Goal: Information Seeking & Learning: Find specific page/section

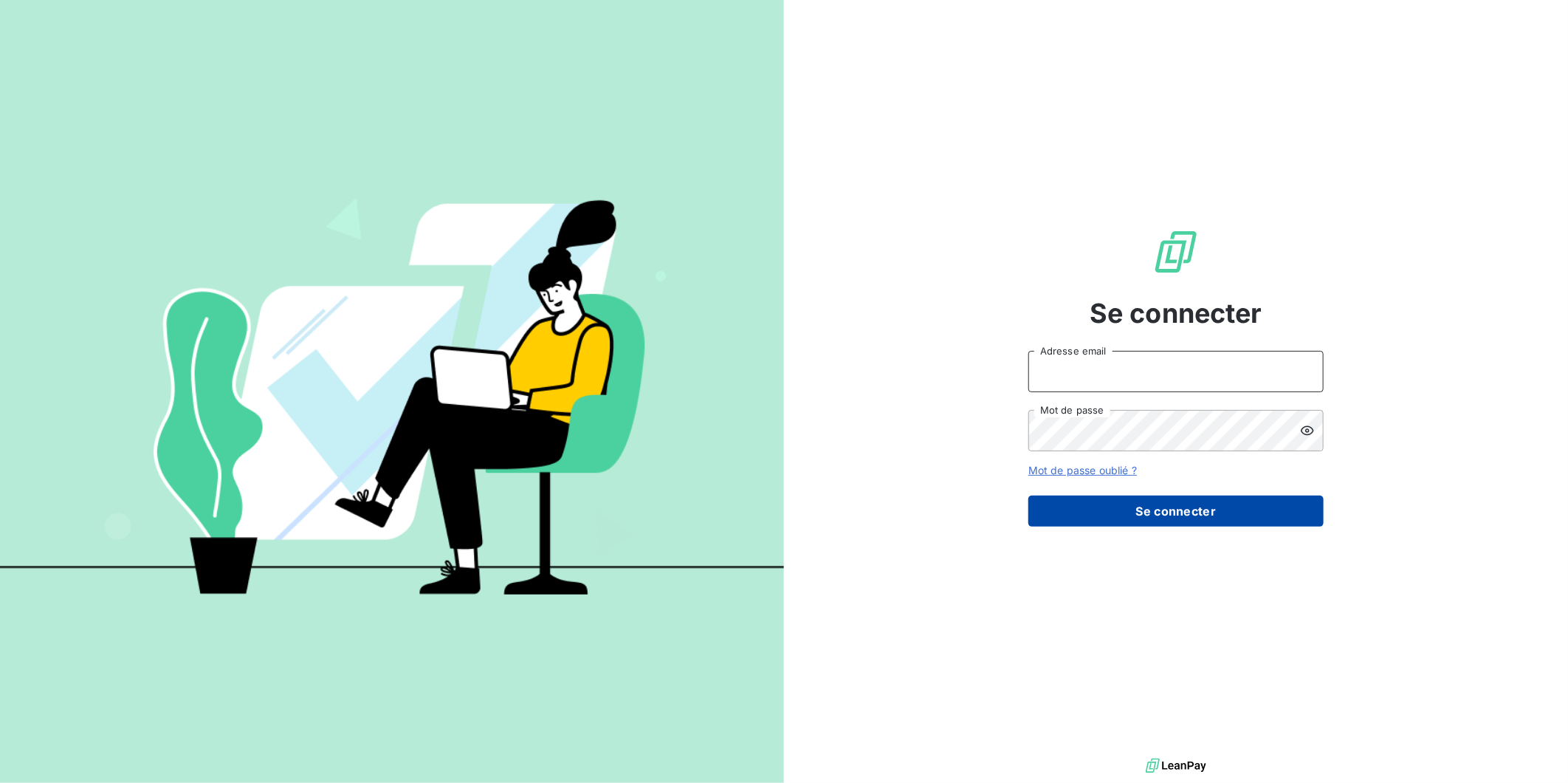
type input "[EMAIL_ADDRESS][DOMAIN_NAME]"
click at [1208, 515] on button "Se connecter" at bounding box center [1175, 511] width 295 height 31
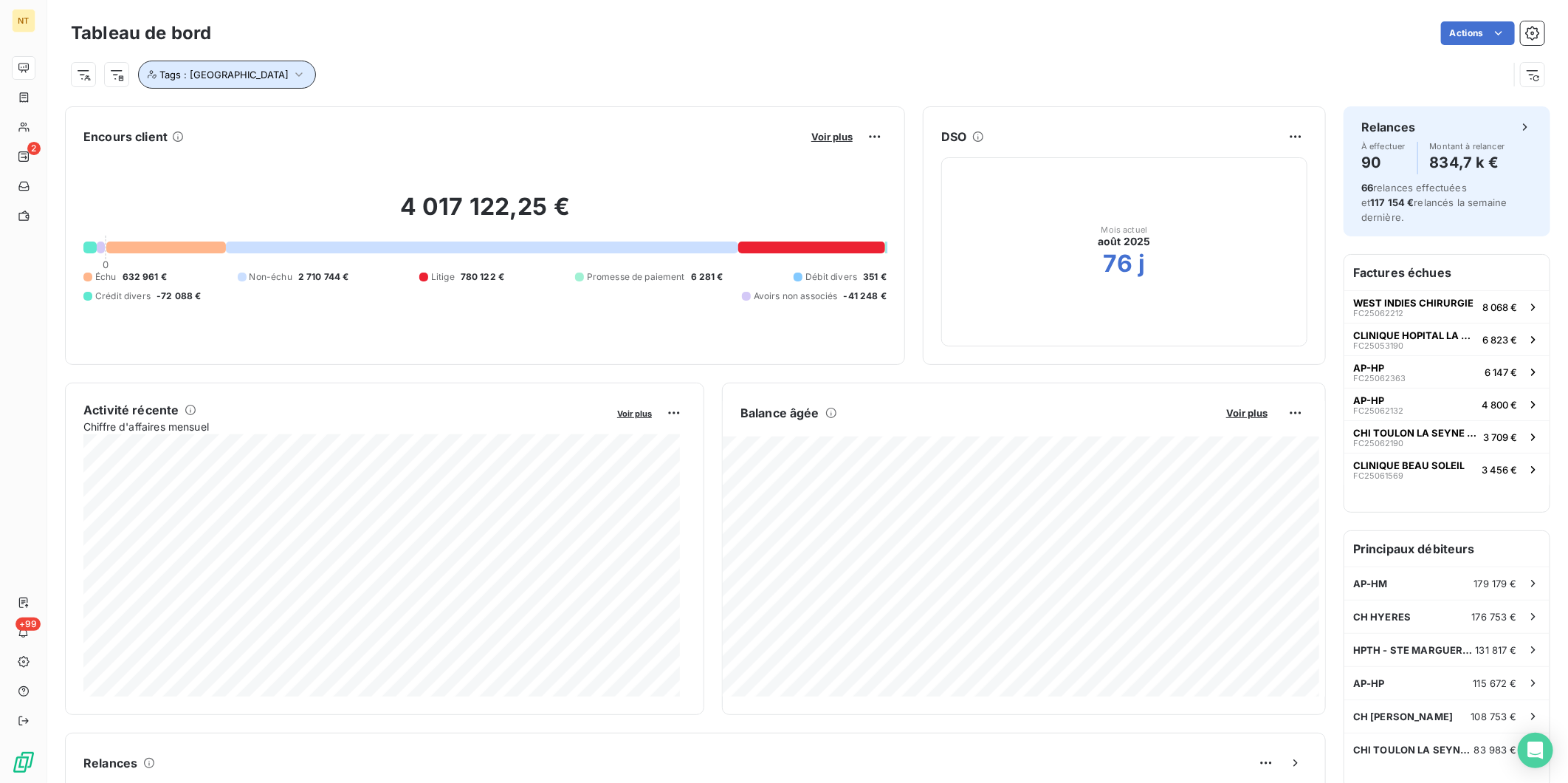
click at [216, 72] on span "Tags : [GEOGRAPHIC_DATA]" at bounding box center [224, 74] width 129 height 12
click at [407, 114] on icon at bounding box center [410, 112] width 9 height 9
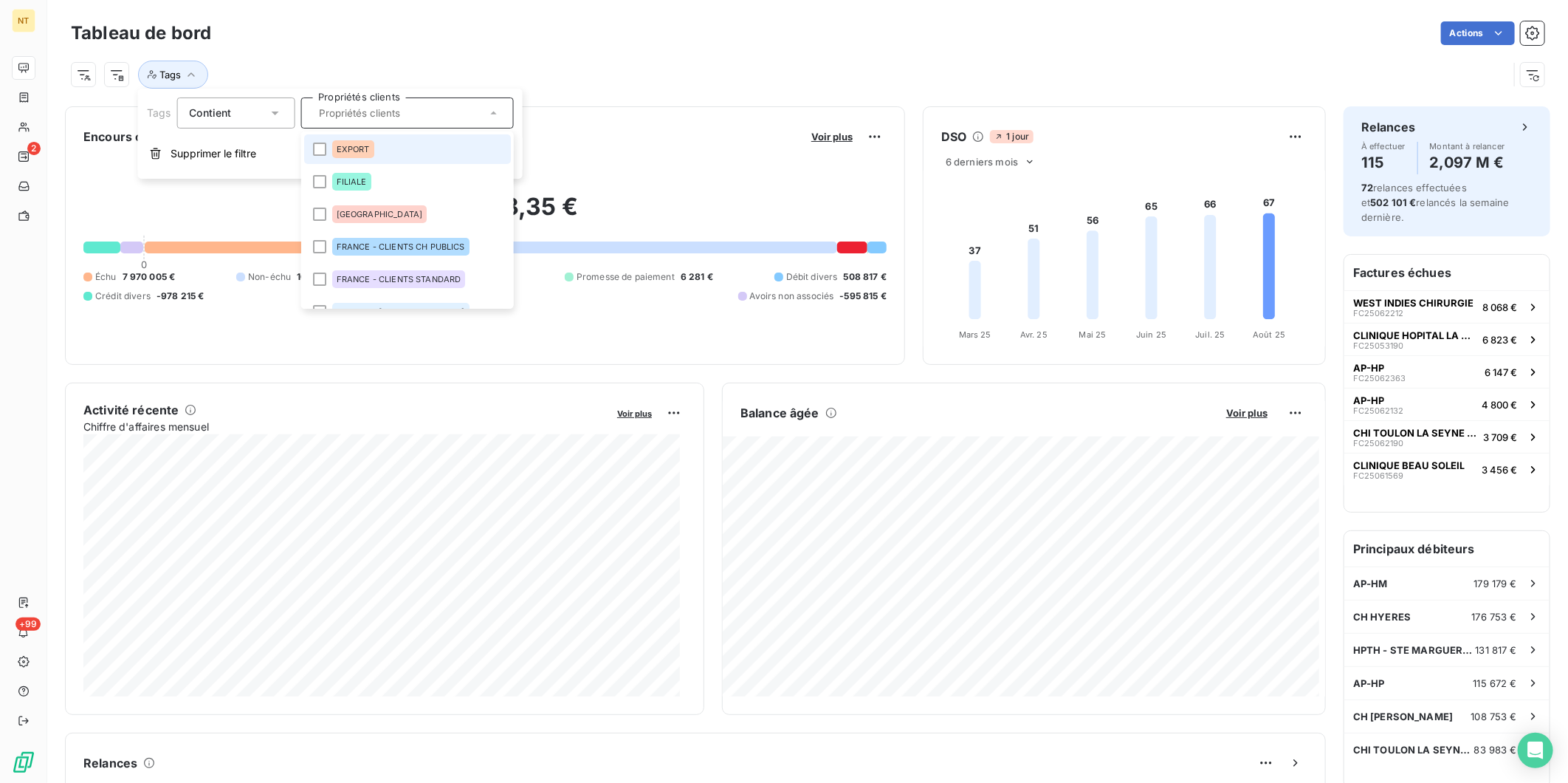
click at [318, 159] on li "EXPORT" at bounding box center [407, 150] width 206 height 30
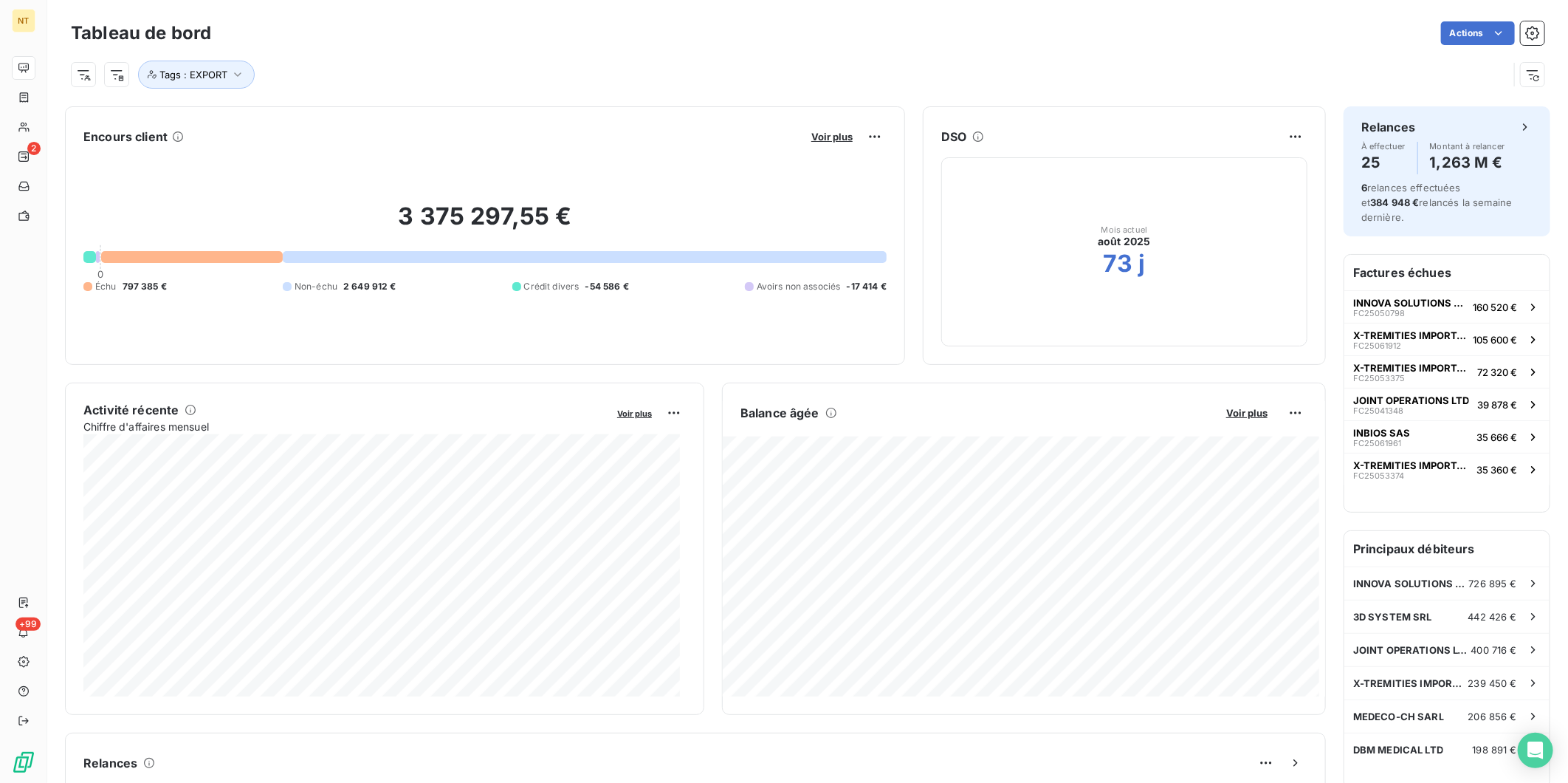
click at [727, 58] on div "Tags : EXPORT" at bounding box center [808, 69] width 1474 height 40
click at [826, 135] on span "Voir plus" at bounding box center [832, 136] width 41 height 12
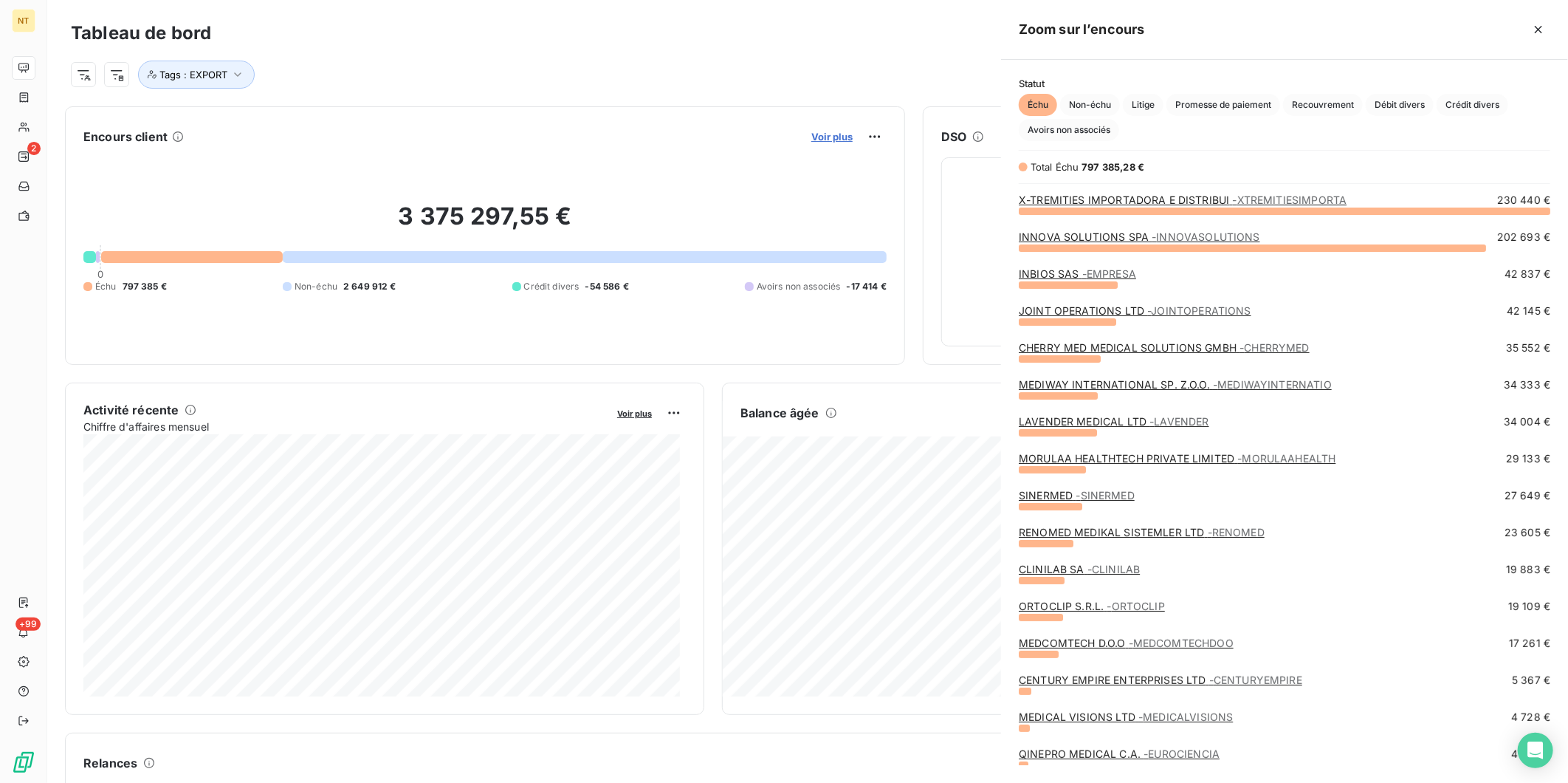
scroll to position [559, 555]
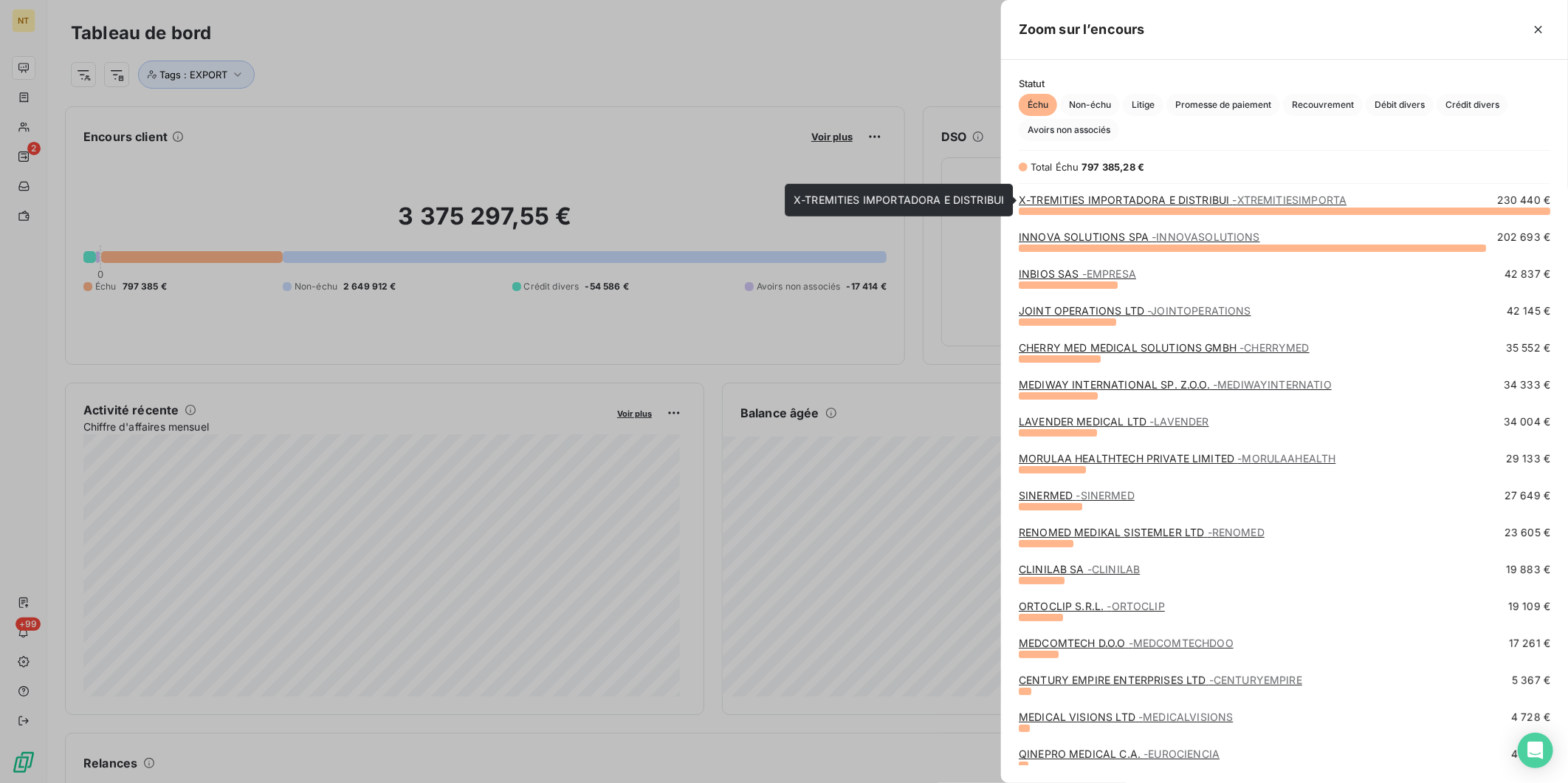
click at [1145, 197] on link "X-TREMITIES IMPORTADORA E DISTRIBUI - XTREMITIESIMPORTA" at bounding box center [1182, 199] width 328 height 12
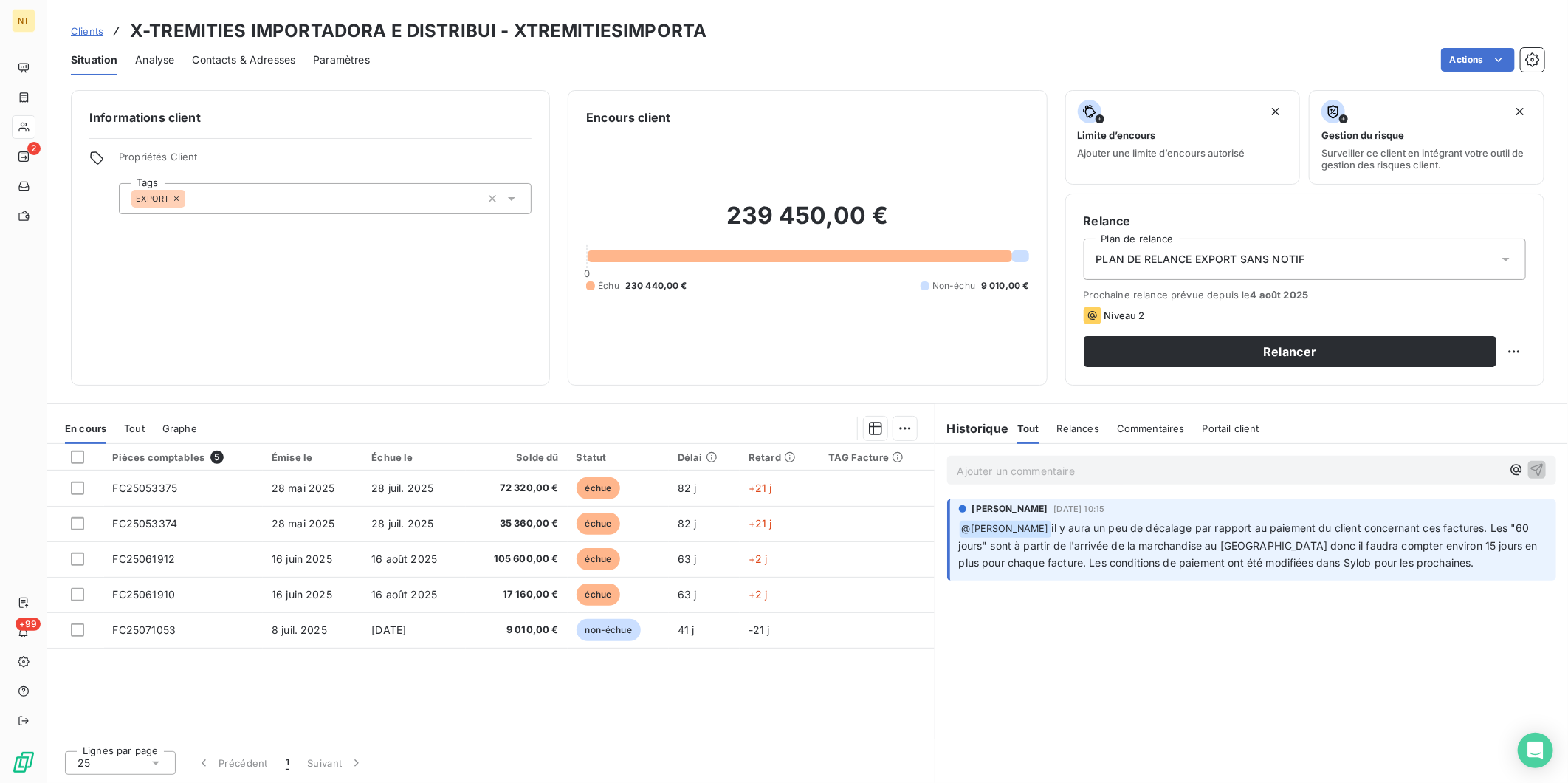
click at [1044, 469] on p "Ajouter un commentaire ﻿" at bounding box center [1229, 471] width 544 height 19
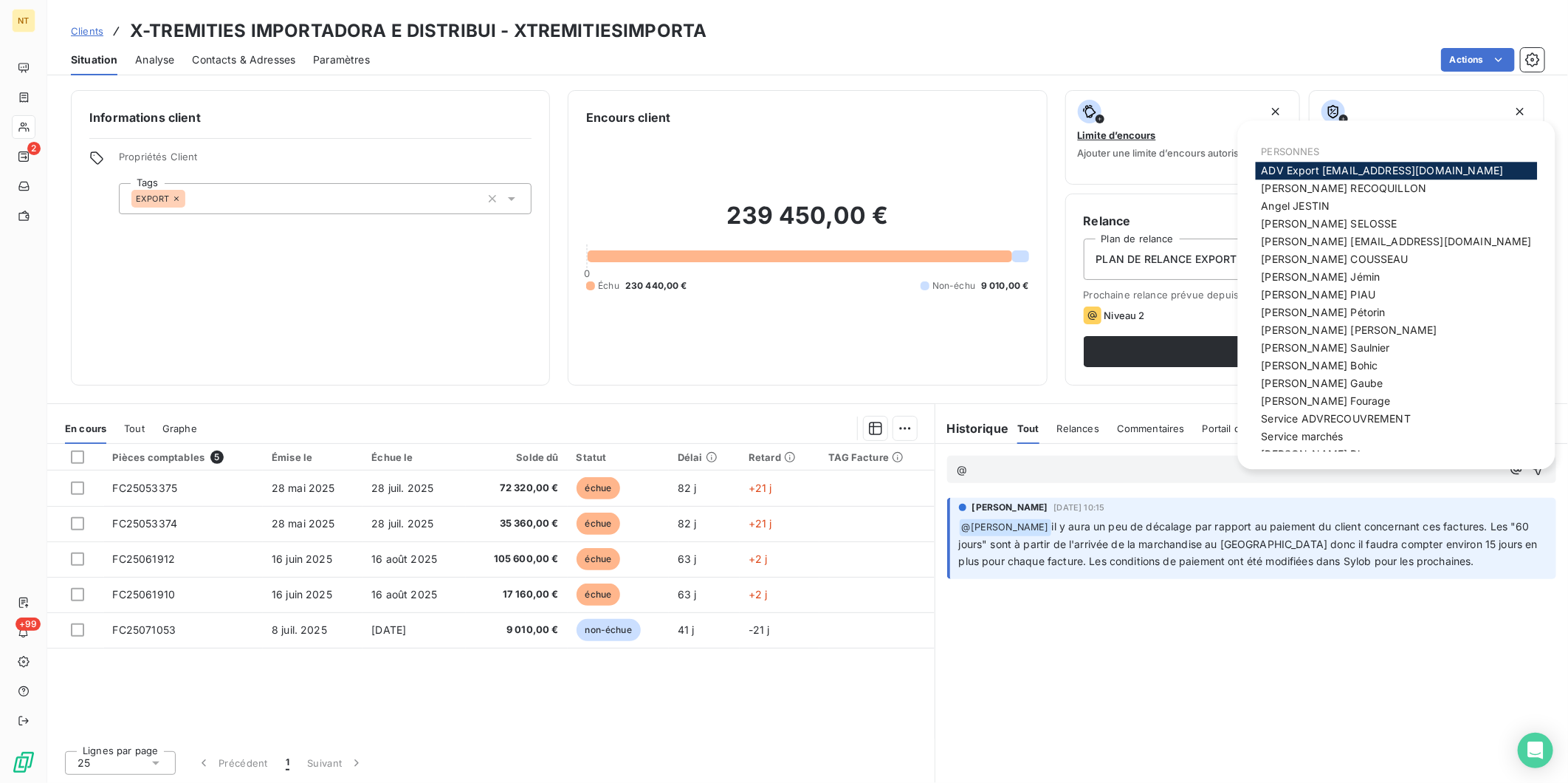
click at [1356, 171] on span "ADV Export [EMAIL_ADDRESS][DOMAIN_NAME]" at bounding box center [1383, 170] width 242 height 12
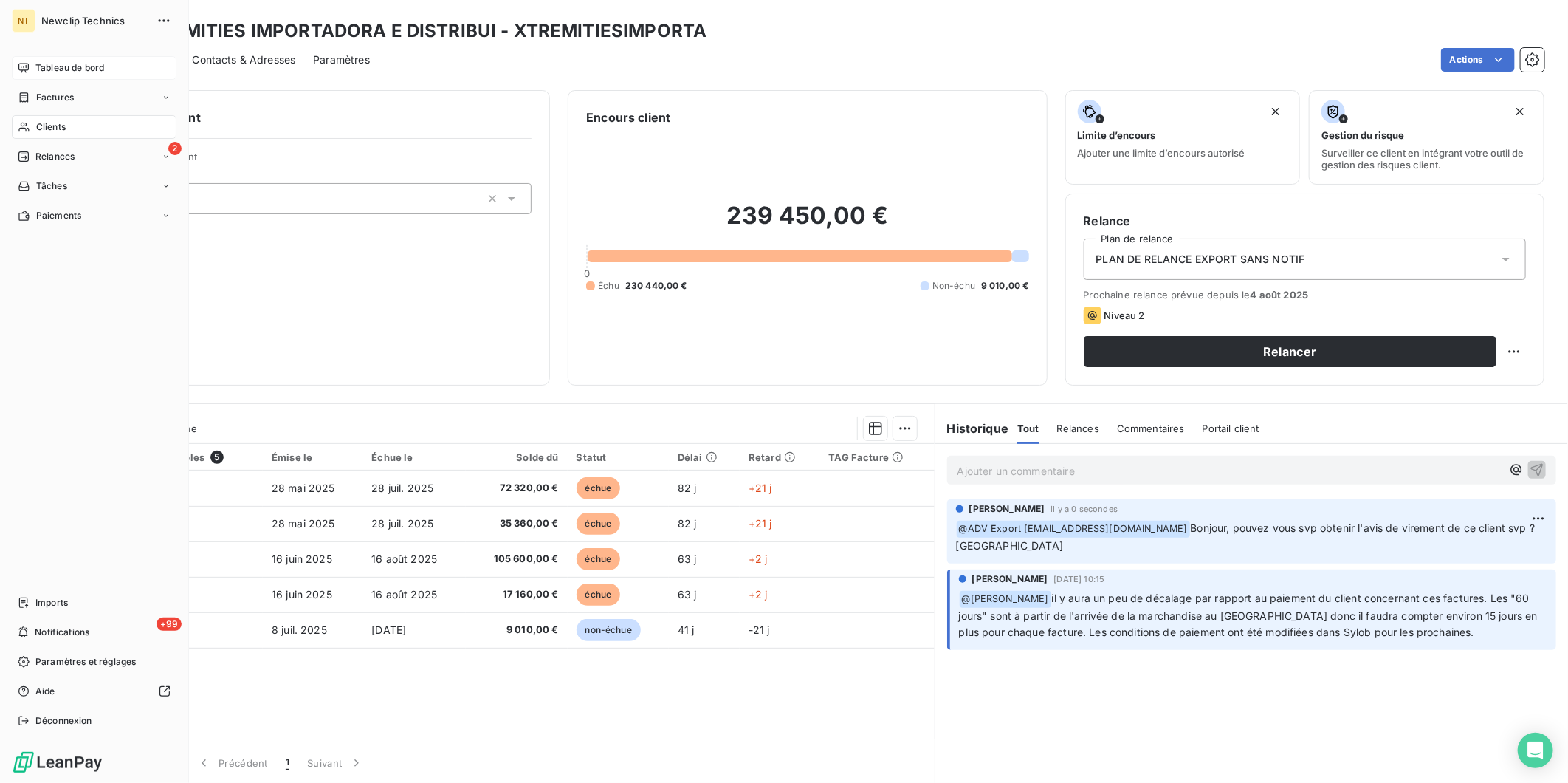
click at [25, 59] on div "Tableau de bord" at bounding box center [93, 68] width 164 height 23
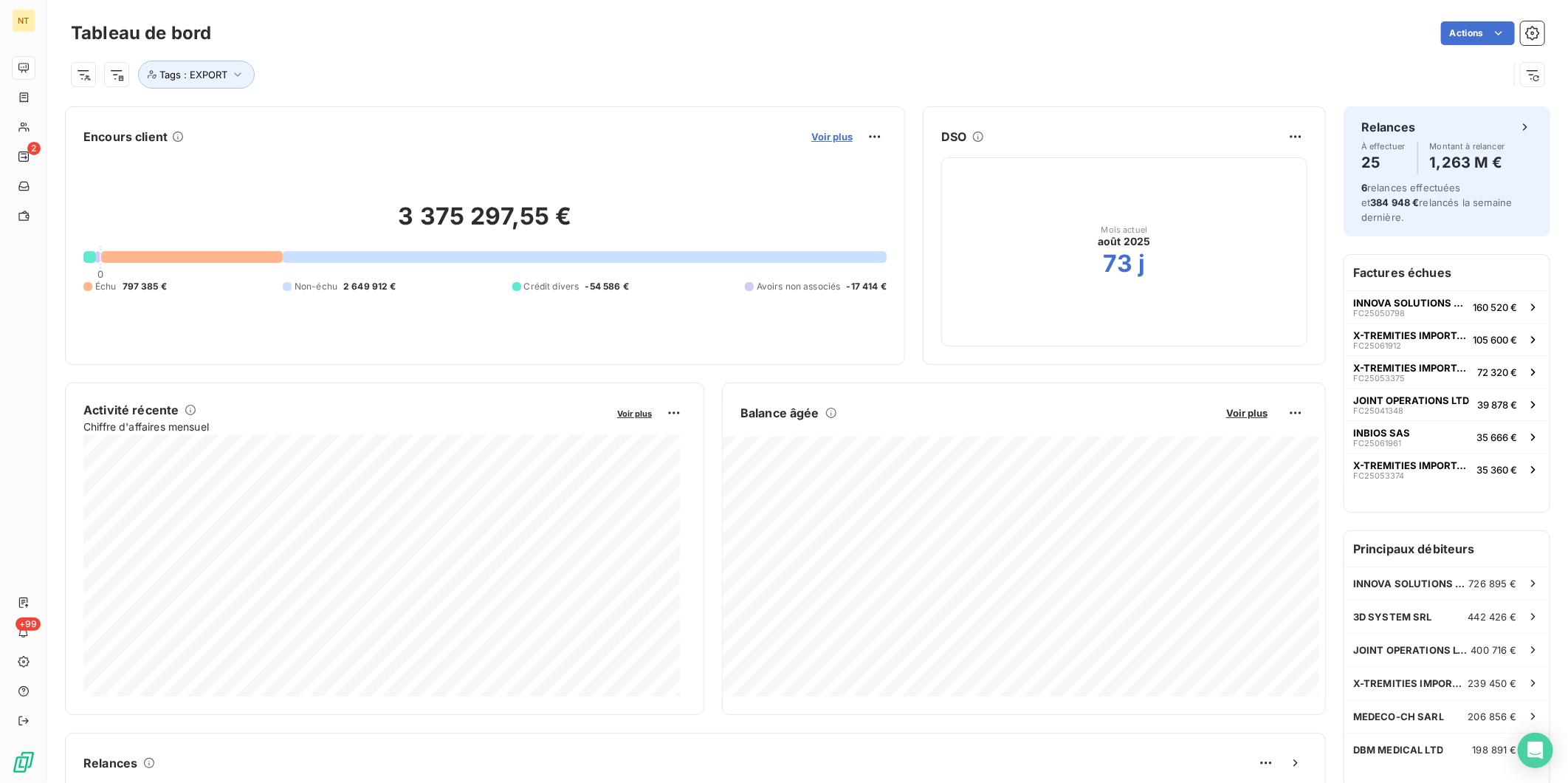
click at [821, 134] on span "Voir plus" at bounding box center [832, 136] width 41 height 12
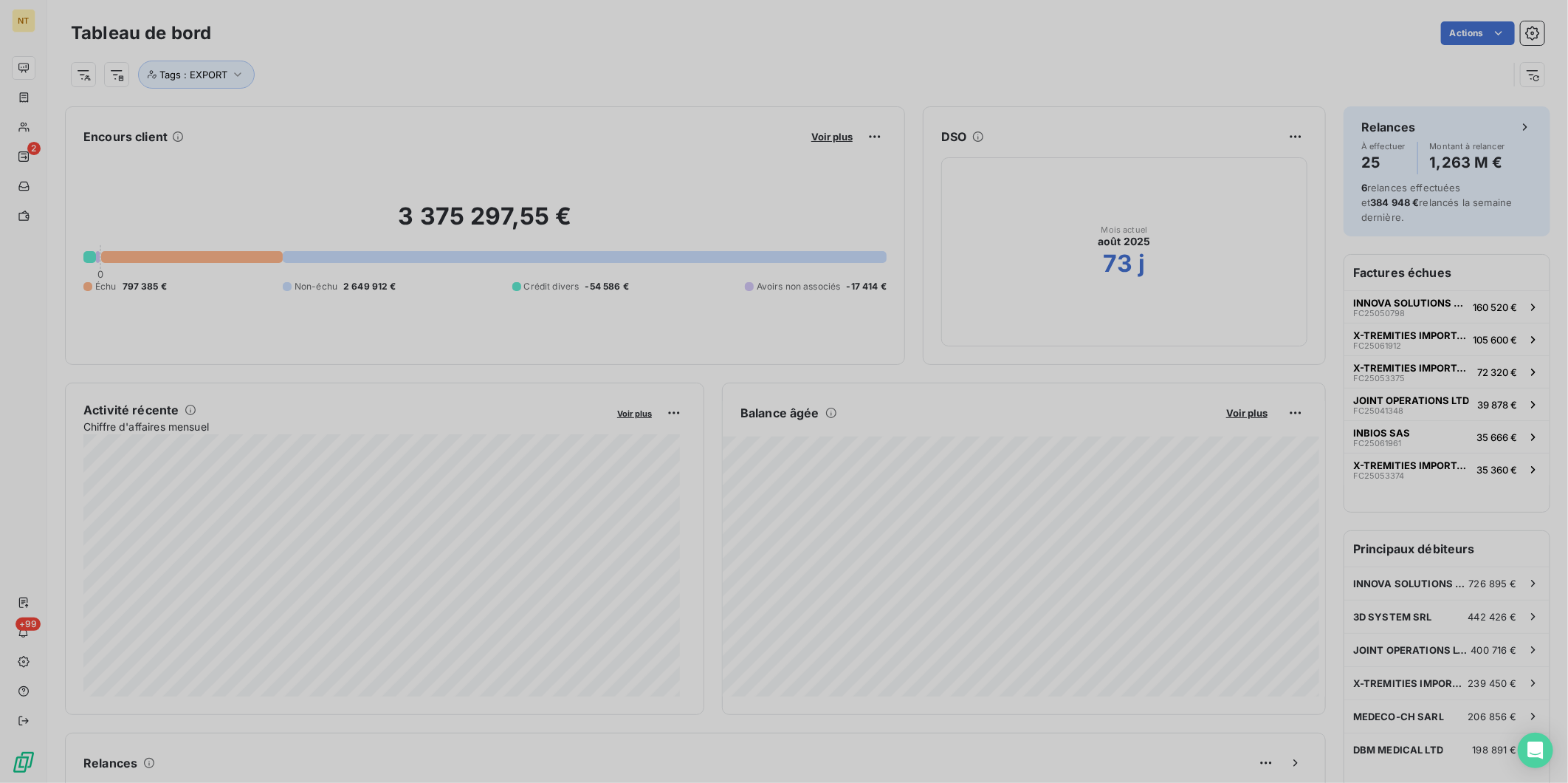
scroll to position [12, 12]
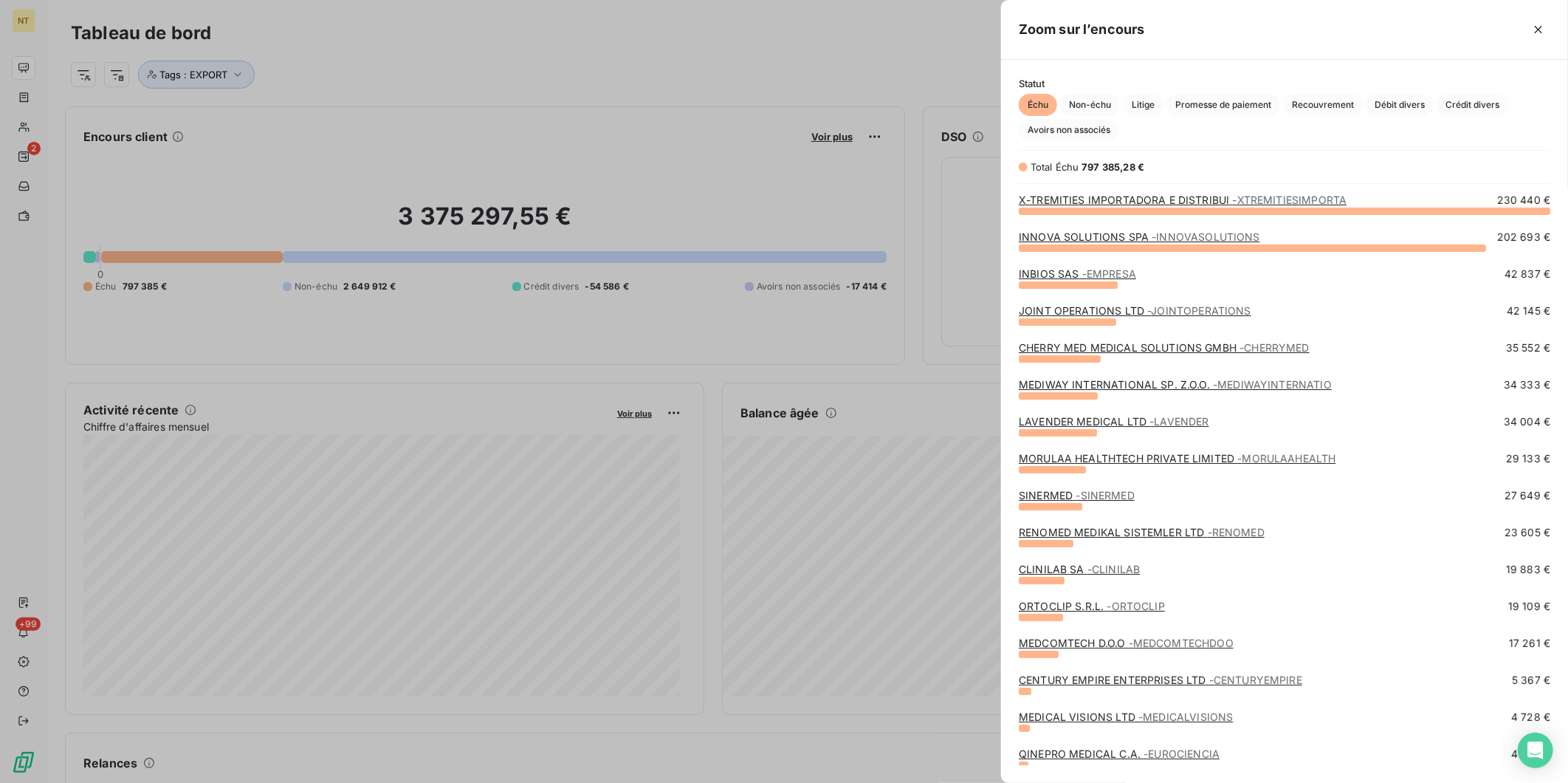
click at [1095, 238] on link "INNOVA SOLUTIONS SPA - INNOVASOLUTIONS" at bounding box center [1140, 237] width 241 height 12
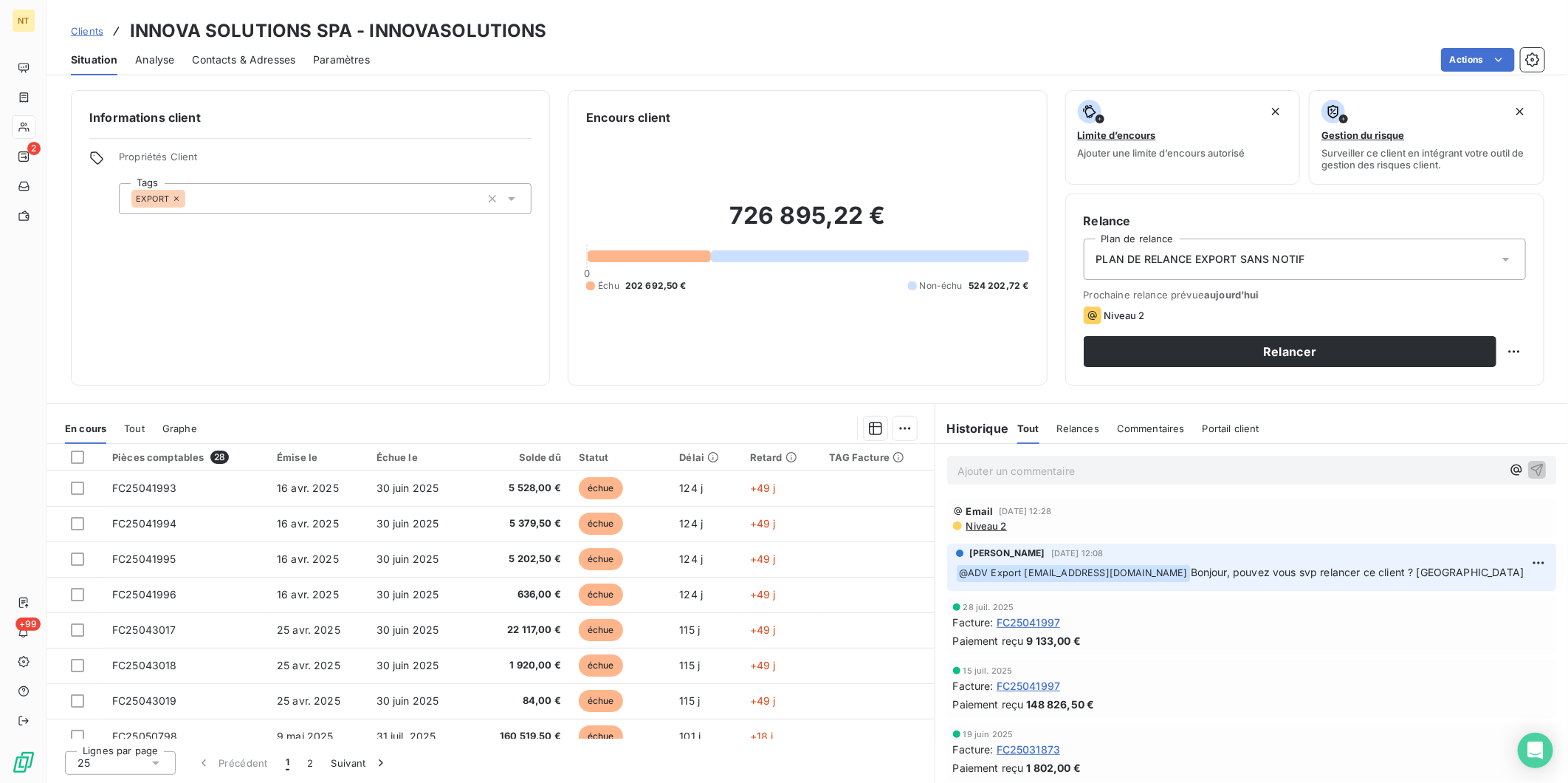
click at [983, 527] on span "Niveau 2" at bounding box center [986, 525] width 42 height 12
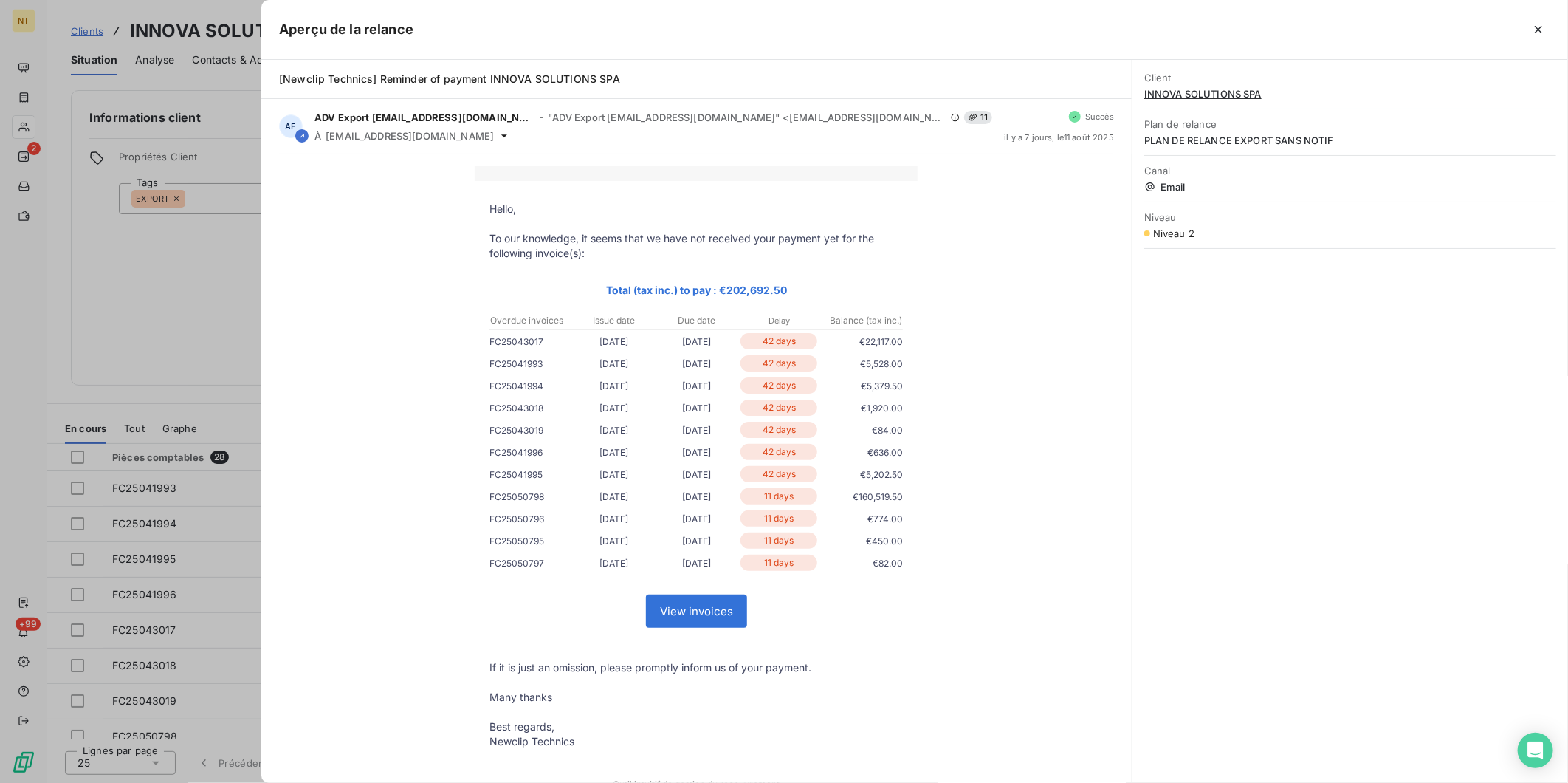
click at [224, 328] on div at bounding box center [784, 391] width 1568 height 783
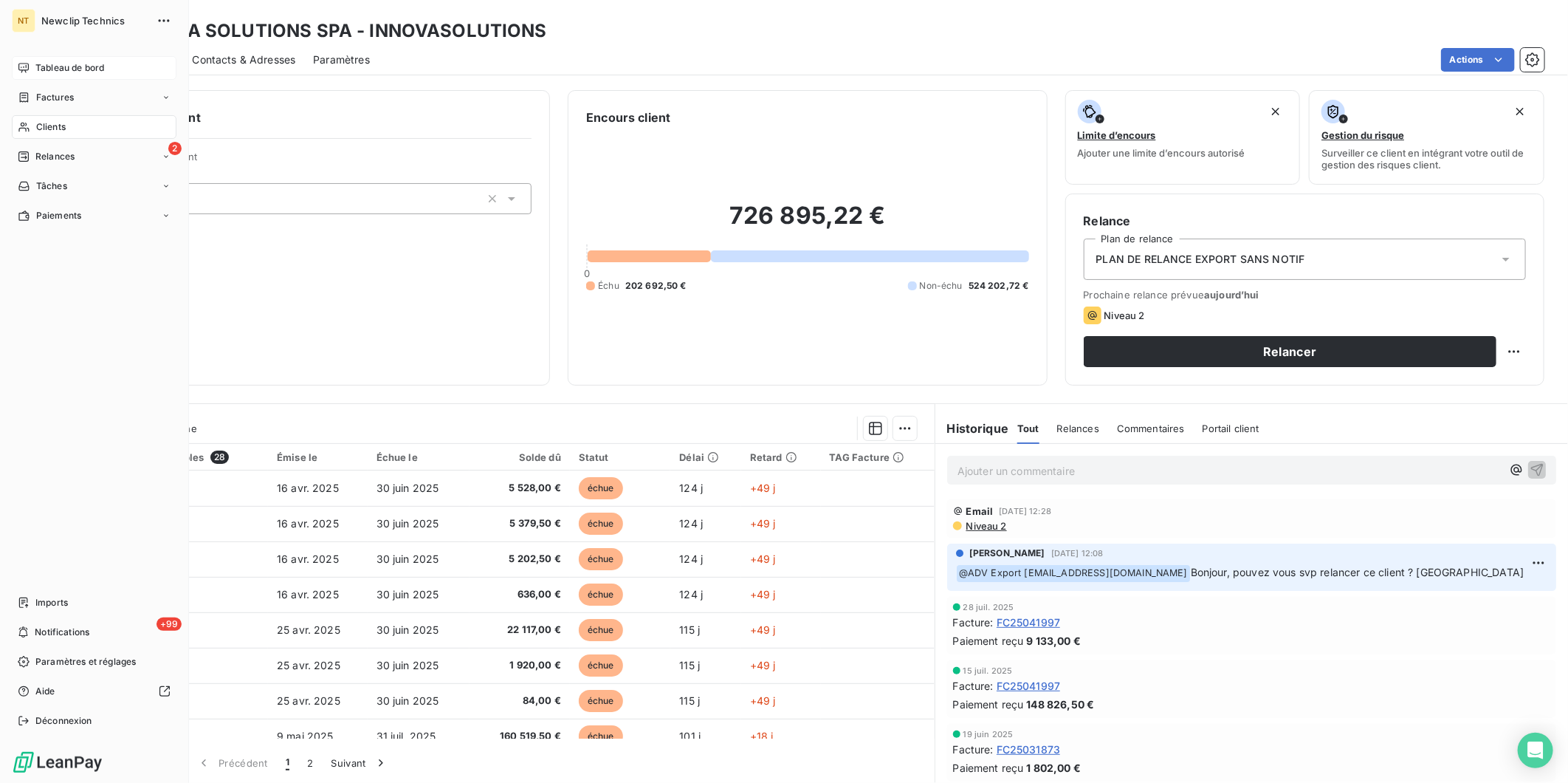
click at [34, 69] on div "Tableau de bord" at bounding box center [93, 68] width 164 height 23
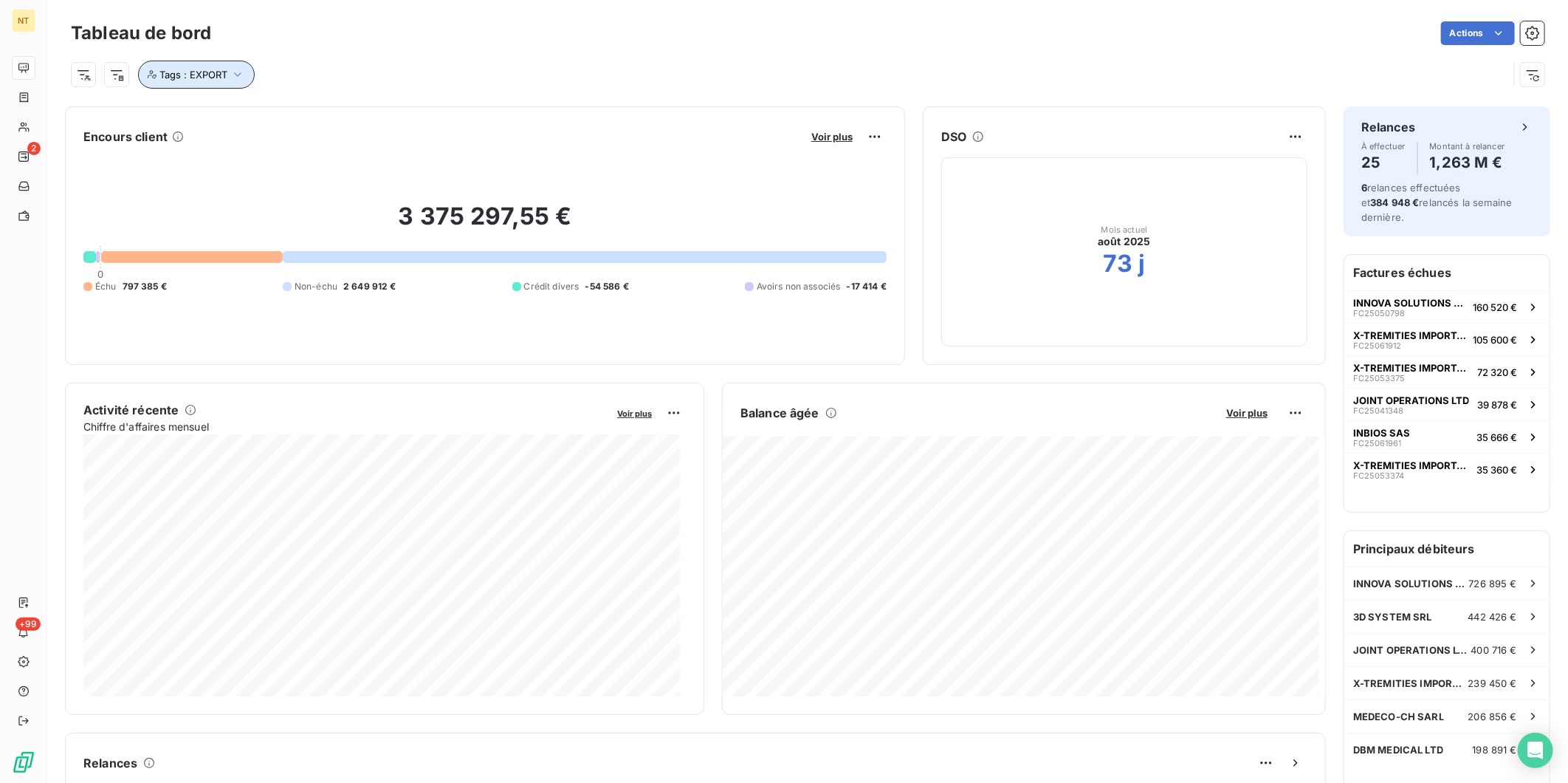
click at [240, 78] on icon "button" at bounding box center [238, 74] width 15 height 15
click at [358, 113] on icon at bounding box center [358, 113] width 5 height 5
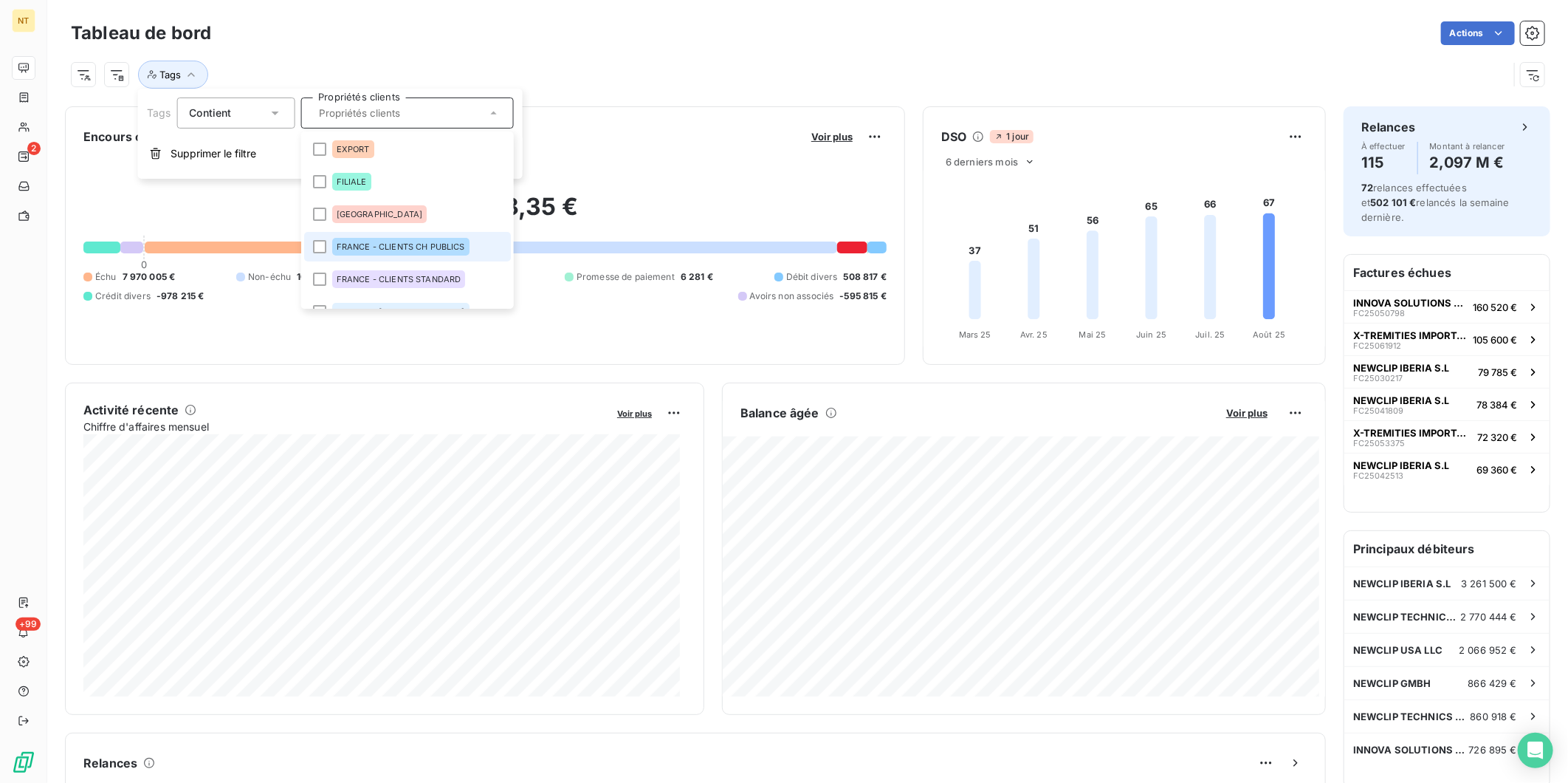
scroll to position [53, 0]
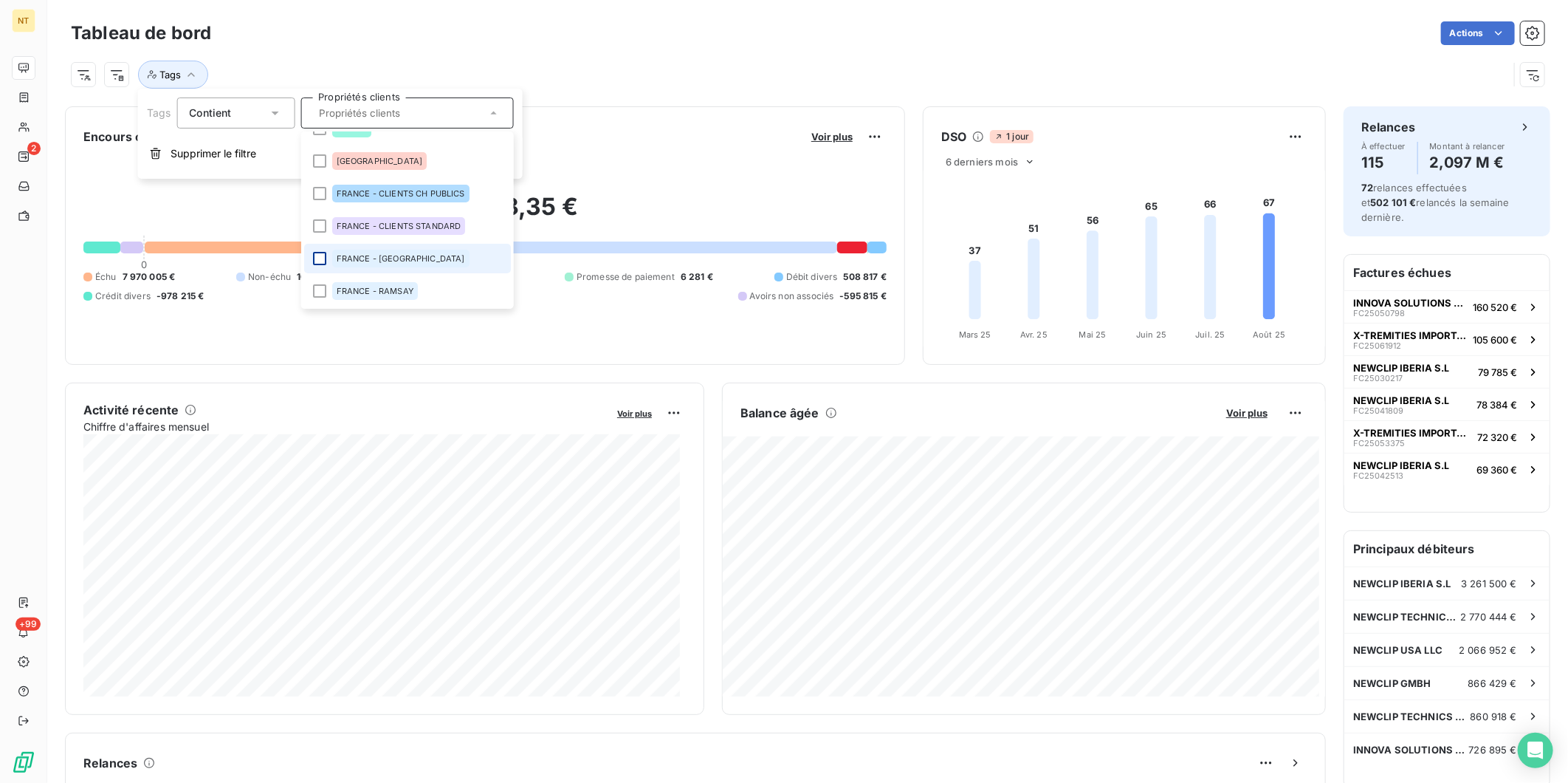
click at [319, 262] on div at bounding box center [319, 258] width 13 height 13
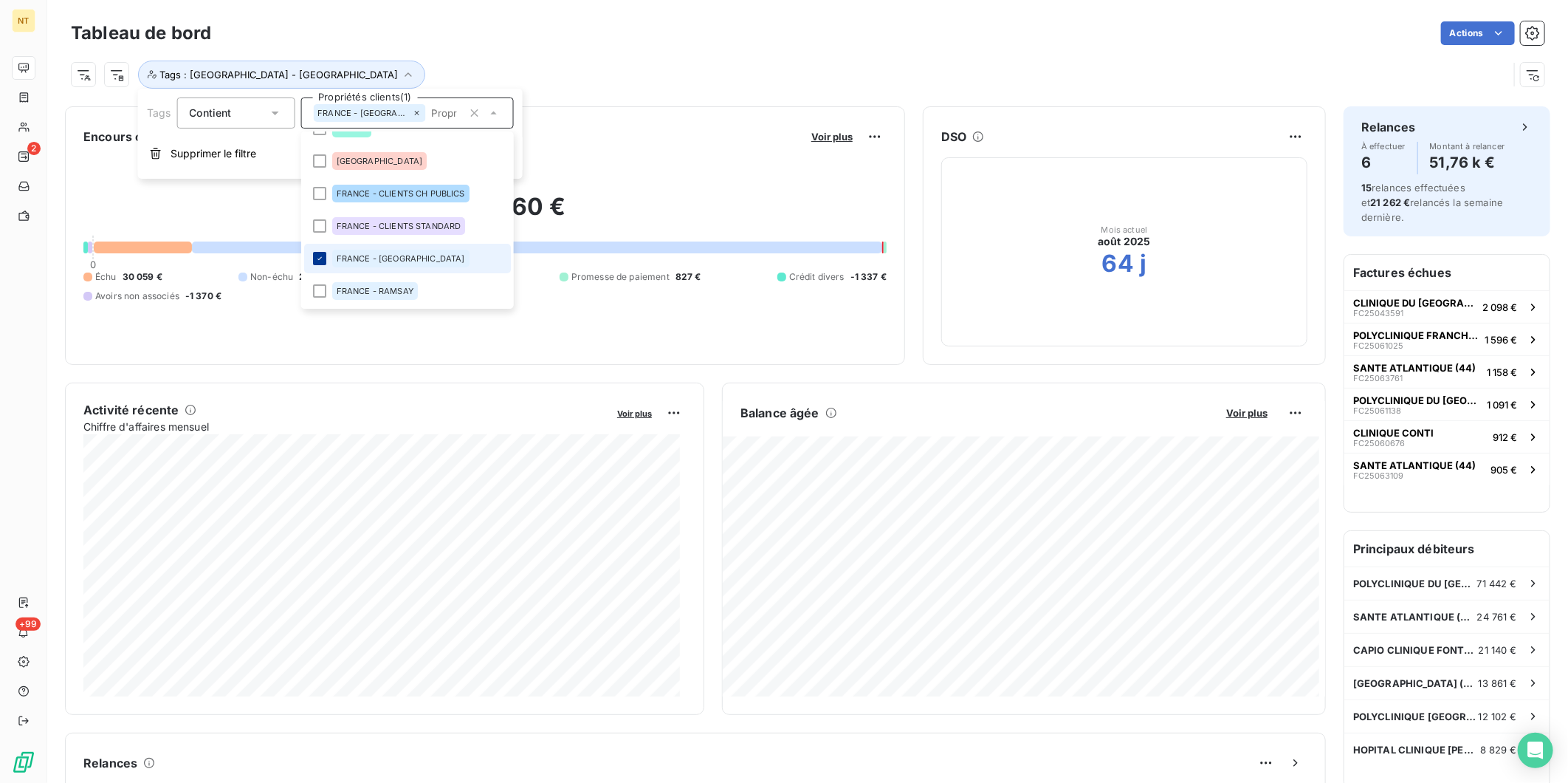
click at [320, 259] on icon at bounding box center [319, 258] width 9 height 9
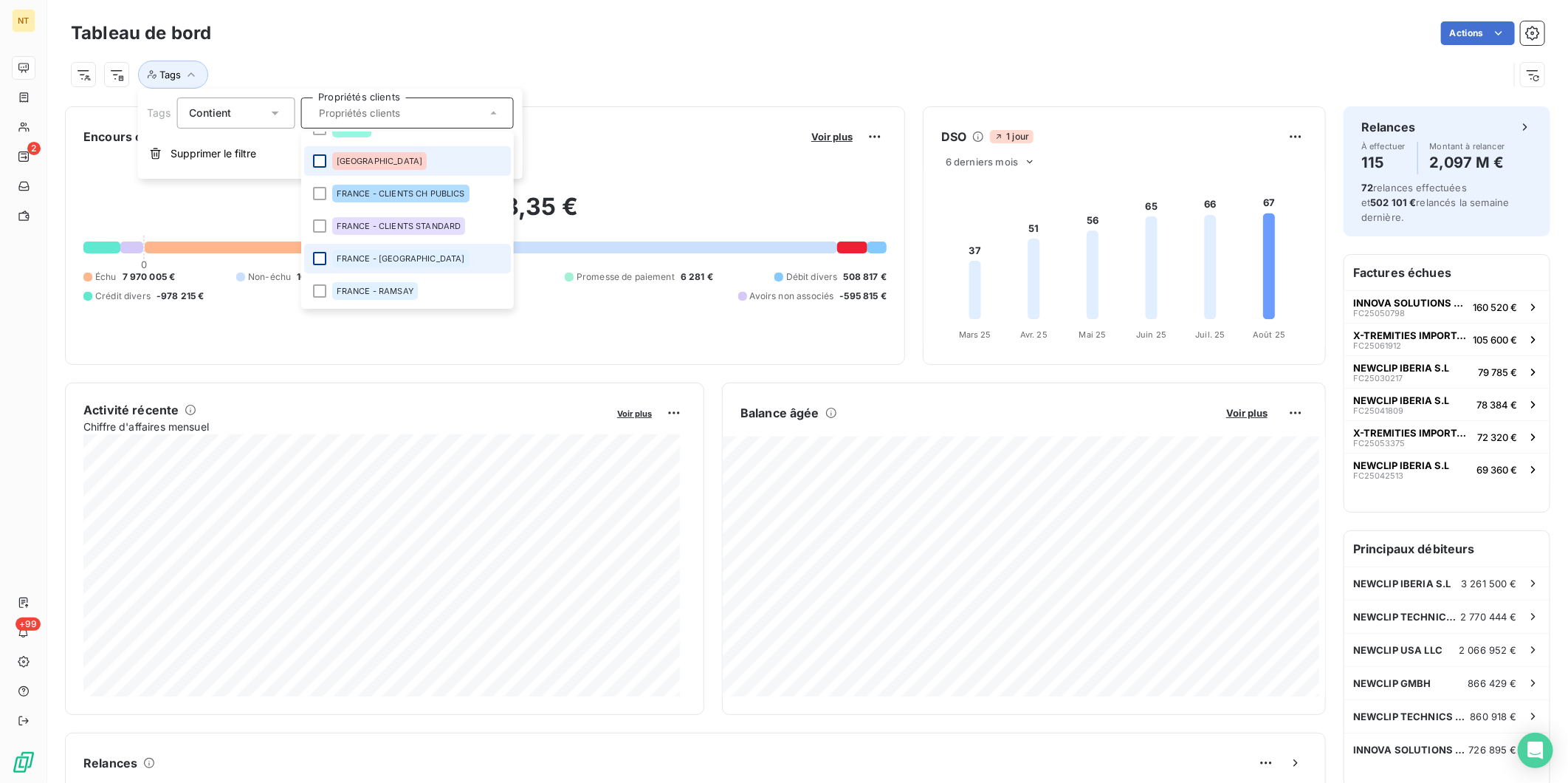
click at [319, 164] on div at bounding box center [319, 160] width 13 height 13
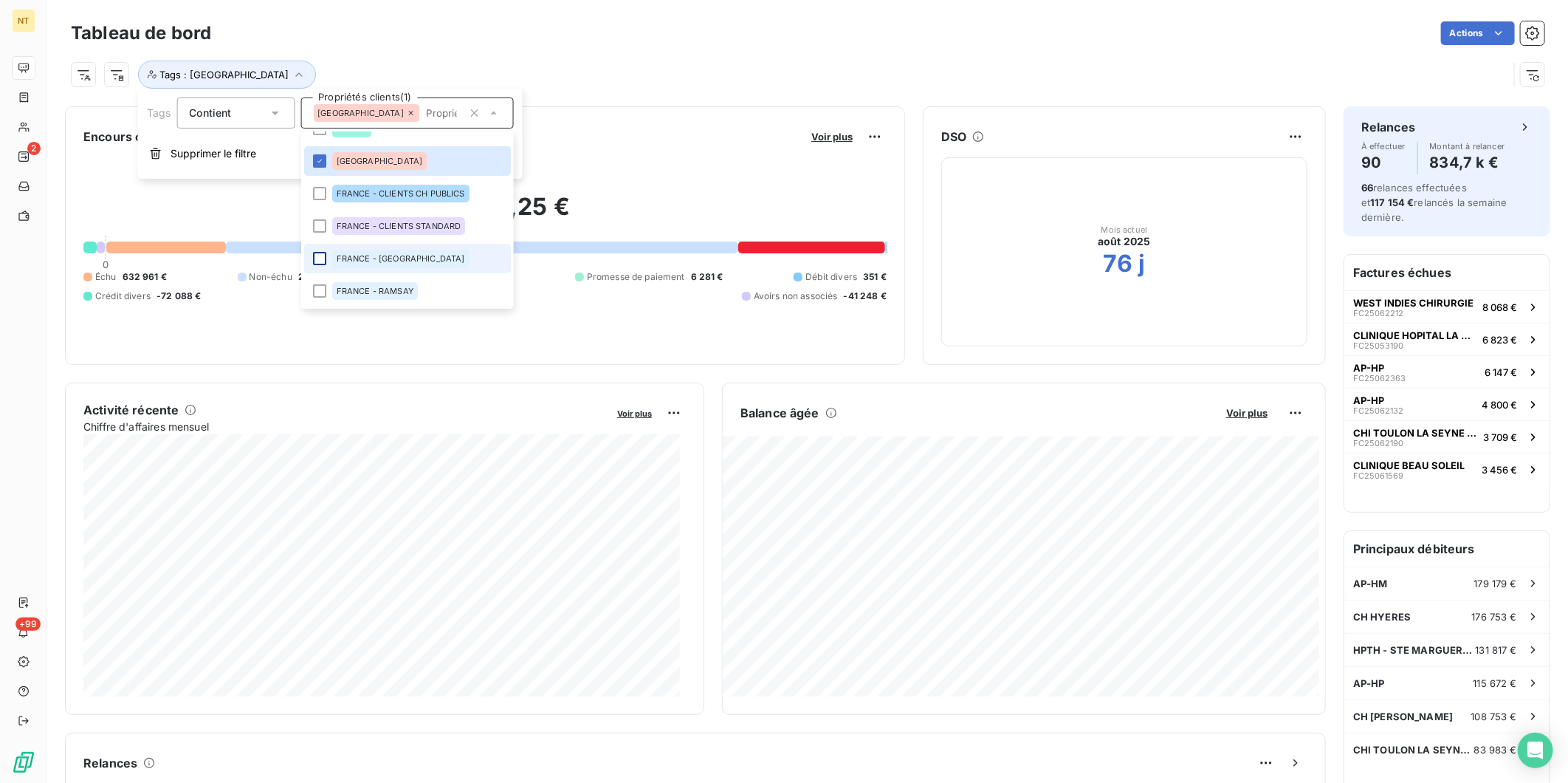
click at [719, 70] on div "Tags : [GEOGRAPHIC_DATA]" at bounding box center [790, 75] width 1438 height 28
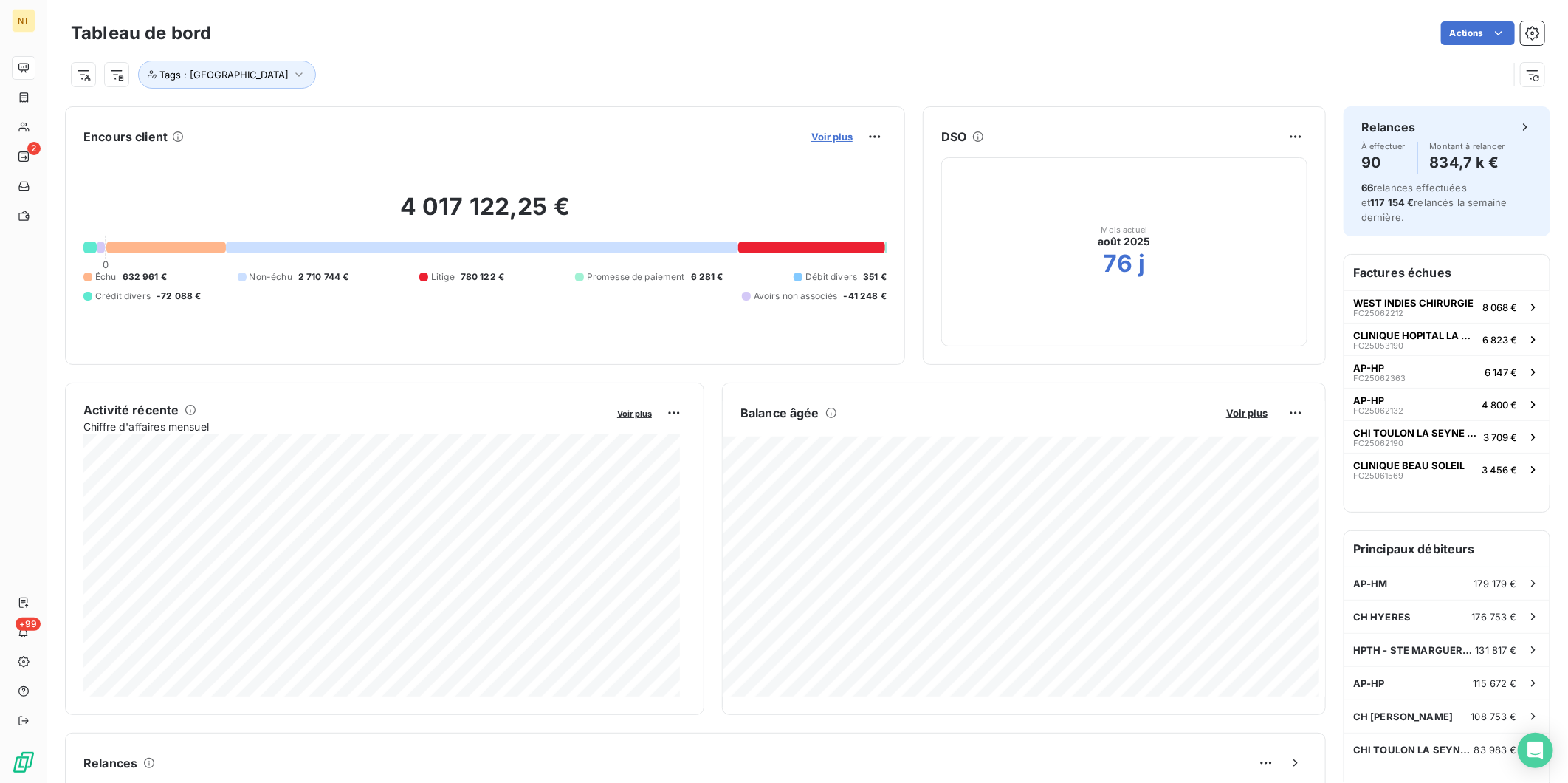
click at [816, 136] on span "Voir plus" at bounding box center [832, 136] width 41 height 12
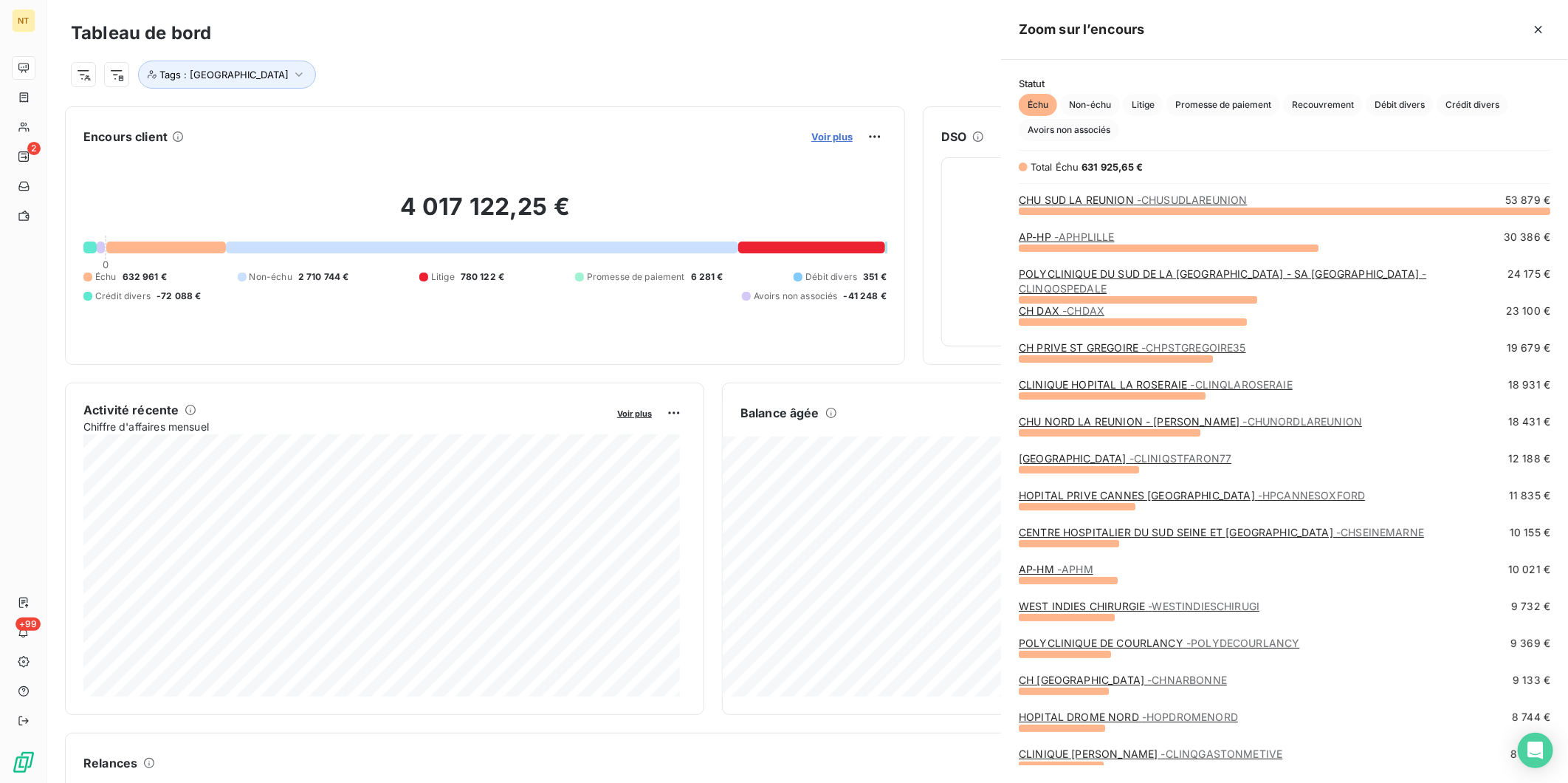
scroll to position [559, 555]
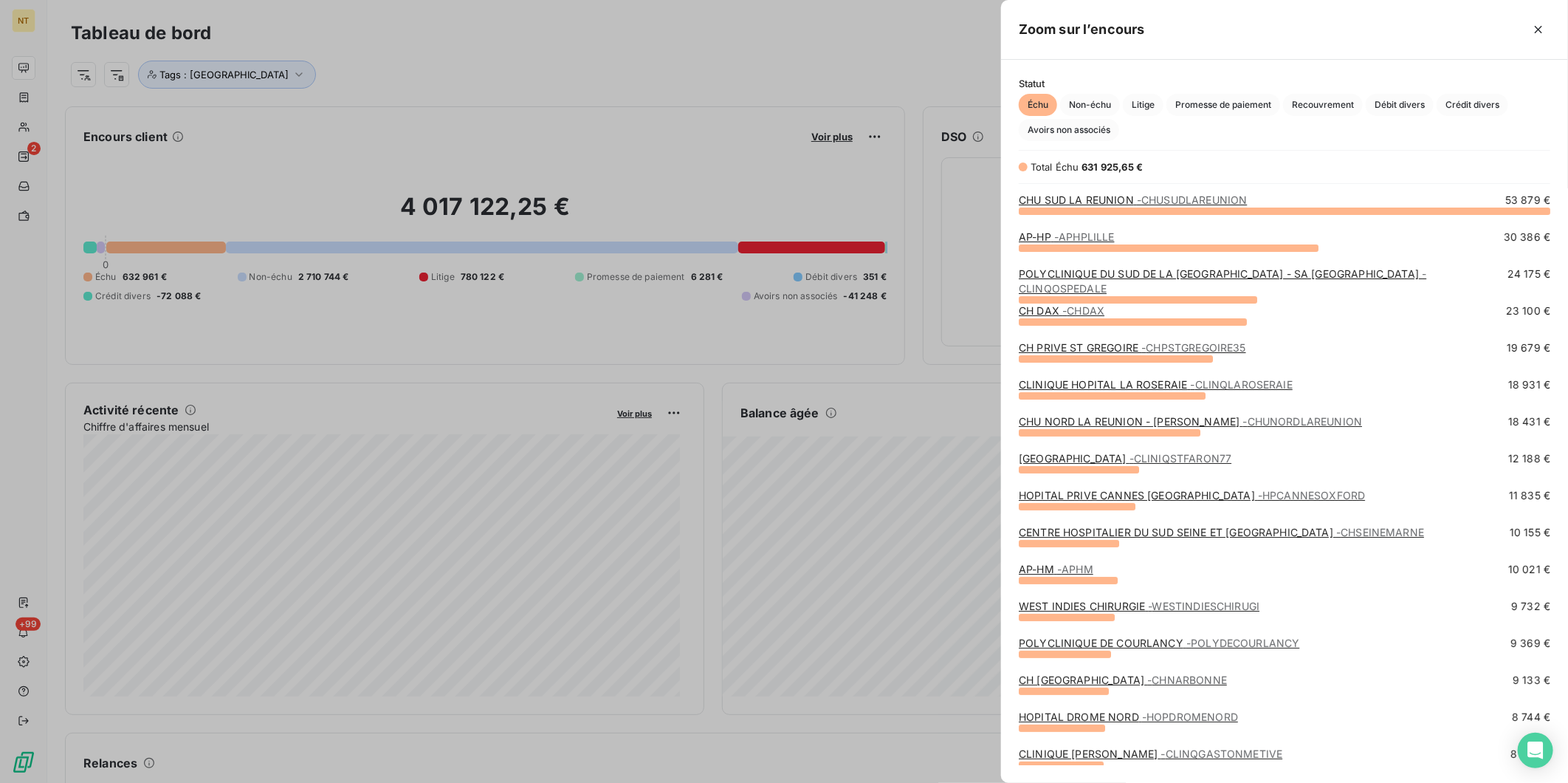
click at [911, 54] on div at bounding box center [784, 391] width 1568 height 783
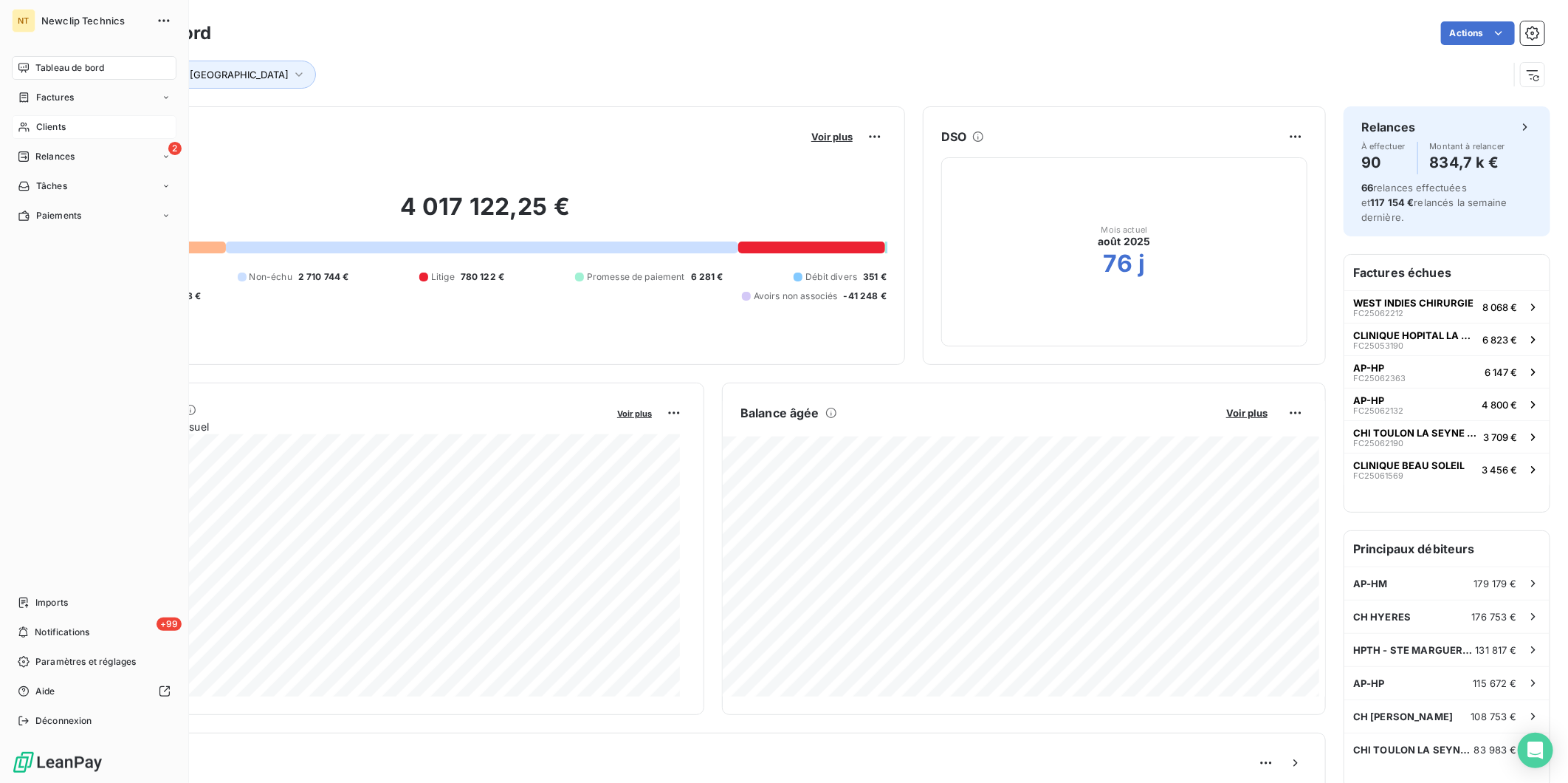
click at [39, 123] on span "Clients" at bounding box center [51, 127] width 30 height 13
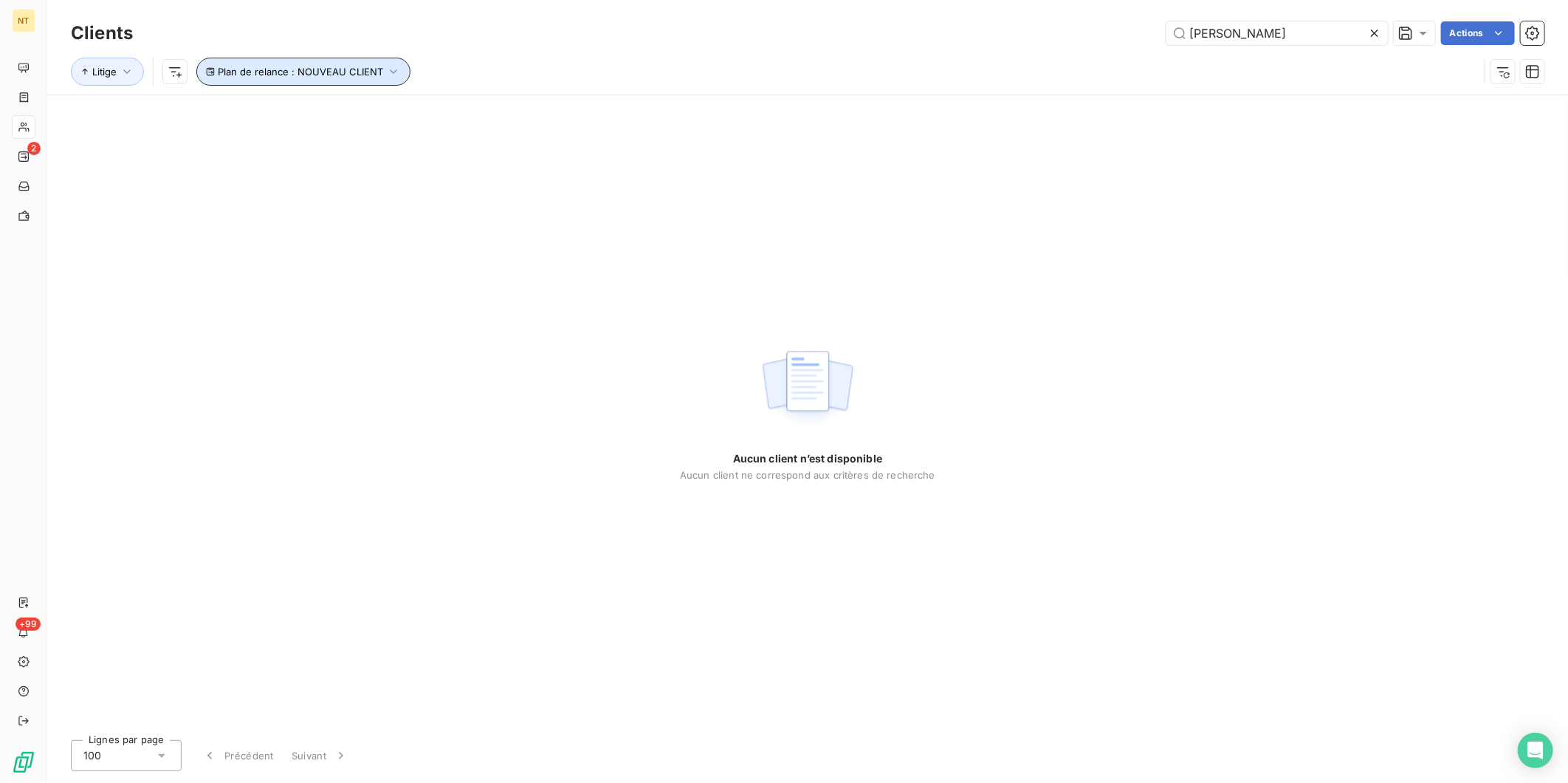
click at [393, 69] on icon "button" at bounding box center [393, 71] width 15 height 15
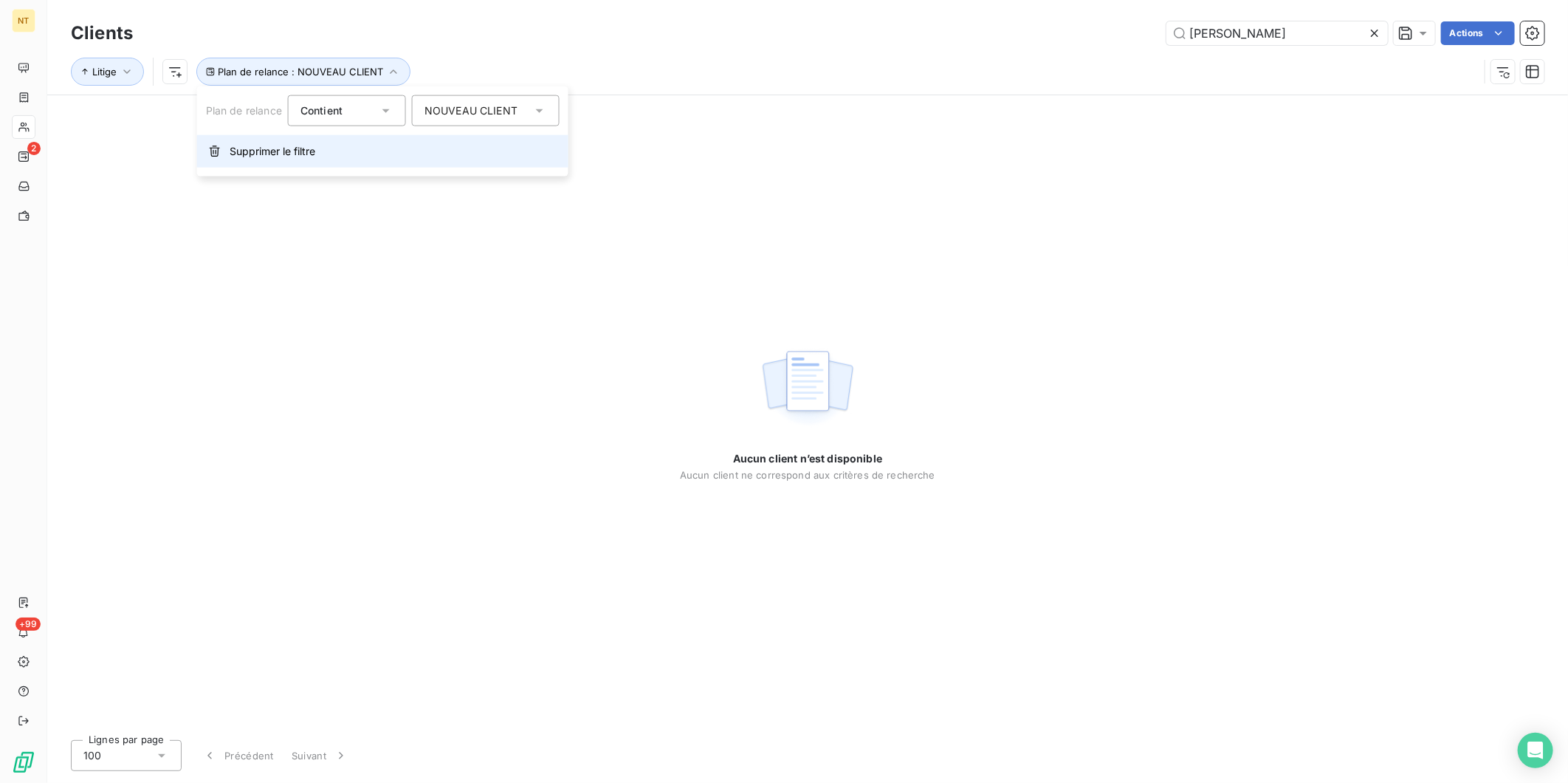
click at [256, 156] on span "Supprimer le filtre" at bounding box center [273, 151] width 86 height 15
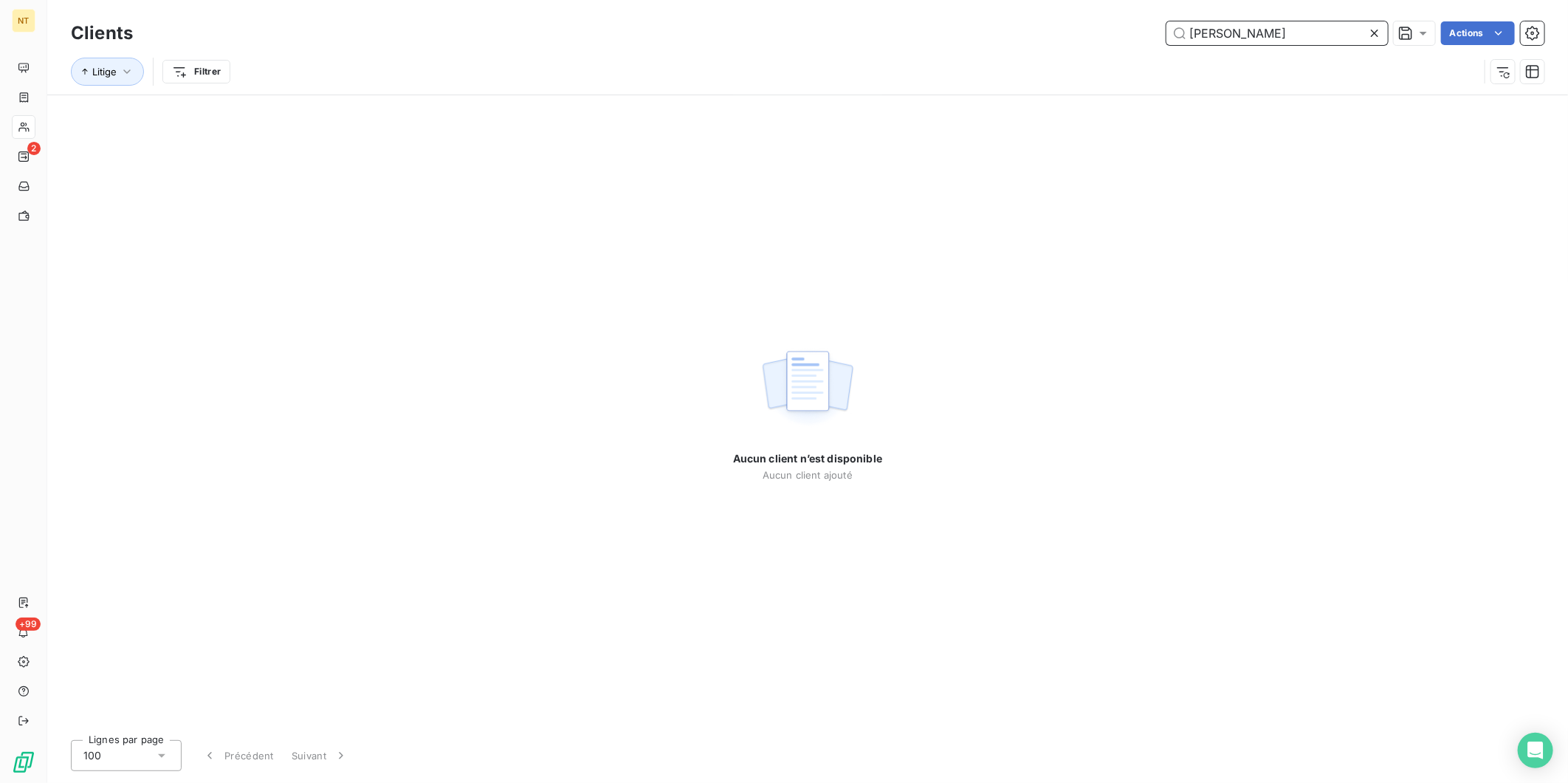
click at [1284, 43] on input "[PERSON_NAME]" at bounding box center [1277, 33] width 221 height 23
drag, startPoint x: 1253, startPoint y: 31, endPoint x: 1086, endPoint y: 31, distance: 167.0
click at [1086, 31] on div "[PERSON_NAME] Actions" at bounding box center [847, 33] width 1394 height 23
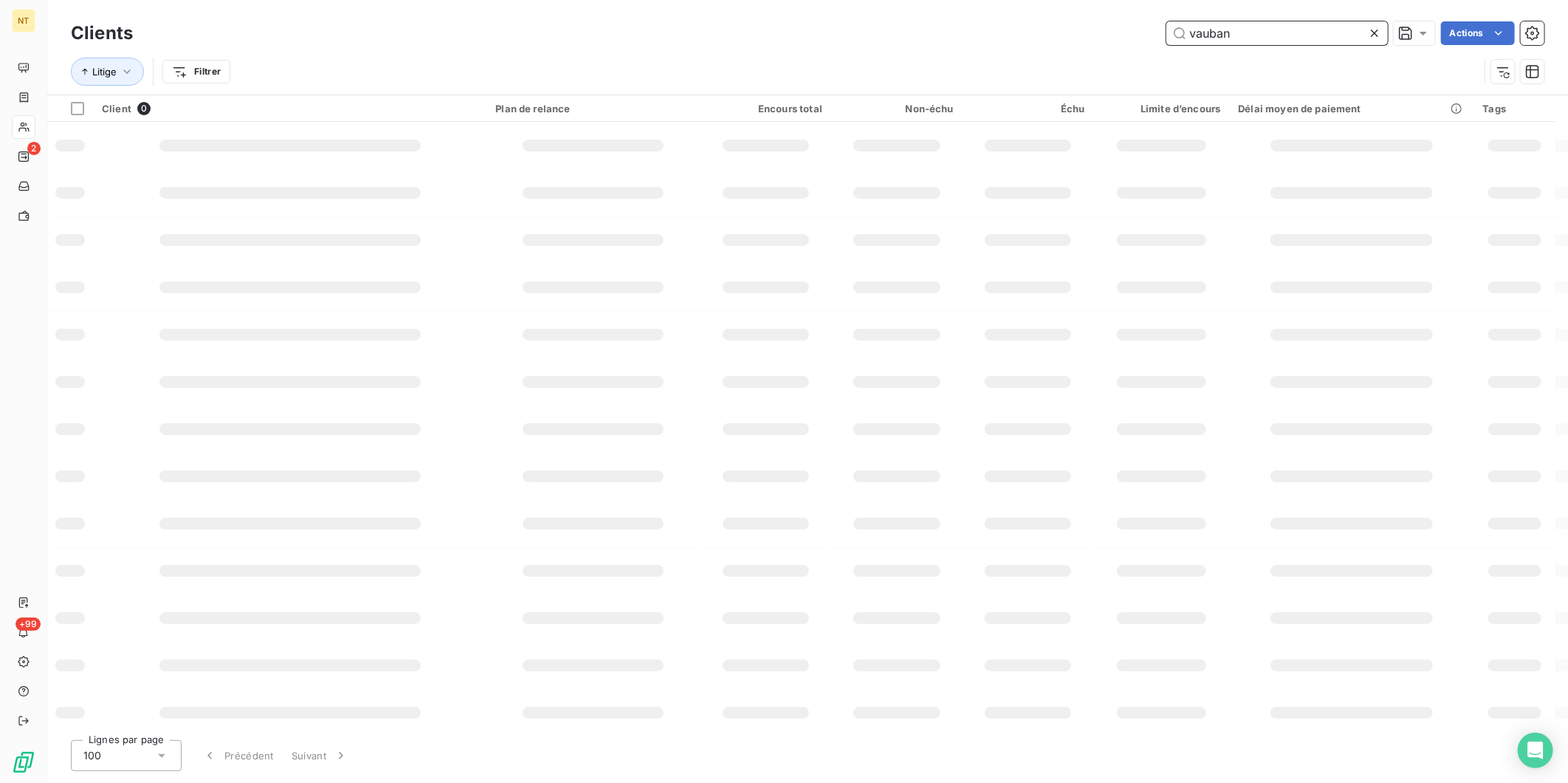
type input "vauban"
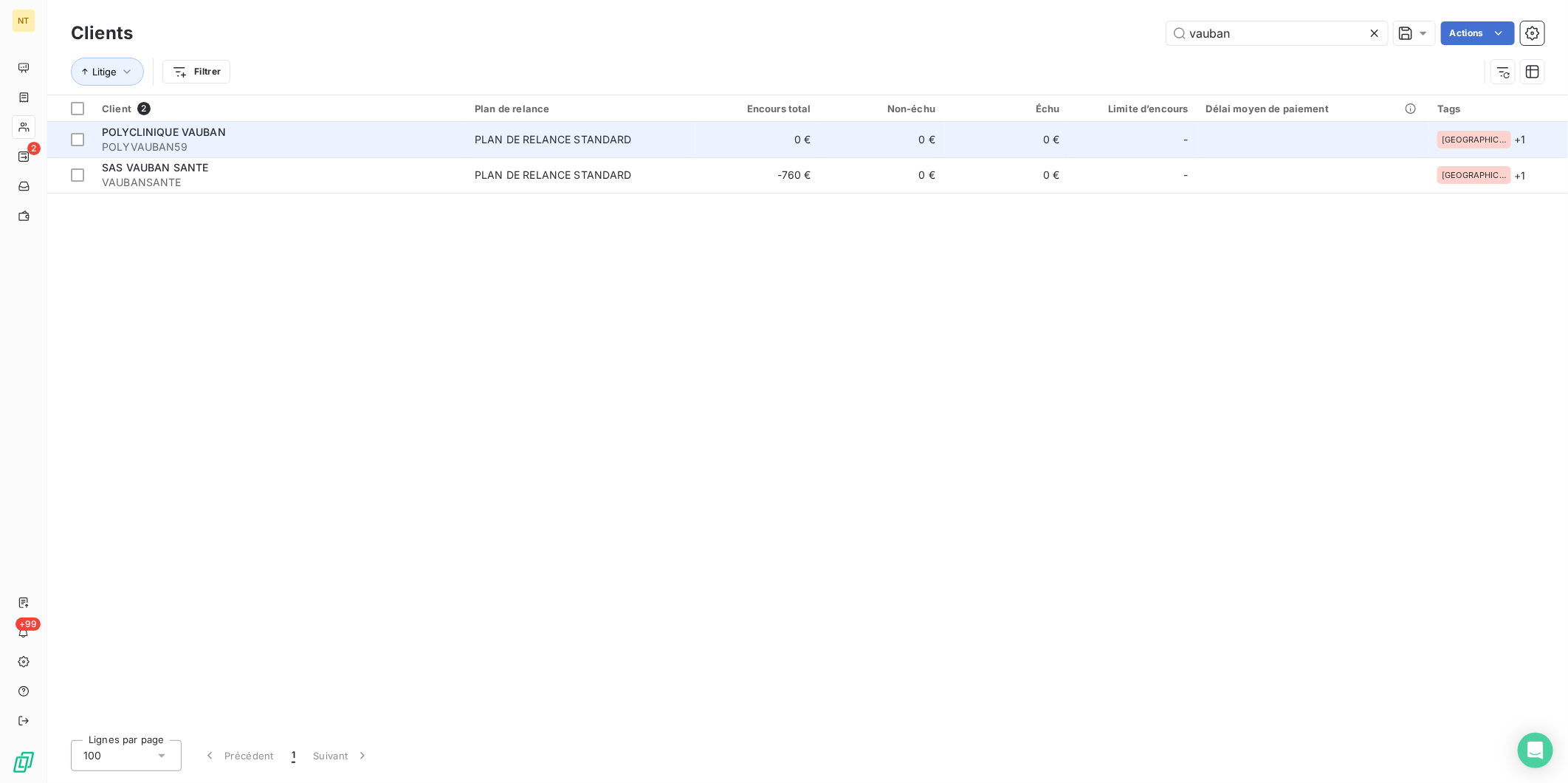
click at [543, 149] on td "PLAN DE RELANCE STANDARD" at bounding box center [580, 139] width 230 height 36
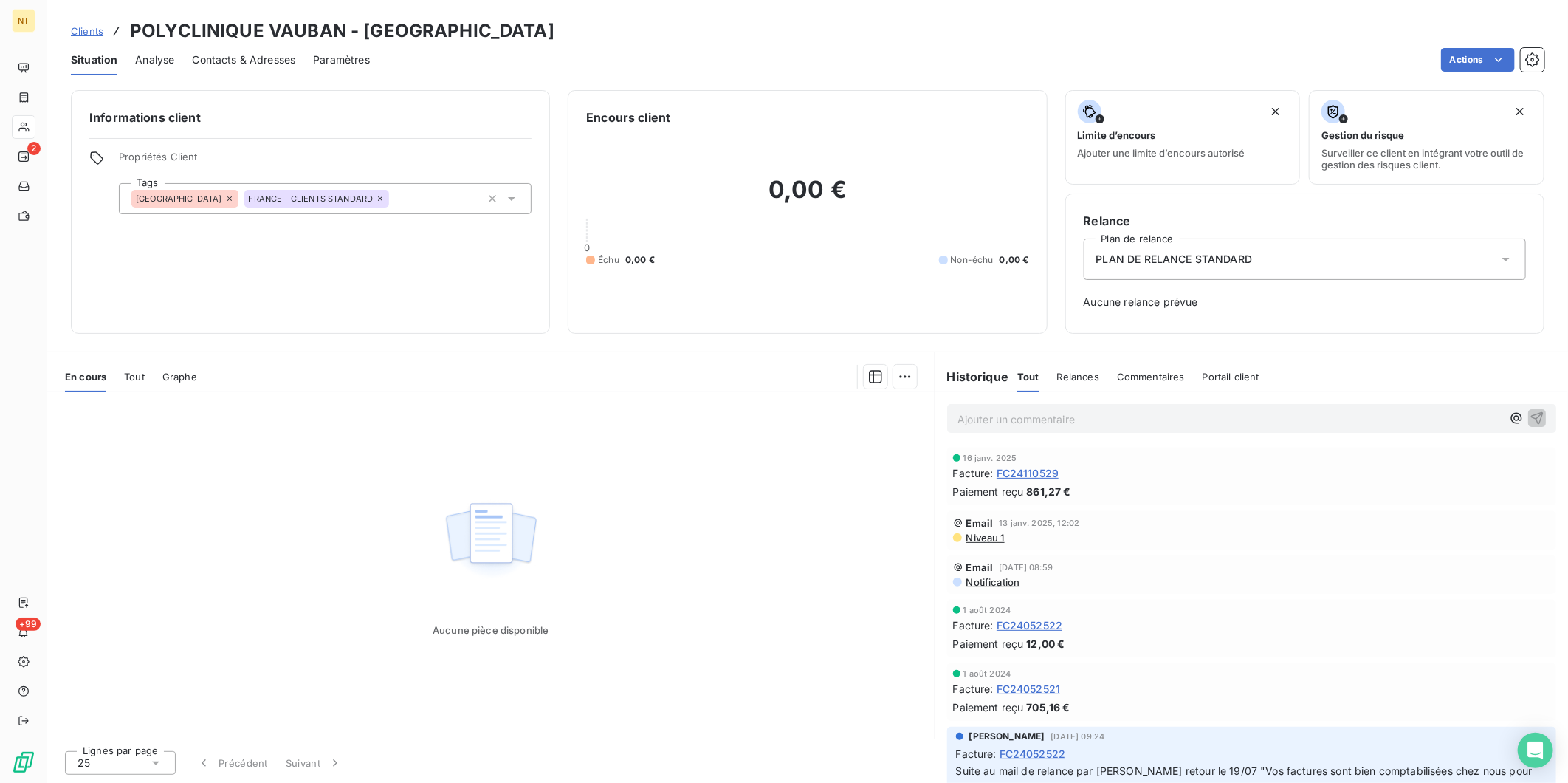
click at [252, 56] on span "Contacts & Adresses" at bounding box center [243, 59] width 104 height 15
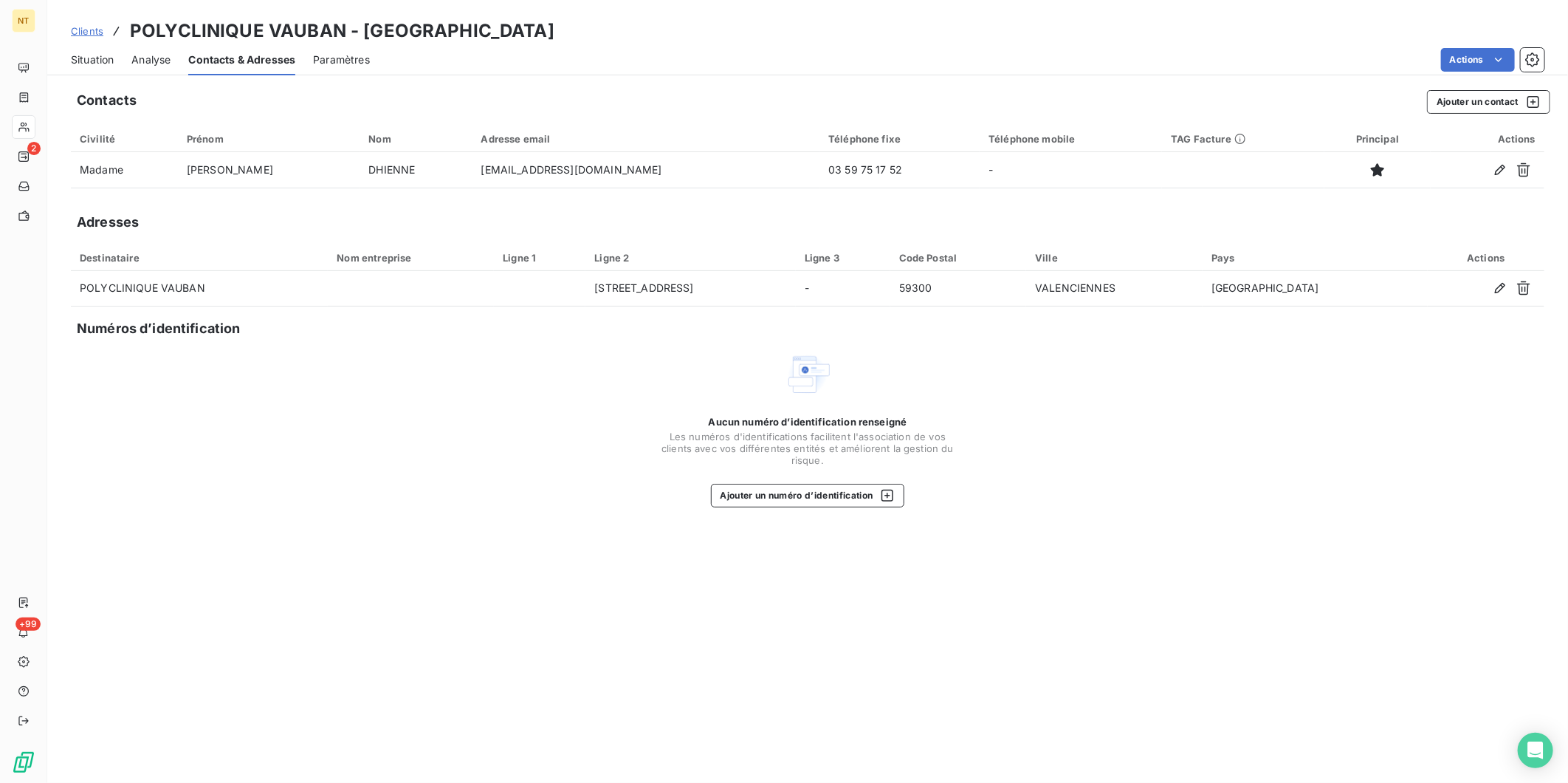
click at [90, 64] on span "Situation" at bounding box center [92, 59] width 43 height 15
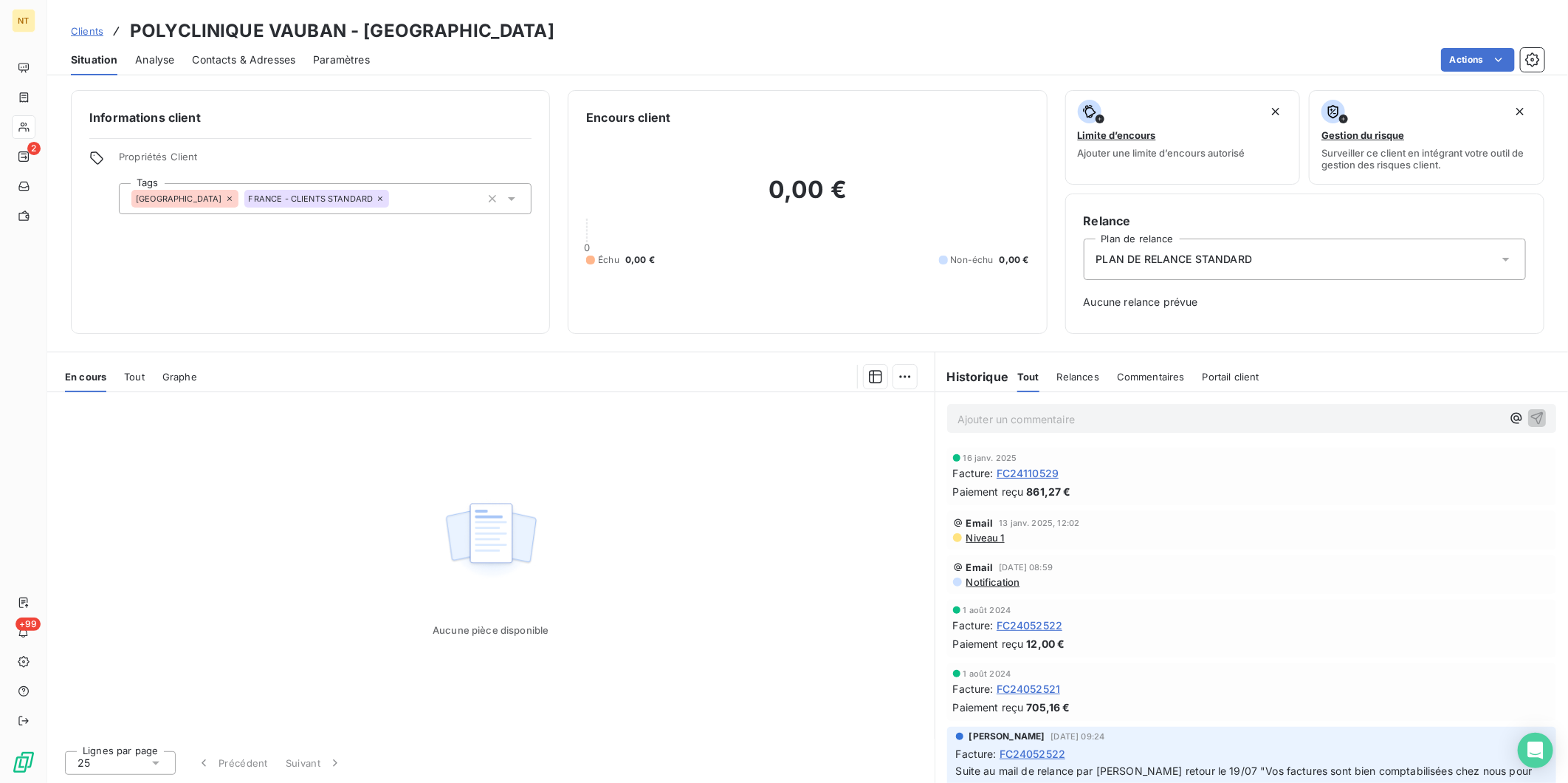
click at [424, 195] on div "FRANCE FRANCE - CLIENTS STANDARD" at bounding box center [326, 199] width 413 height 31
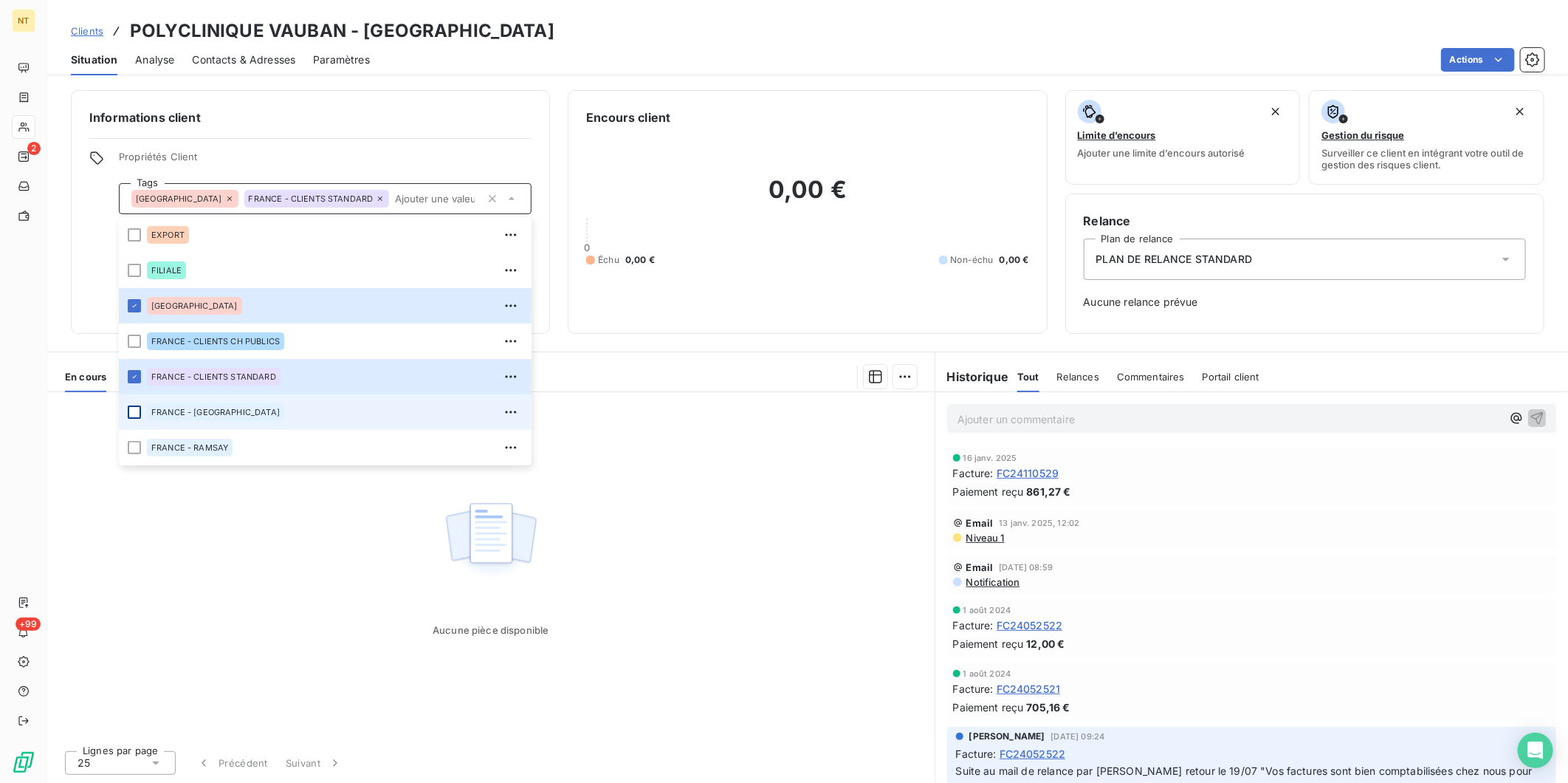
click at [135, 416] on div at bounding box center [134, 411] width 13 height 13
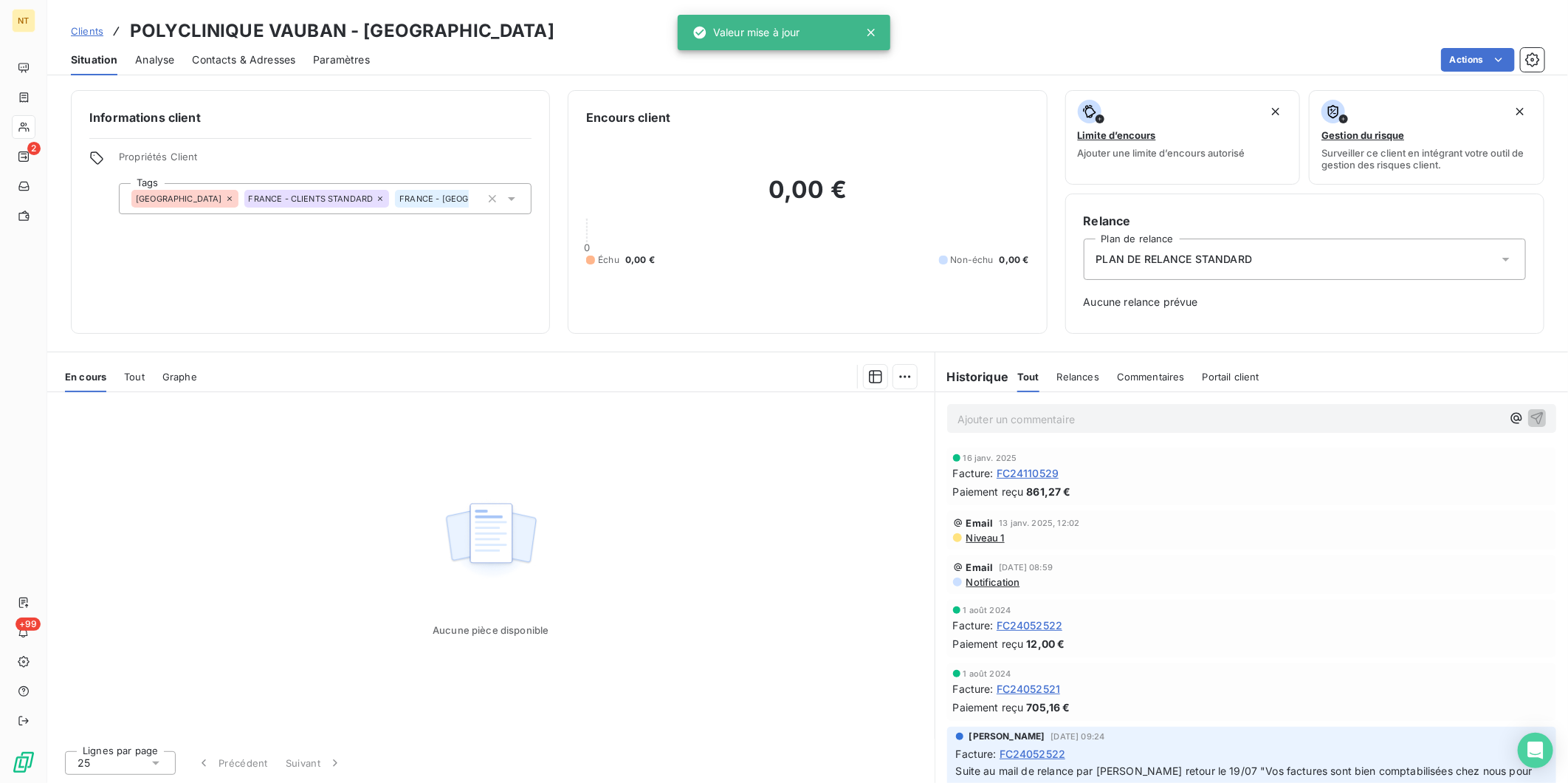
click at [234, 567] on div "Aucune pièce disponible" at bounding box center [491, 565] width 887 height 347
click at [93, 33] on span "Clients" at bounding box center [87, 30] width 33 height 12
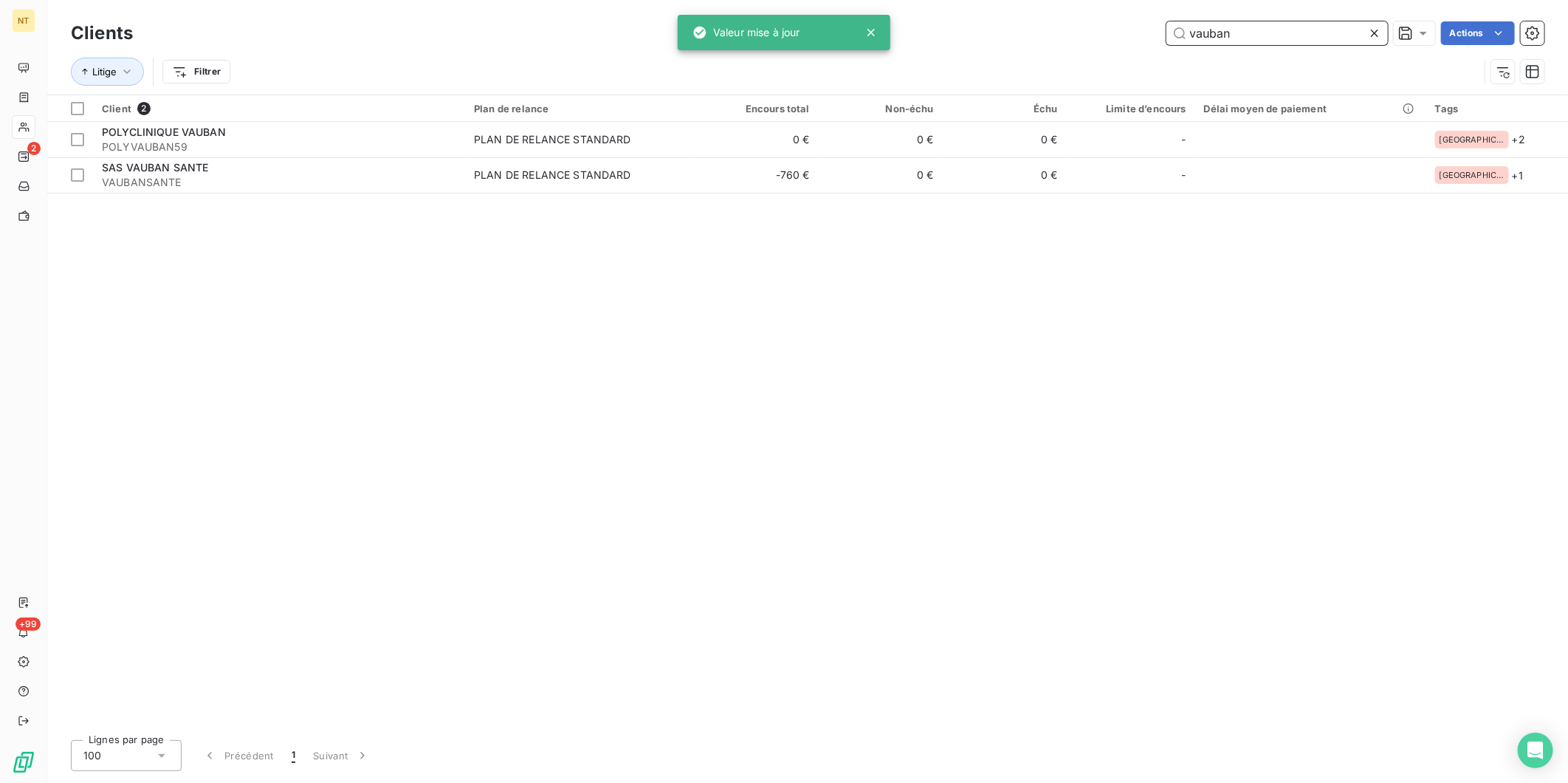
drag, startPoint x: 1231, startPoint y: 37, endPoint x: 999, endPoint y: 55, distance: 232.7
click at [999, 55] on div "Clients vauban Actions Litige Filtrer" at bounding box center [808, 56] width 1474 height 77
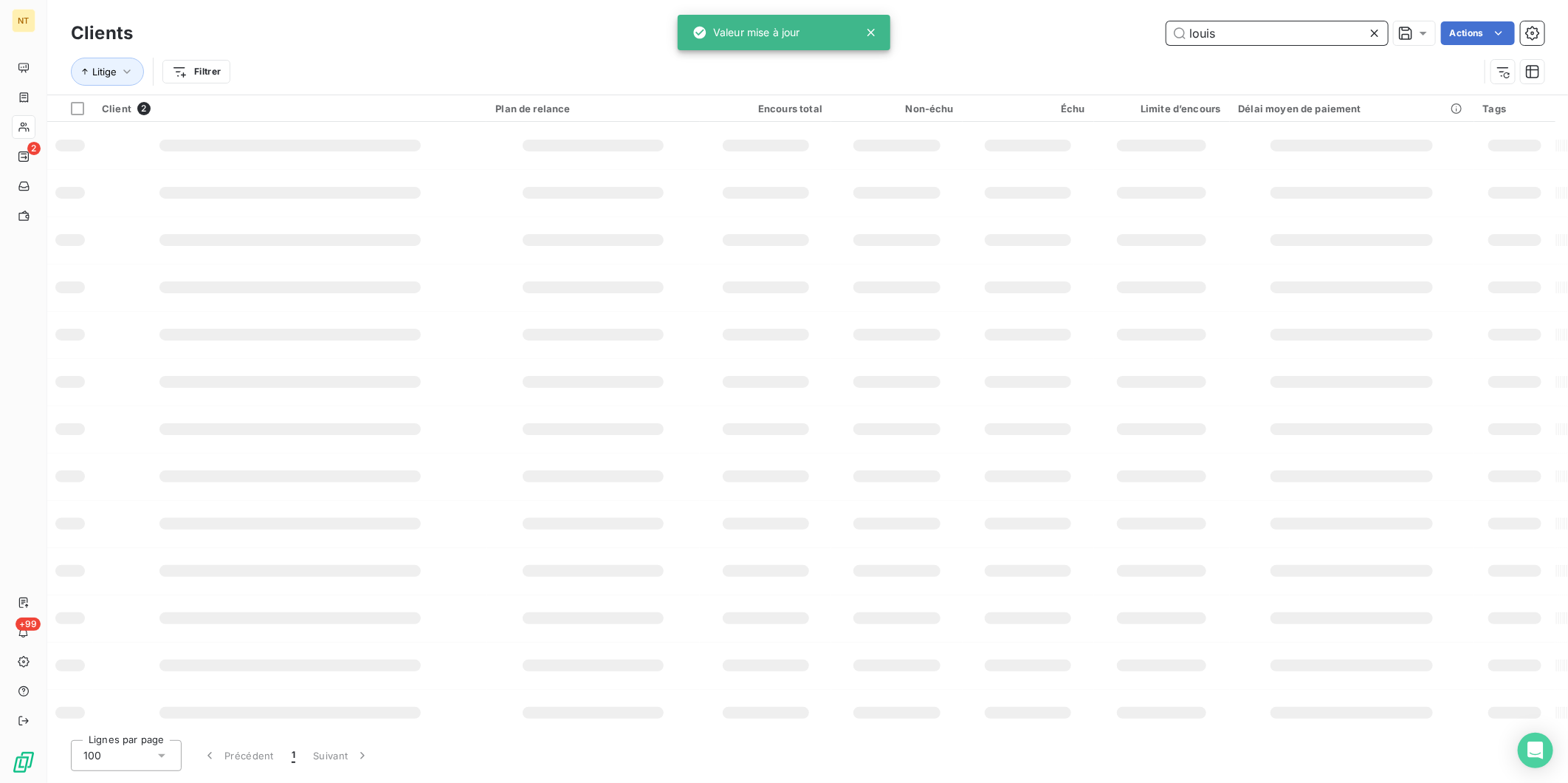
type input "louis"
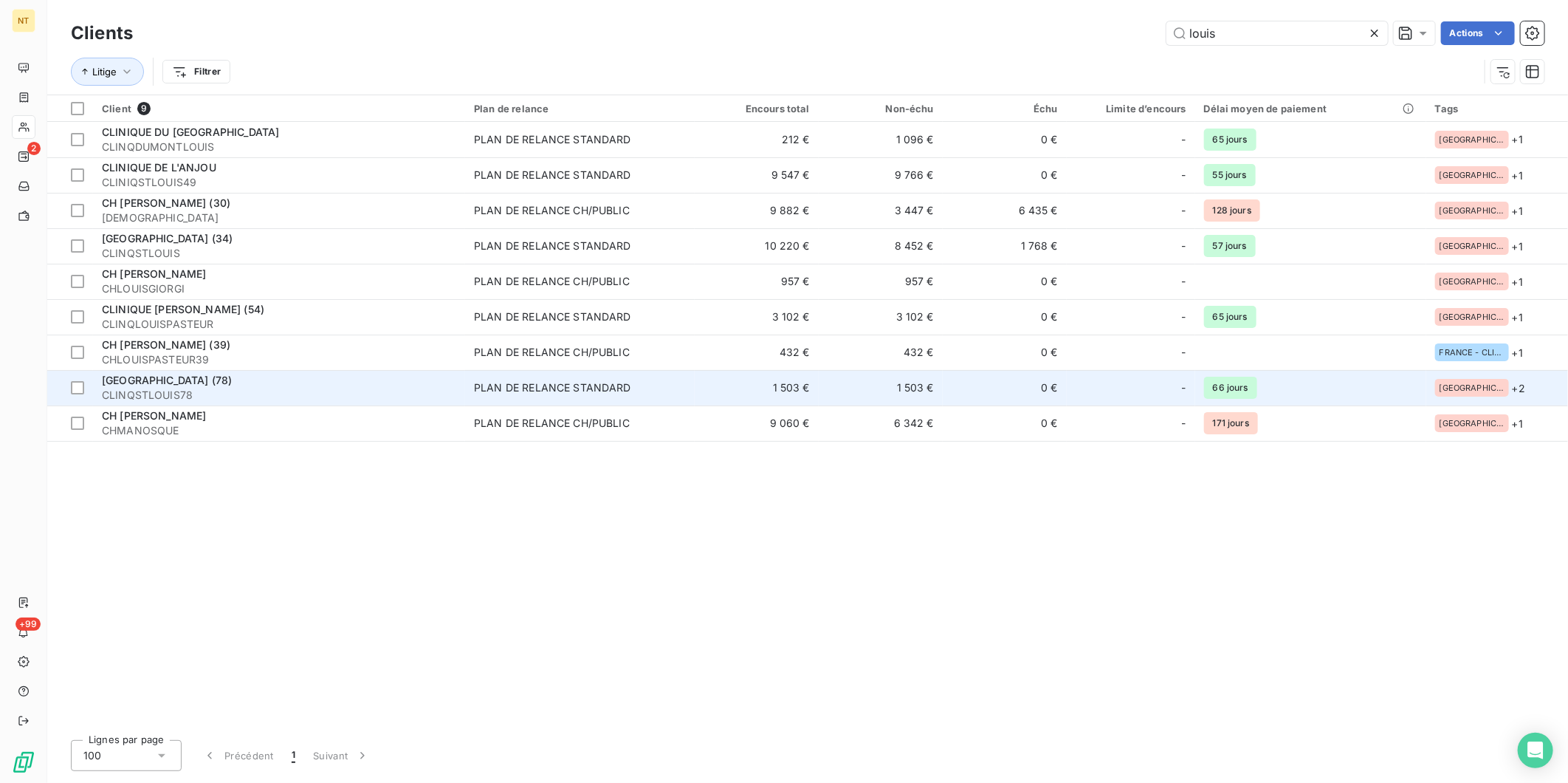
click at [284, 383] on div "[GEOGRAPHIC_DATA] (78)" at bounding box center [279, 380] width 354 height 15
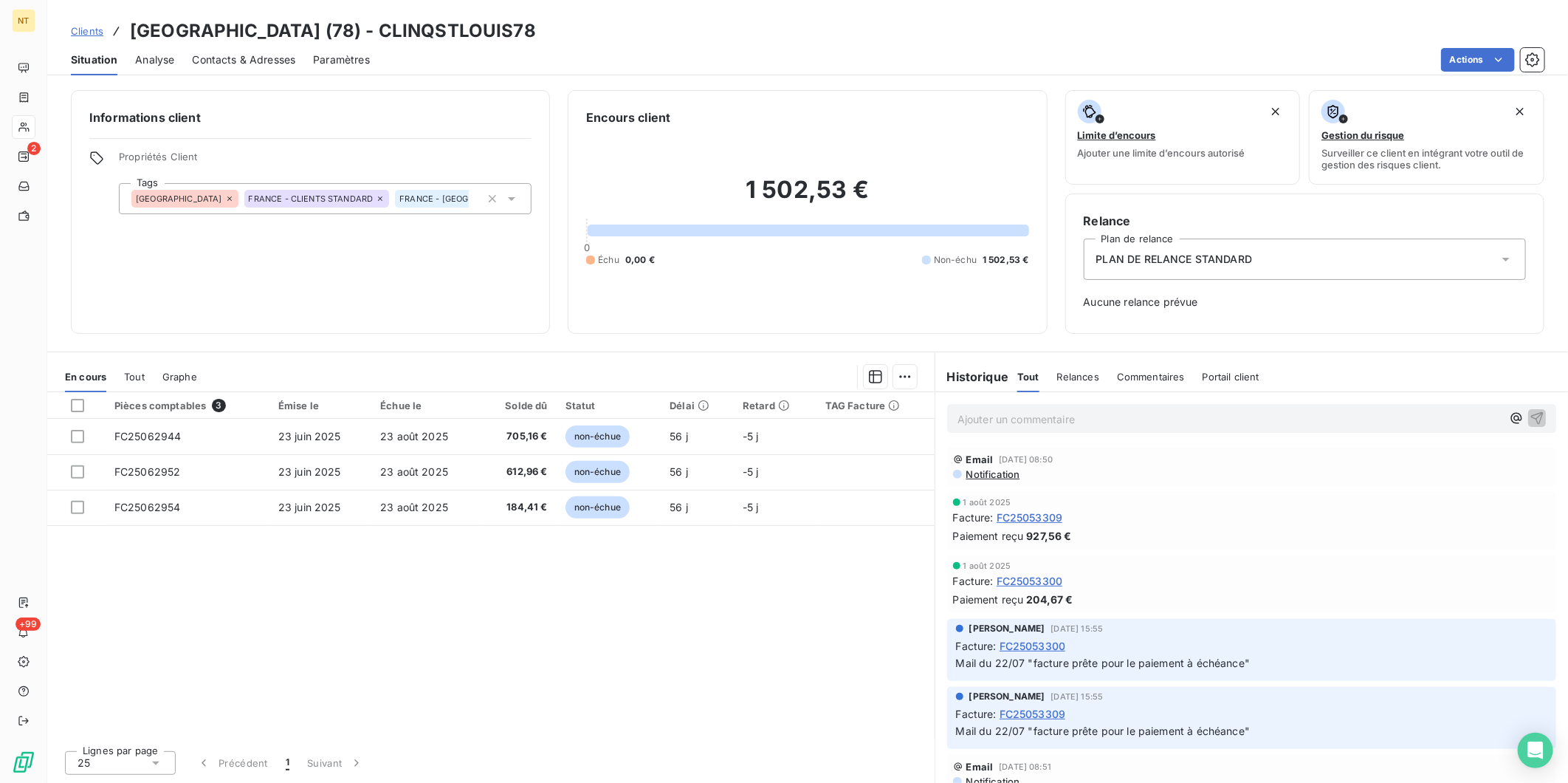
click at [271, 58] on span "Contacts & Adresses" at bounding box center [243, 59] width 104 height 15
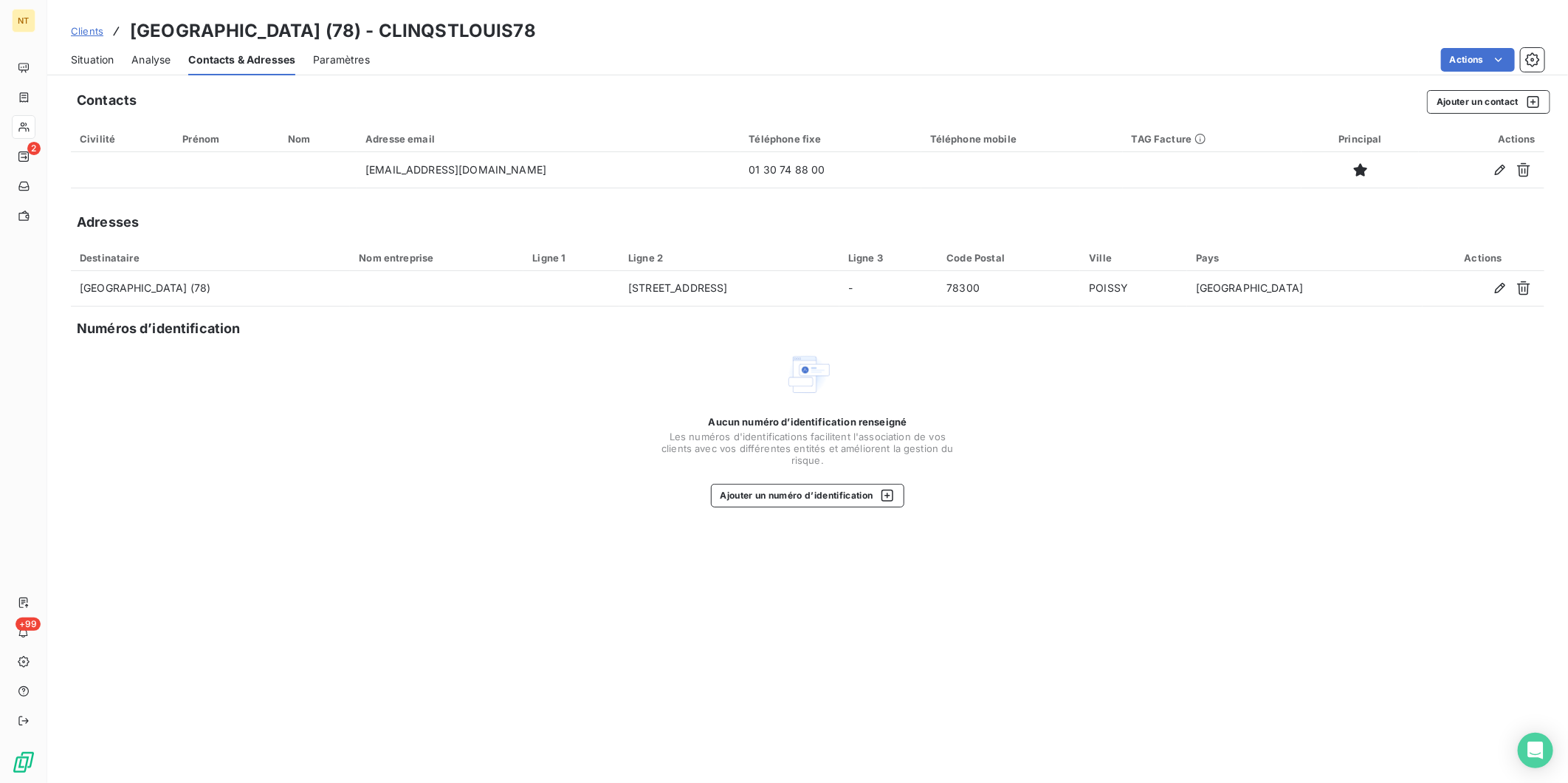
click at [113, 68] on div "Situation" at bounding box center [92, 60] width 43 height 31
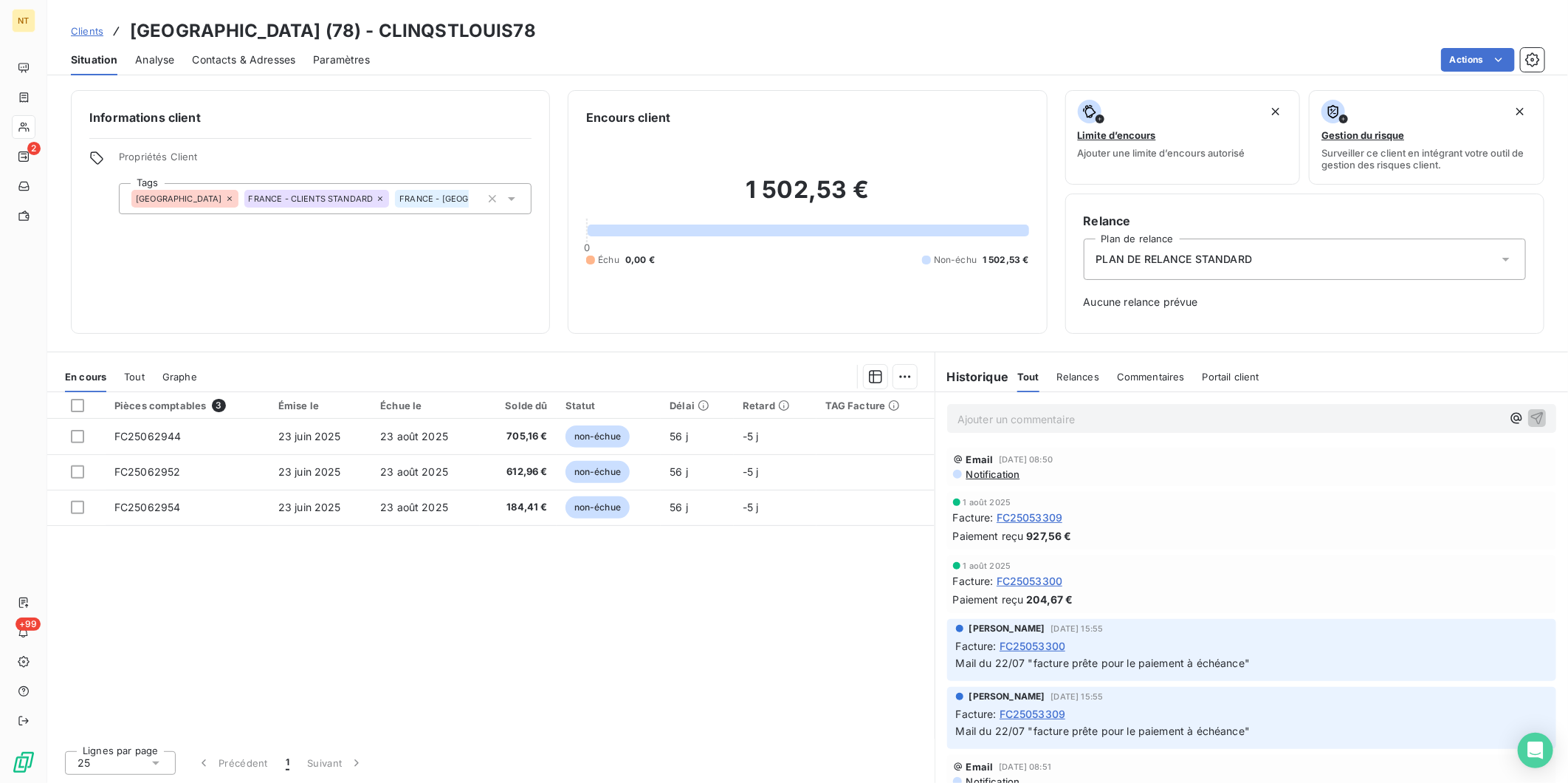
click at [157, 62] on span "Analyse" at bounding box center [154, 59] width 39 height 15
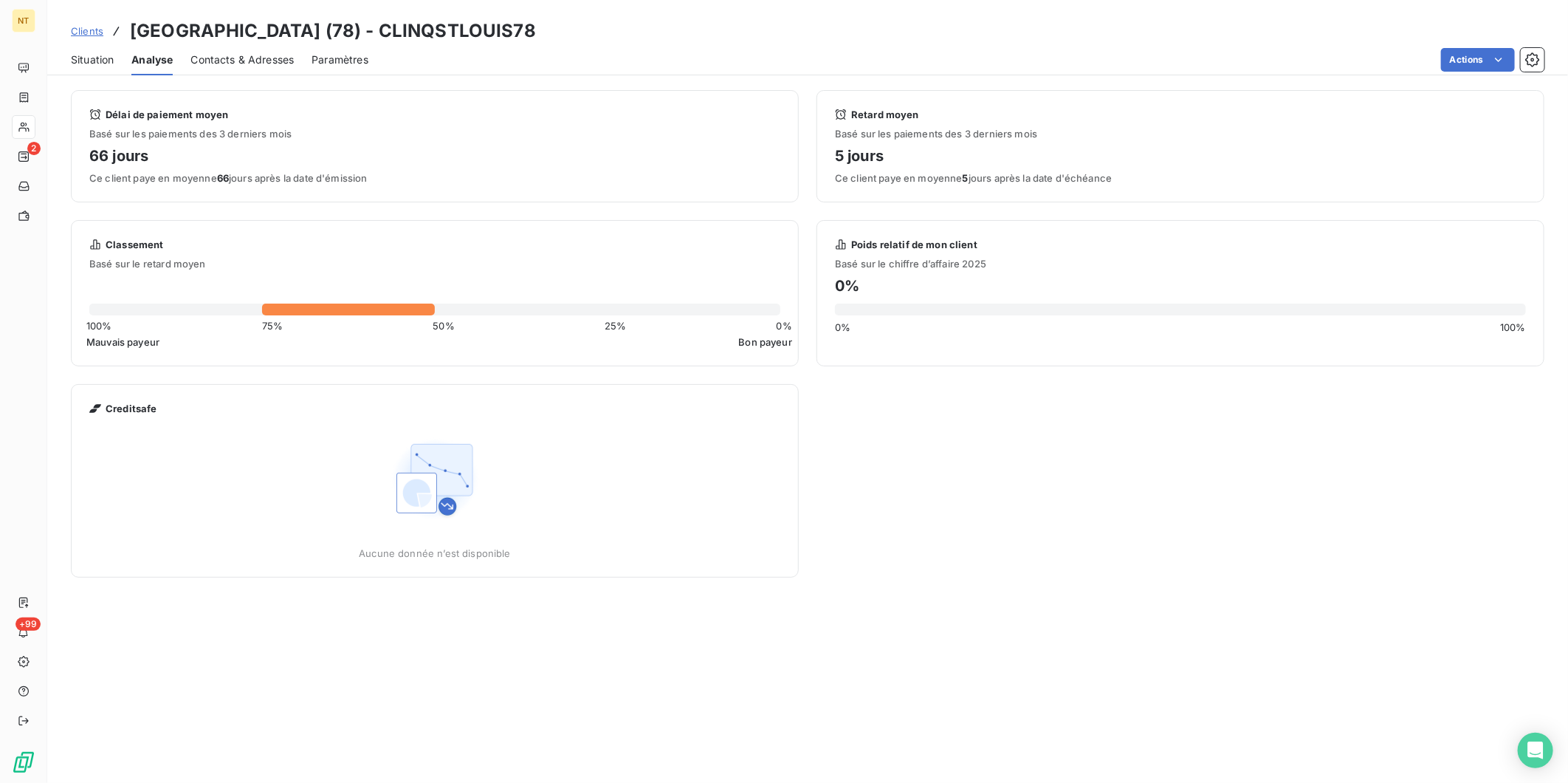
click at [231, 56] on span "Contacts & Adresses" at bounding box center [242, 59] width 104 height 15
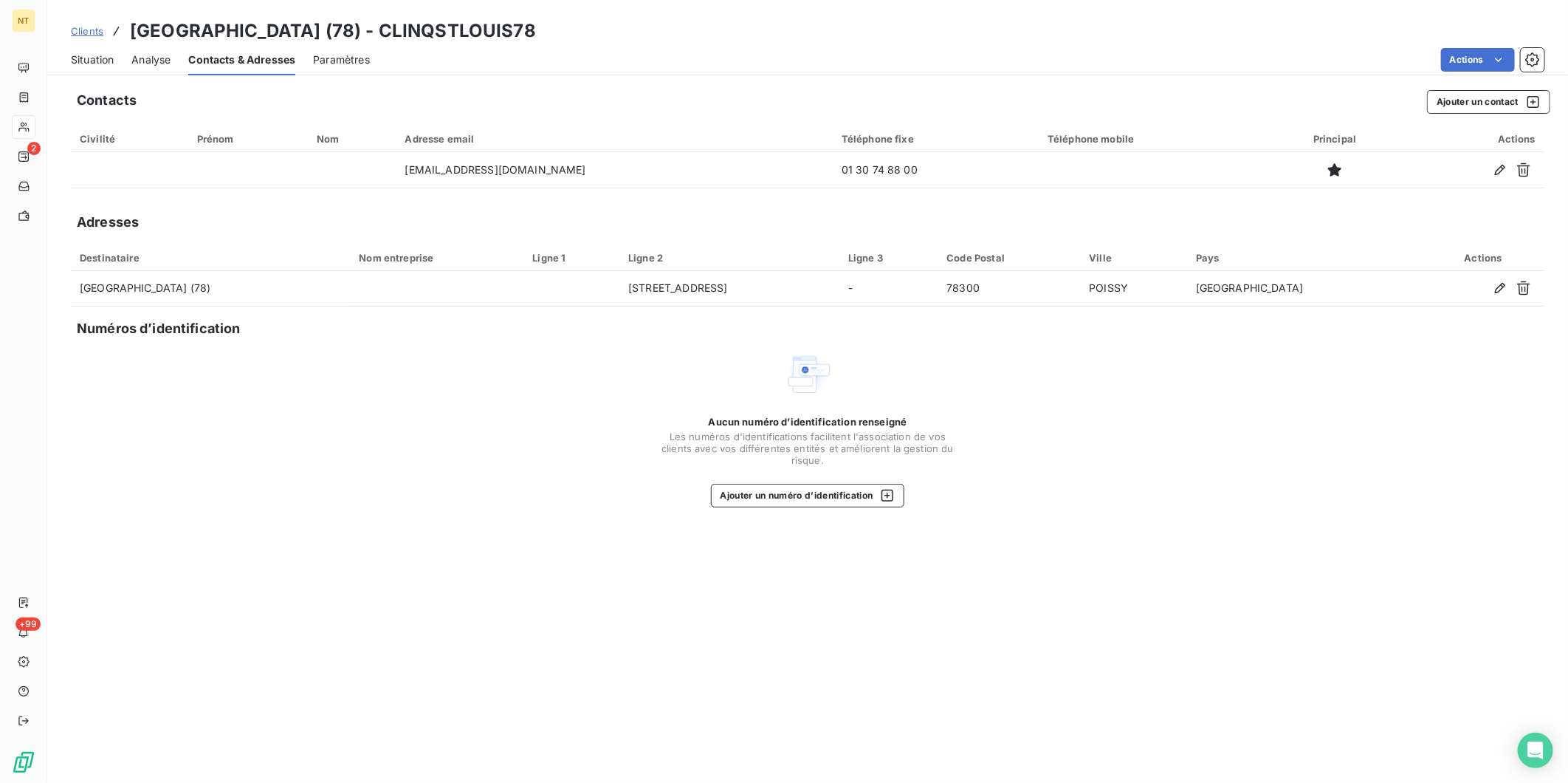
click at [101, 66] on span "Situation" at bounding box center [92, 59] width 43 height 15
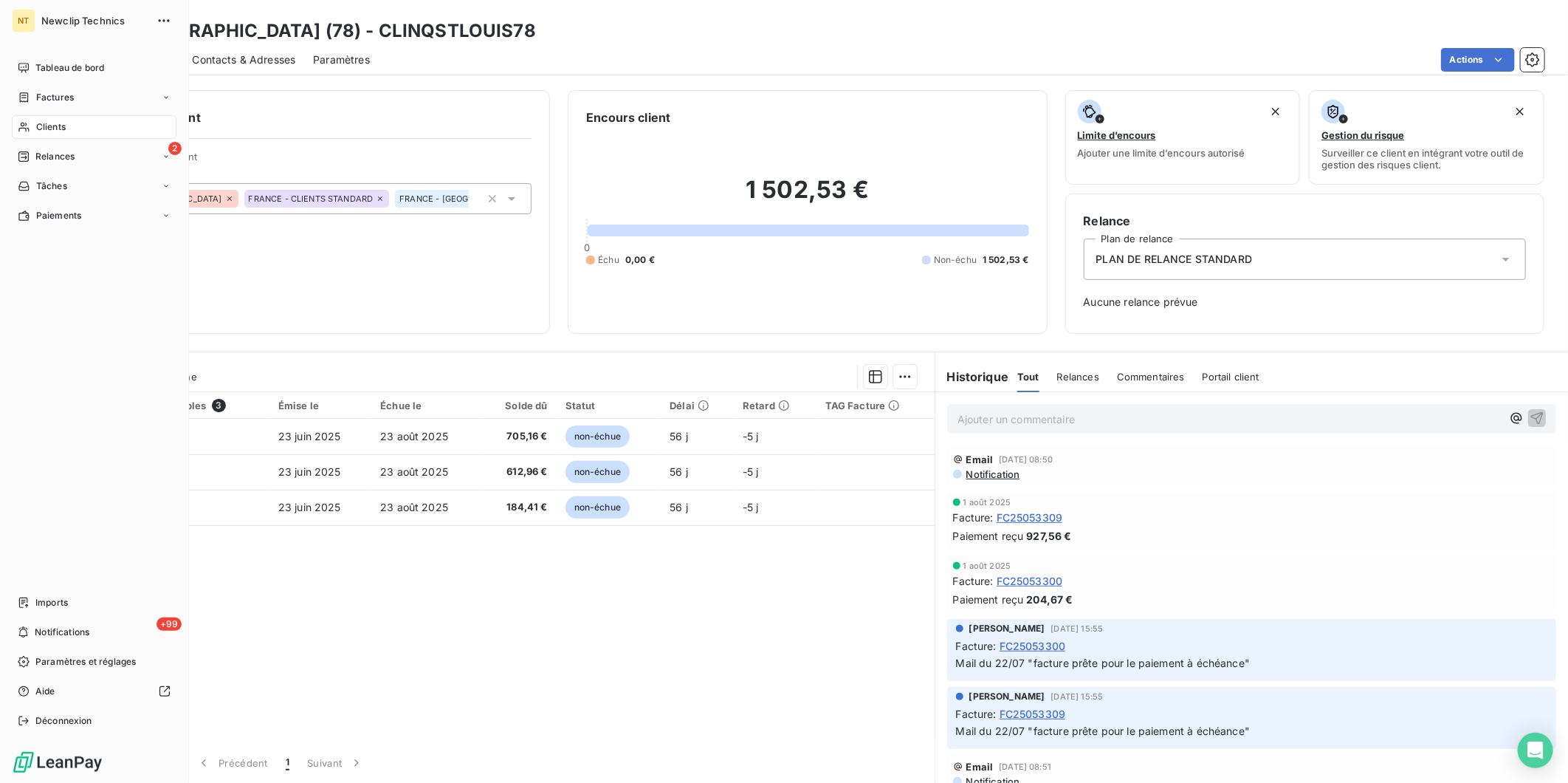
drag, startPoint x: 54, startPoint y: 128, endPoint x: 153, endPoint y: 121, distance: 99.2
click at [54, 128] on span "Clients" at bounding box center [51, 127] width 30 height 13
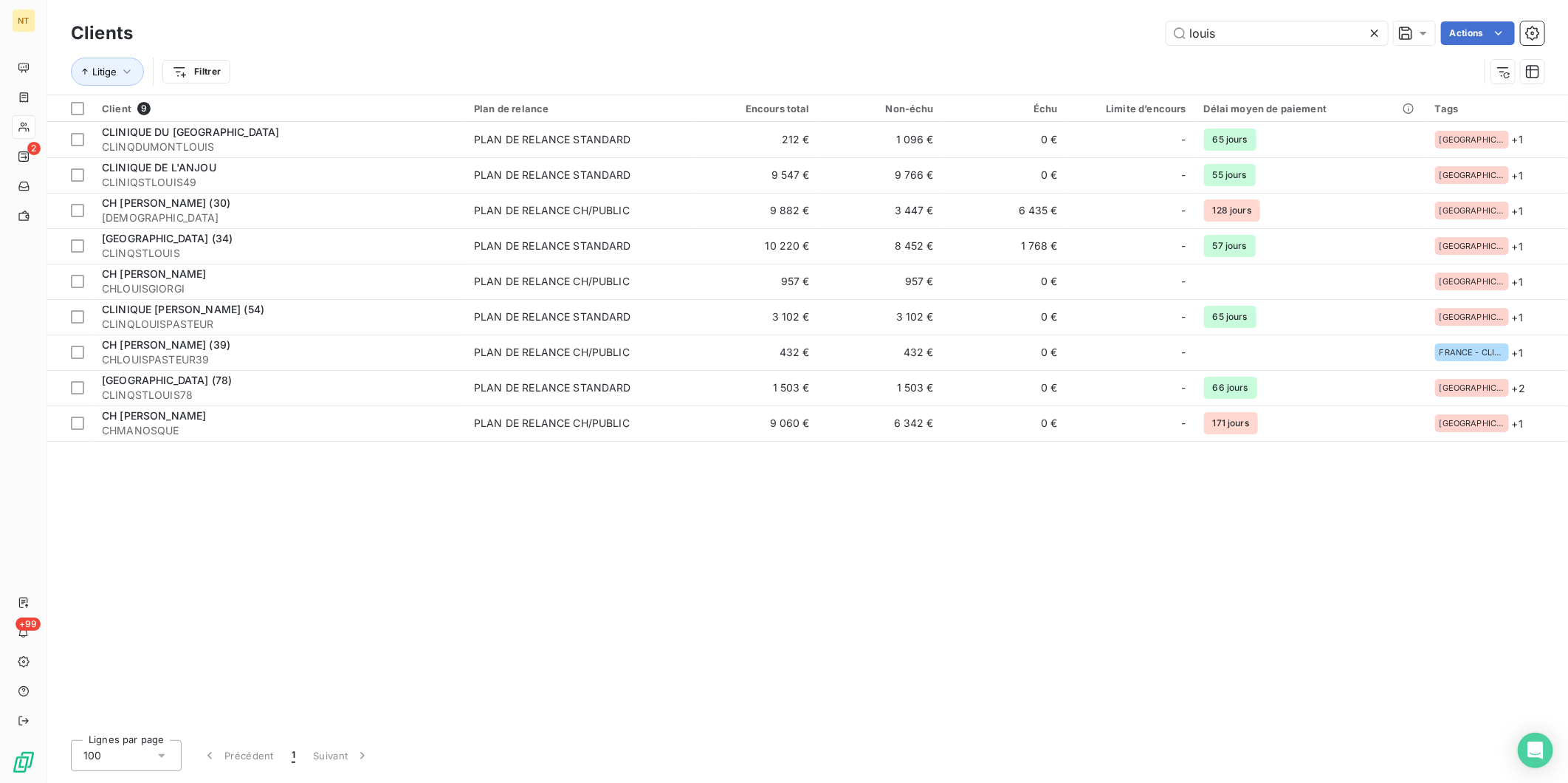
drag, startPoint x: 1143, startPoint y: 39, endPoint x: 953, endPoint y: 34, distance: 190.1
click at [953, 34] on div "louis Actions" at bounding box center [847, 33] width 1394 height 23
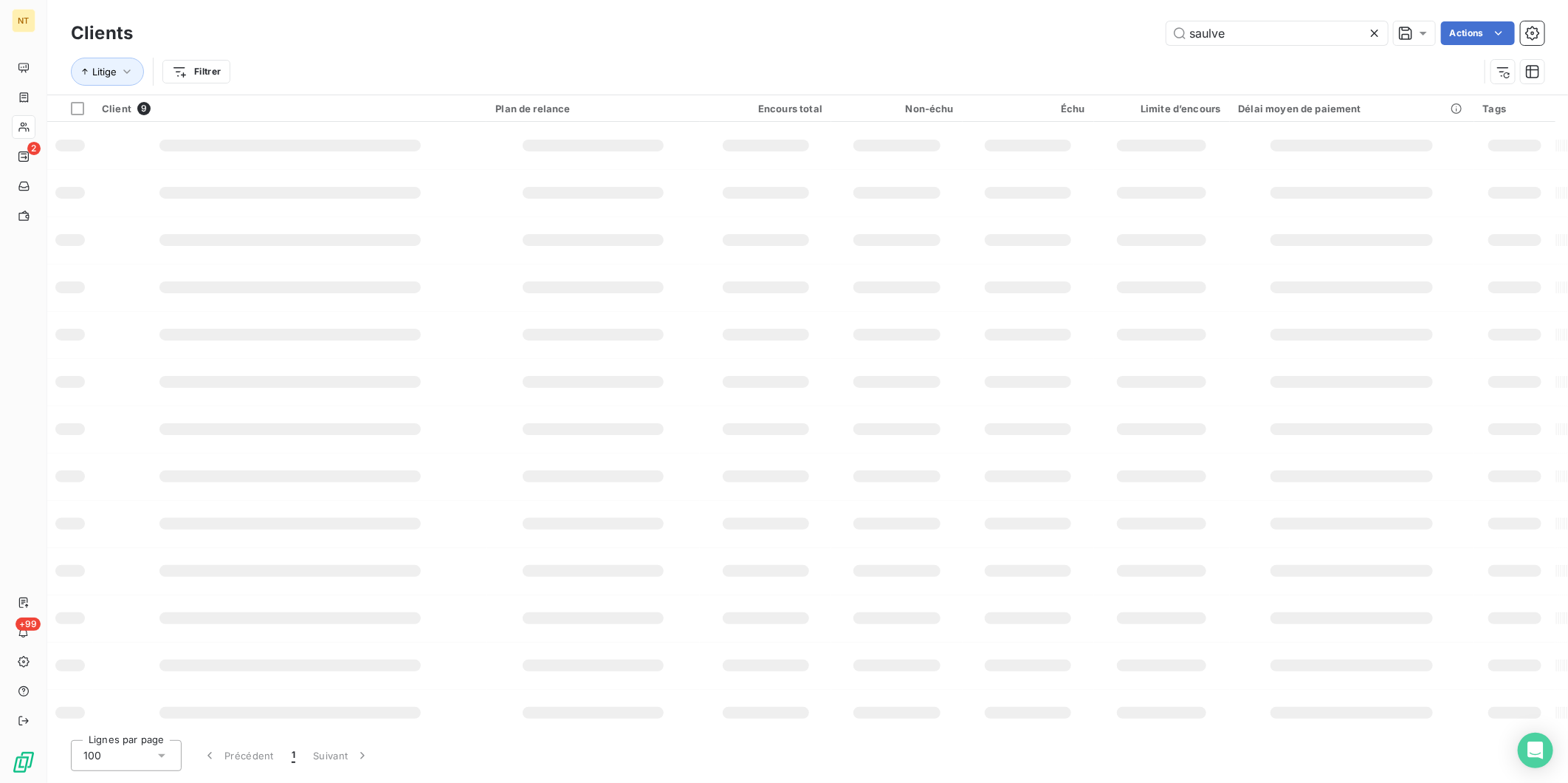
type input "saulve"
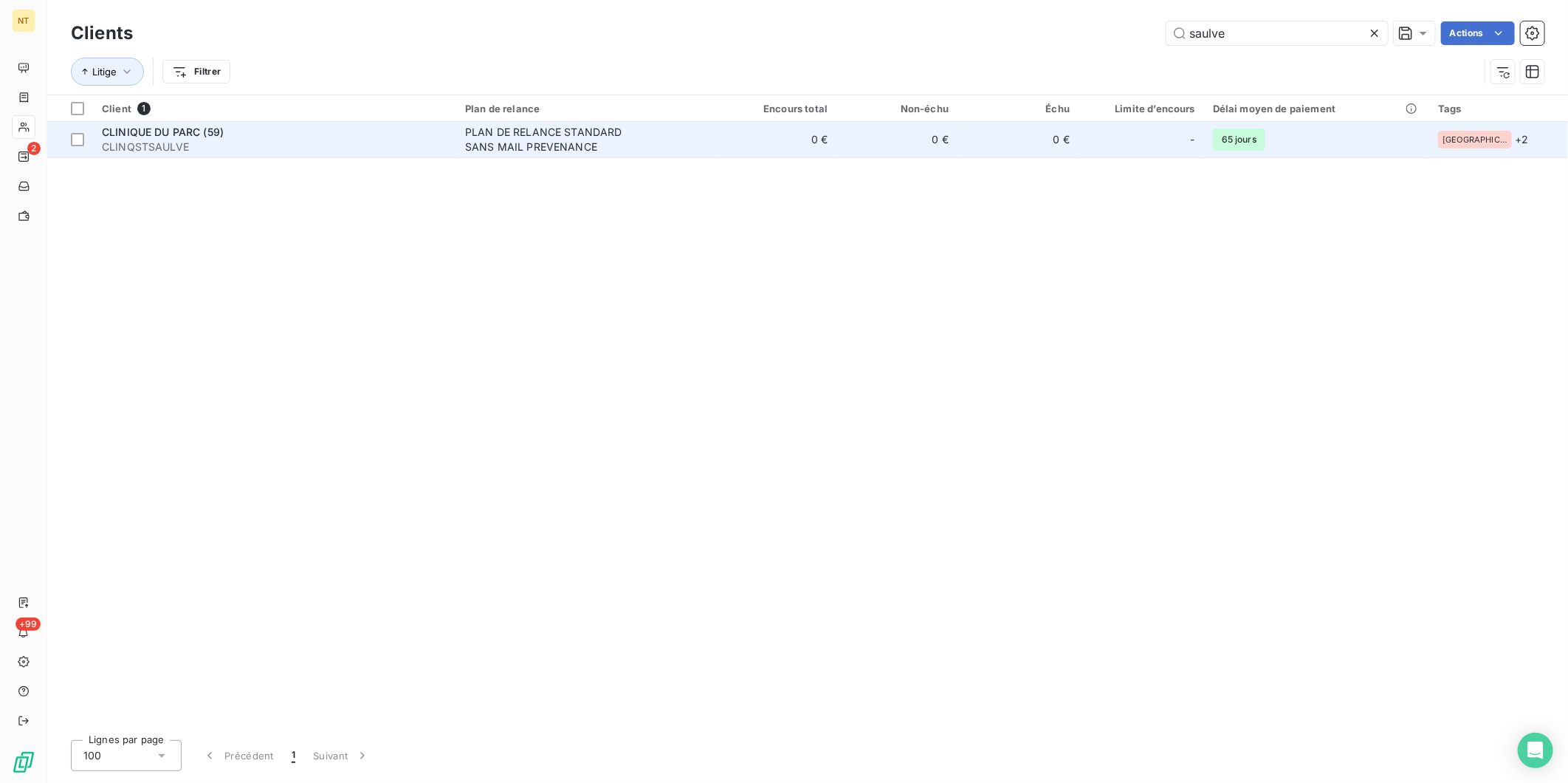
click at [294, 146] on span "CLINQSTSAULVE" at bounding box center [275, 146] width 346 height 15
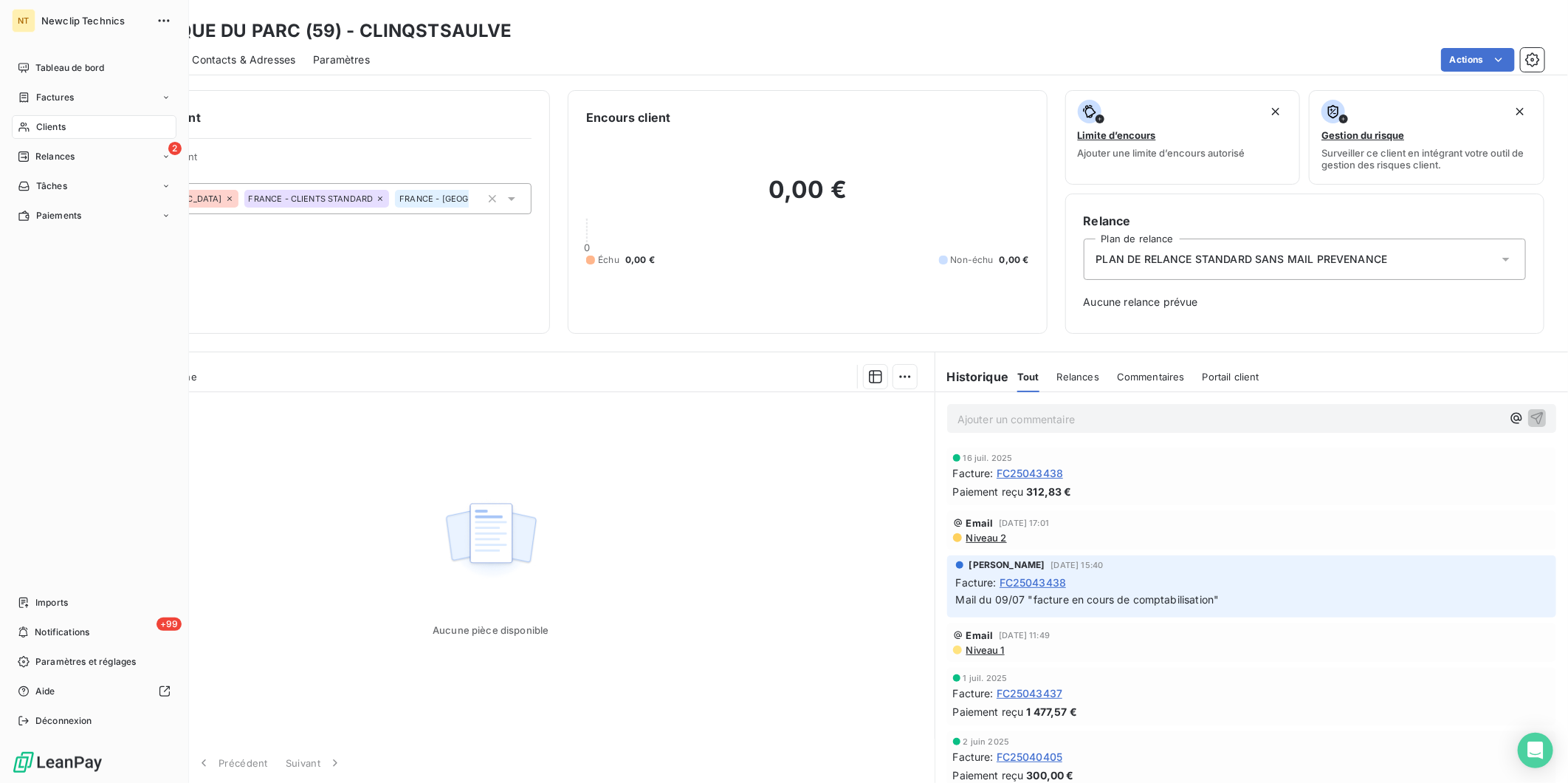
click at [79, 126] on div "Clients" at bounding box center [93, 127] width 164 height 23
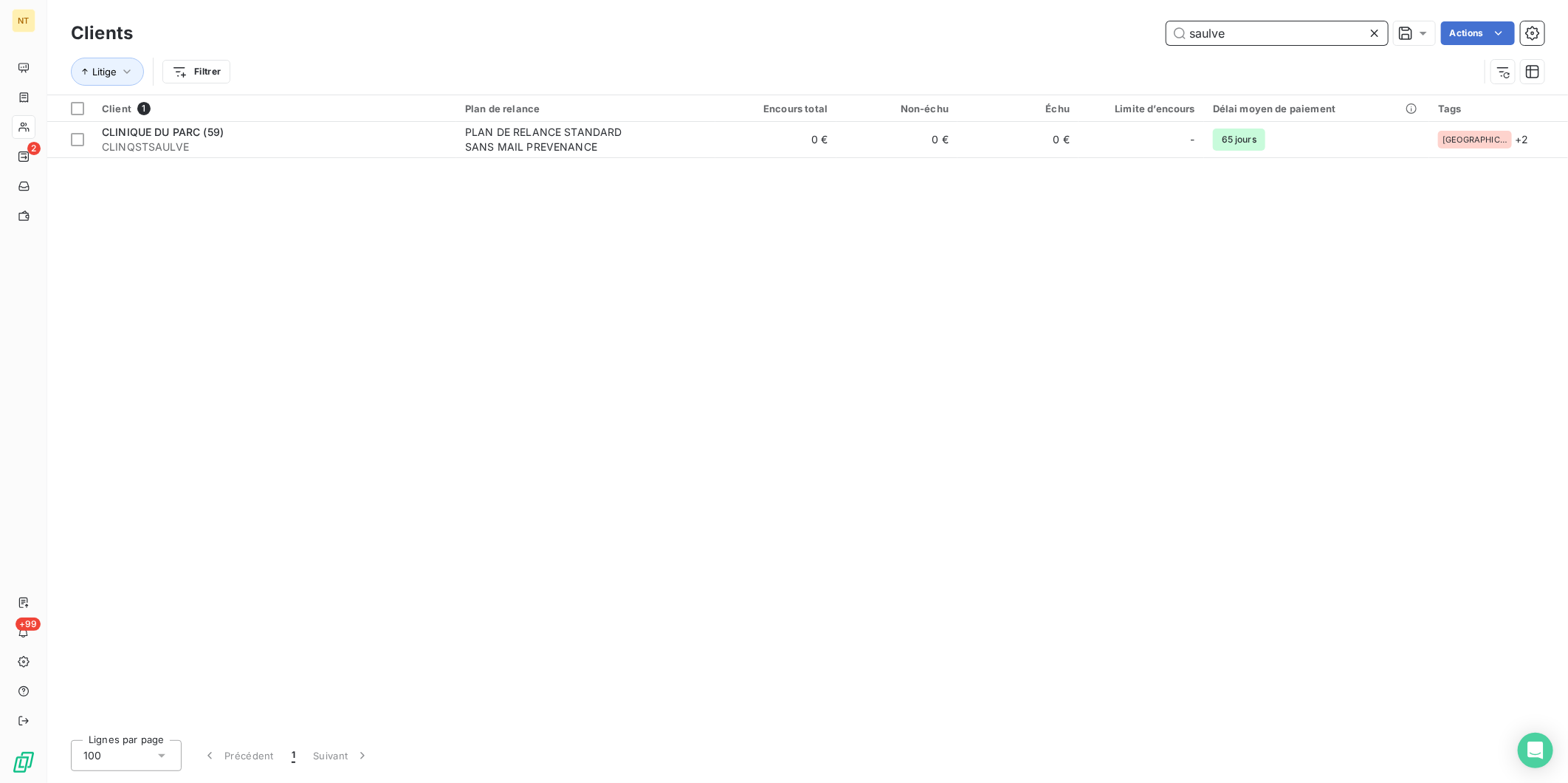
drag, startPoint x: 1338, startPoint y: 27, endPoint x: 745, endPoint y: 27, distance: 593.0
click at [746, 26] on div "saulve Actions" at bounding box center [847, 33] width 1394 height 23
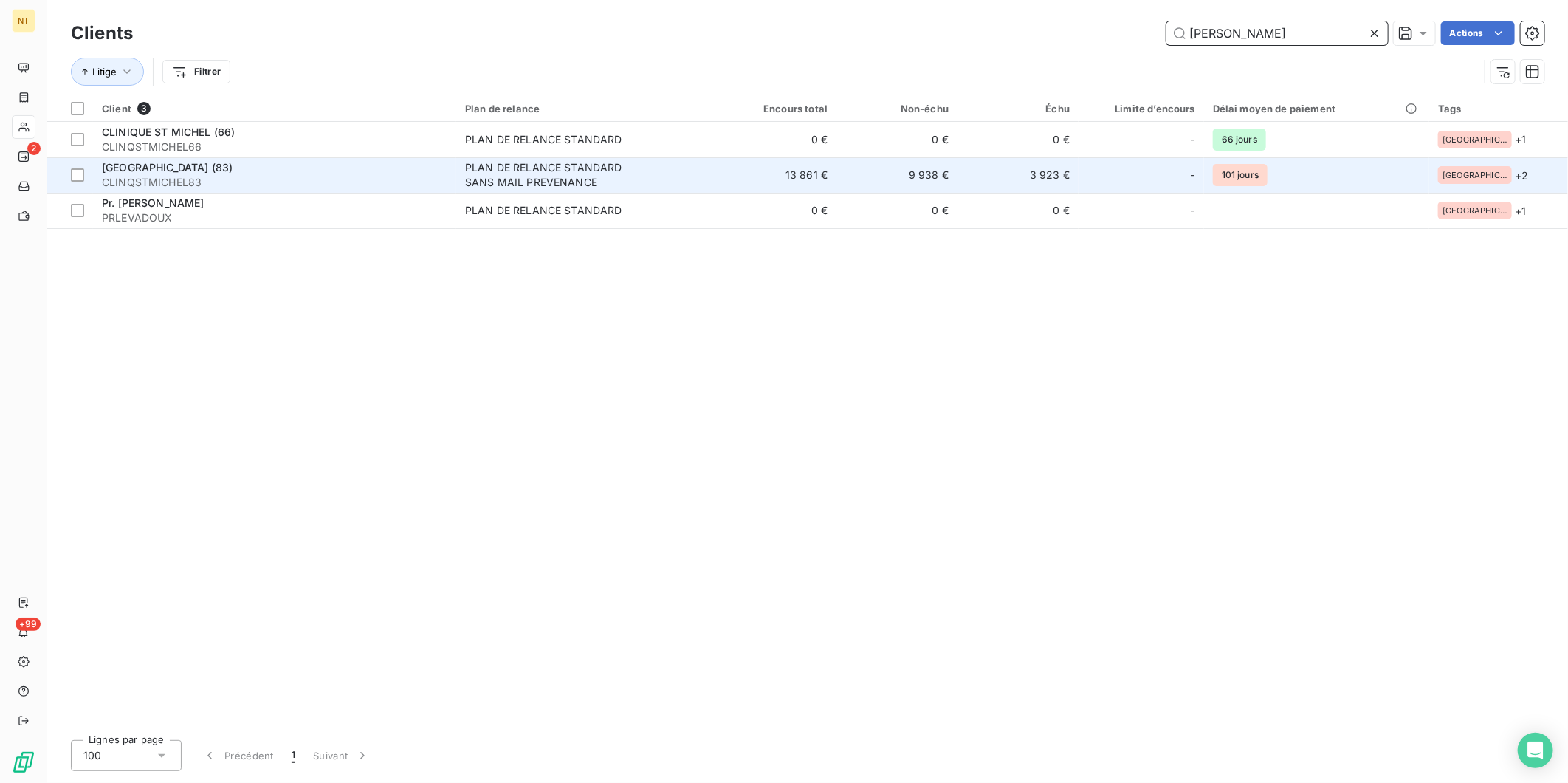
type input "[PERSON_NAME]"
click at [203, 183] on span "CLINQSTMICHEL83" at bounding box center [275, 182] width 346 height 15
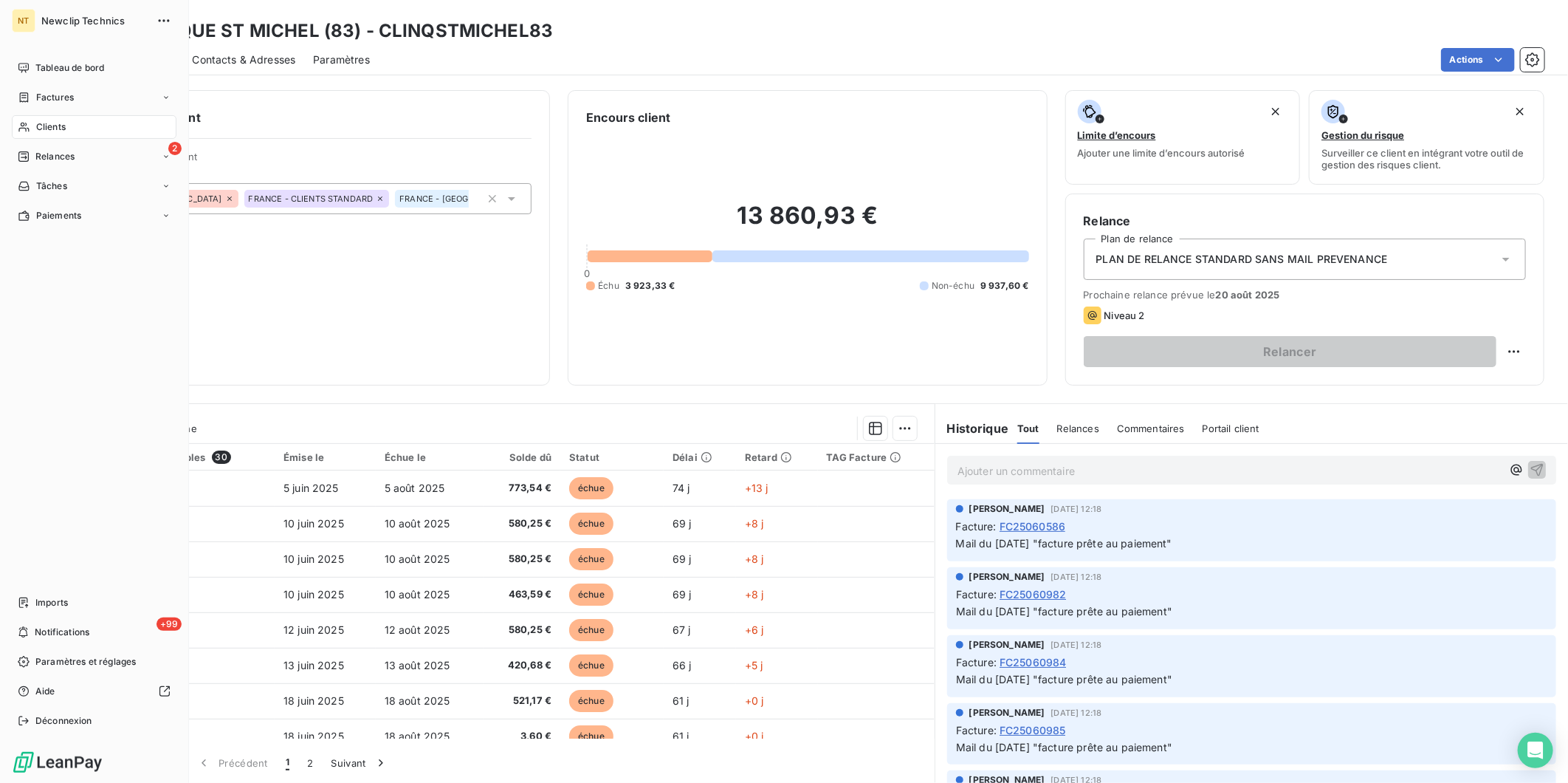
click at [81, 134] on div "Clients" at bounding box center [93, 127] width 164 height 23
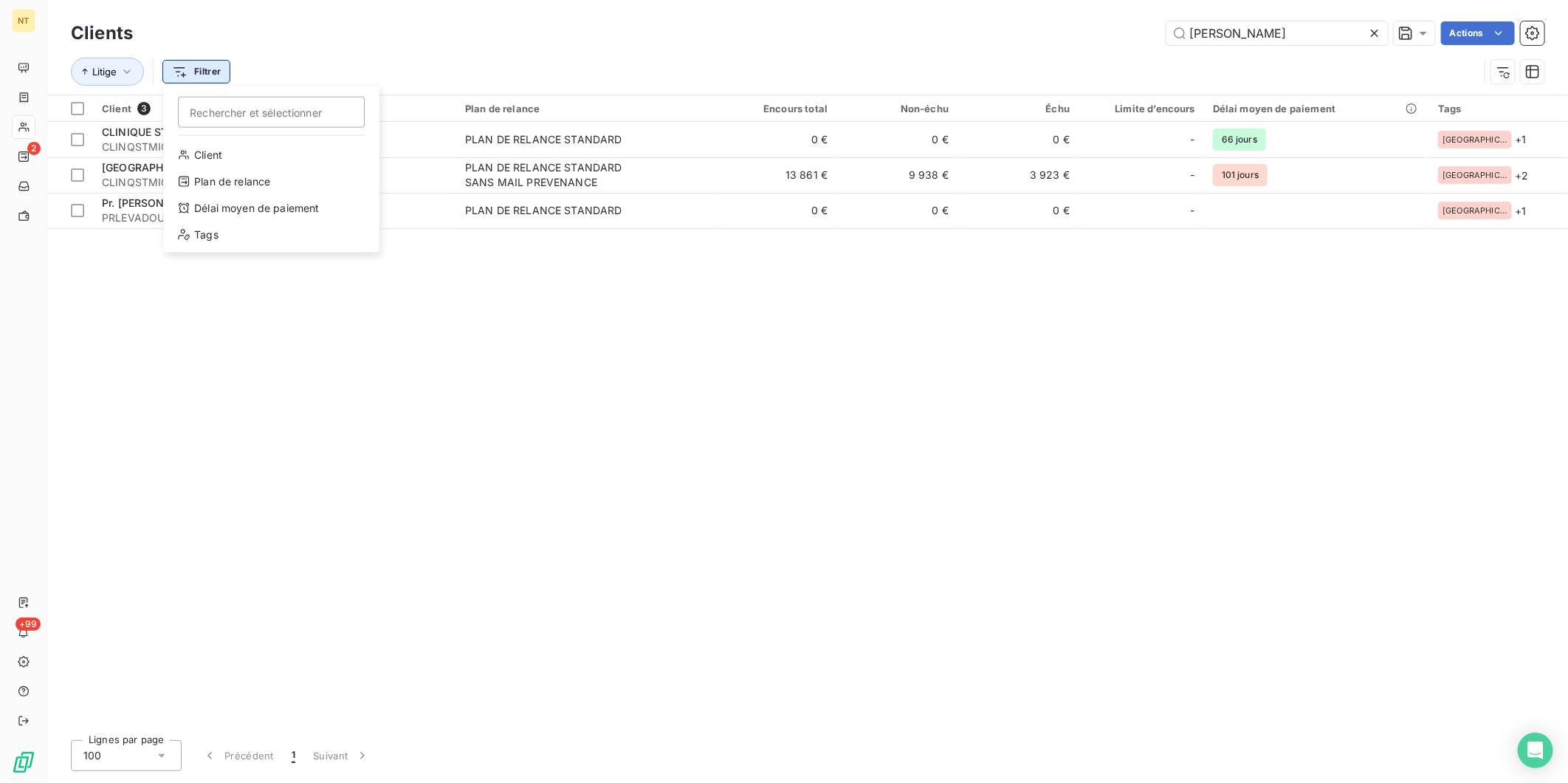
click at [203, 76] on html "NT 2 +99 Clients michel Actions Litige Filtrer Rechercher et sélectionner Clien…" at bounding box center [784, 391] width 1568 height 783
click at [248, 234] on div "Tags" at bounding box center [271, 235] width 205 height 23
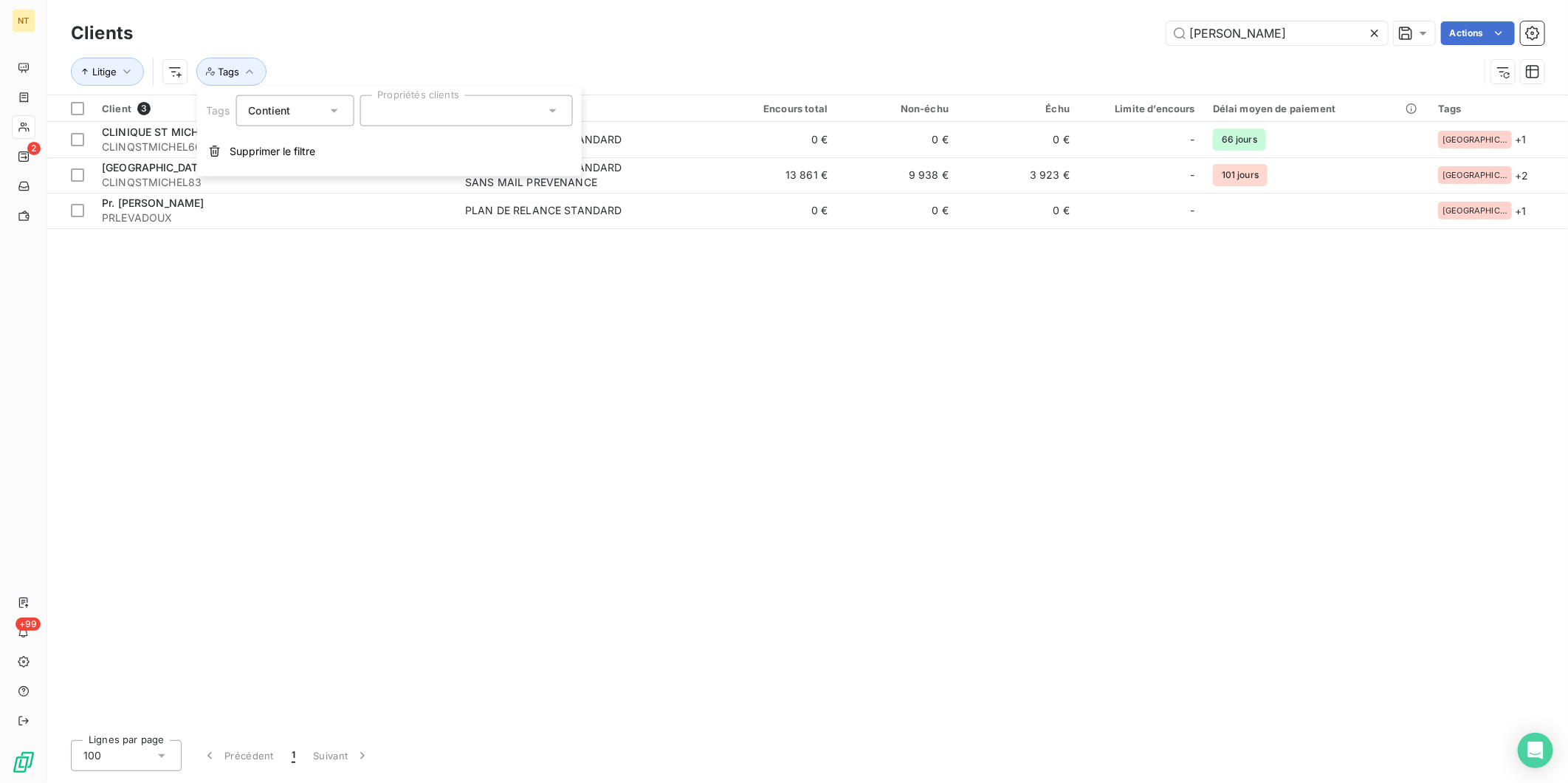
click at [425, 107] on div at bounding box center [466, 111] width 213 height 31
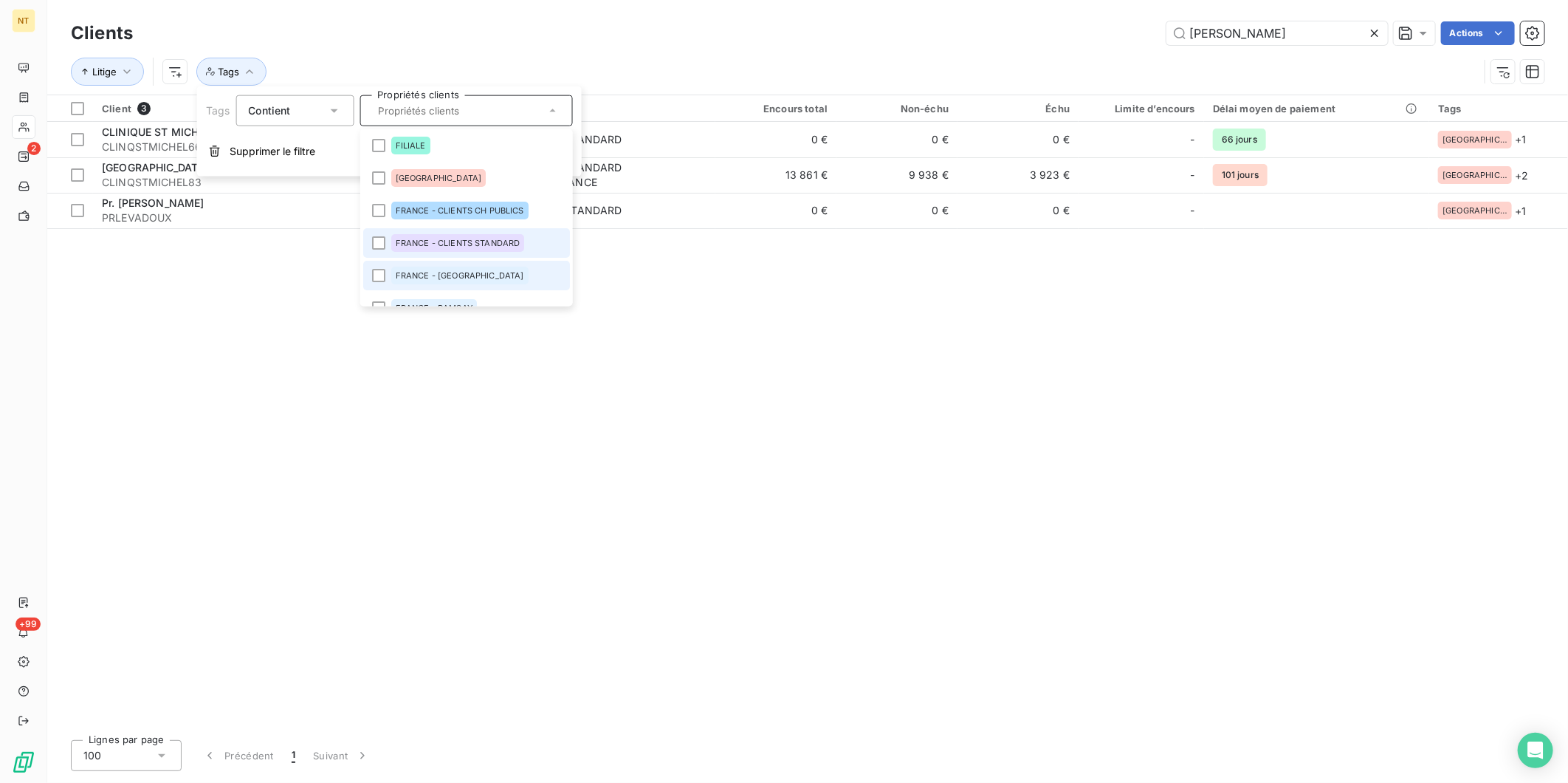
scroll to position [53, 0]
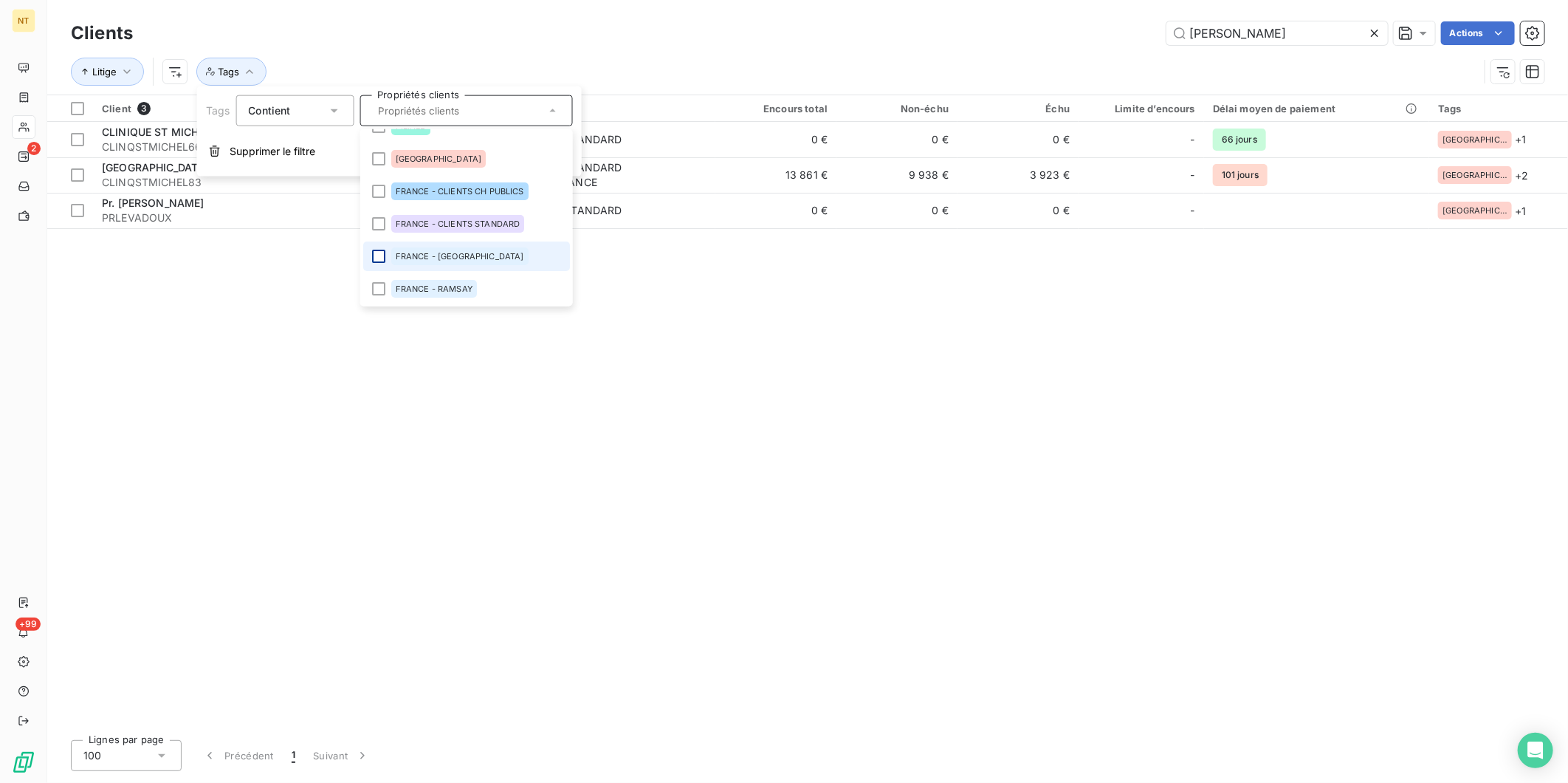
click at [382, 252] on div at bounding box center [378, 256] width 13 height 13
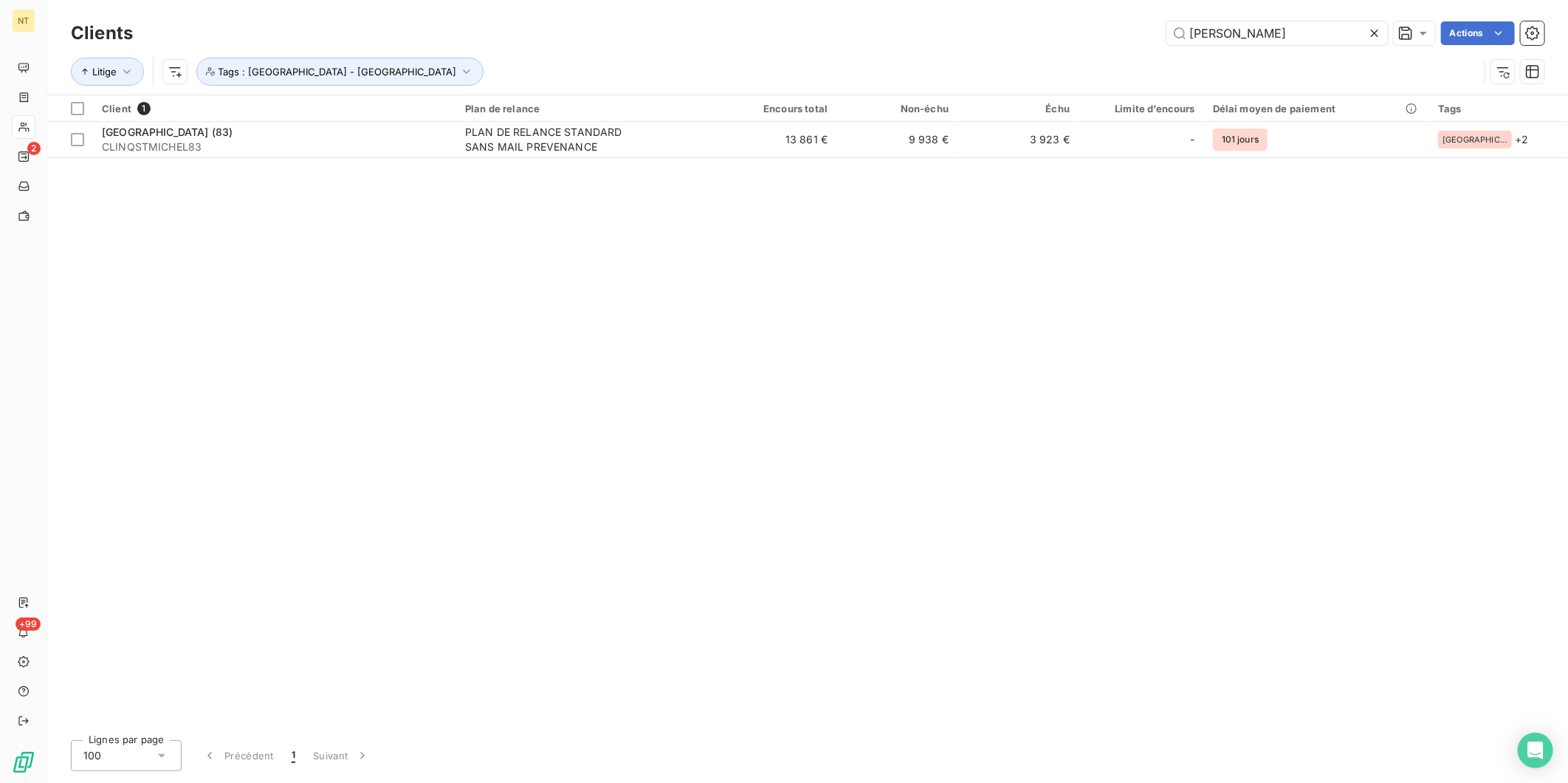
click at [1378, 33] on icon at bounding box center [1375, 33] width 15 height 15
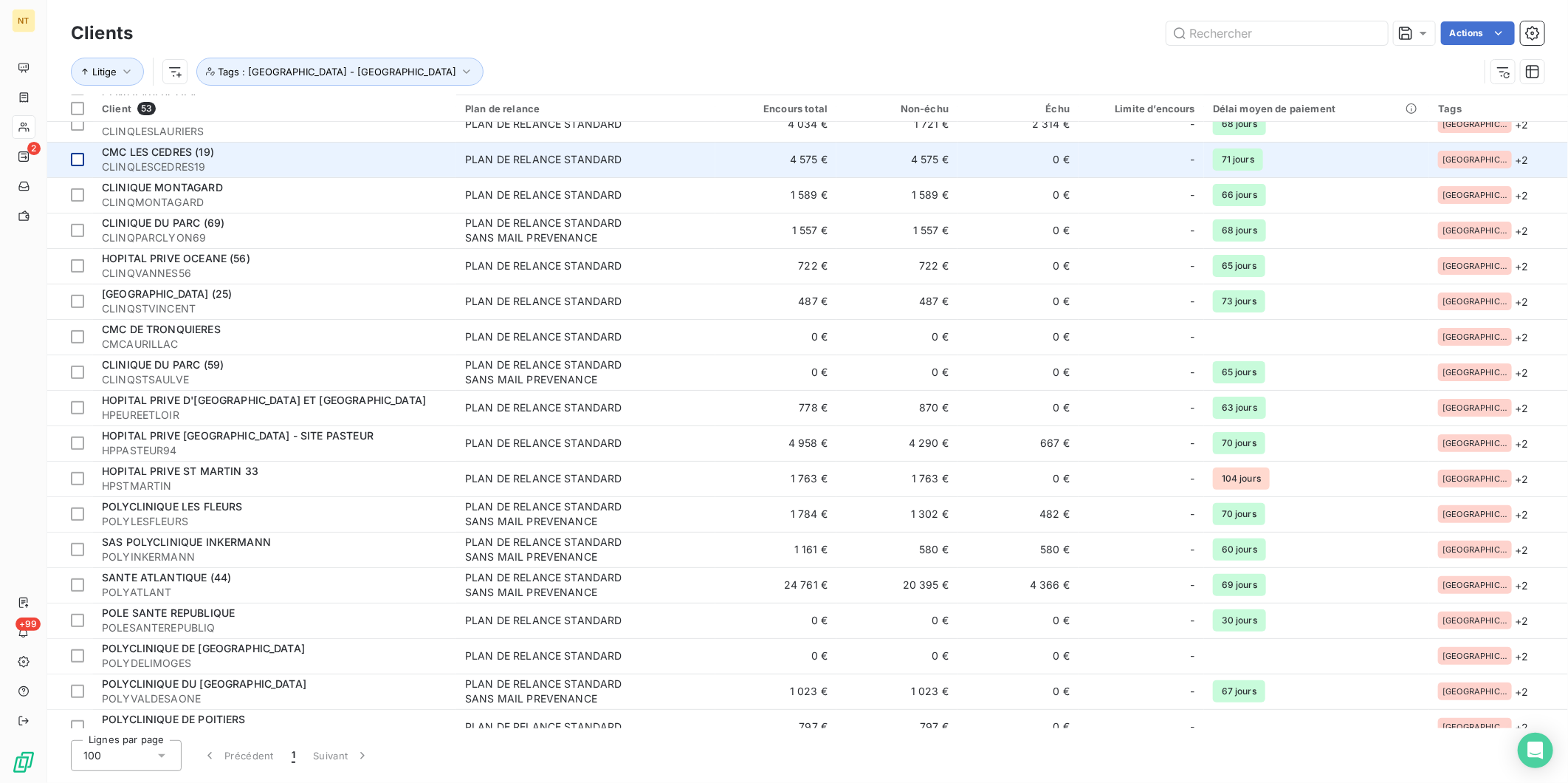
scroll to position [0, 0]
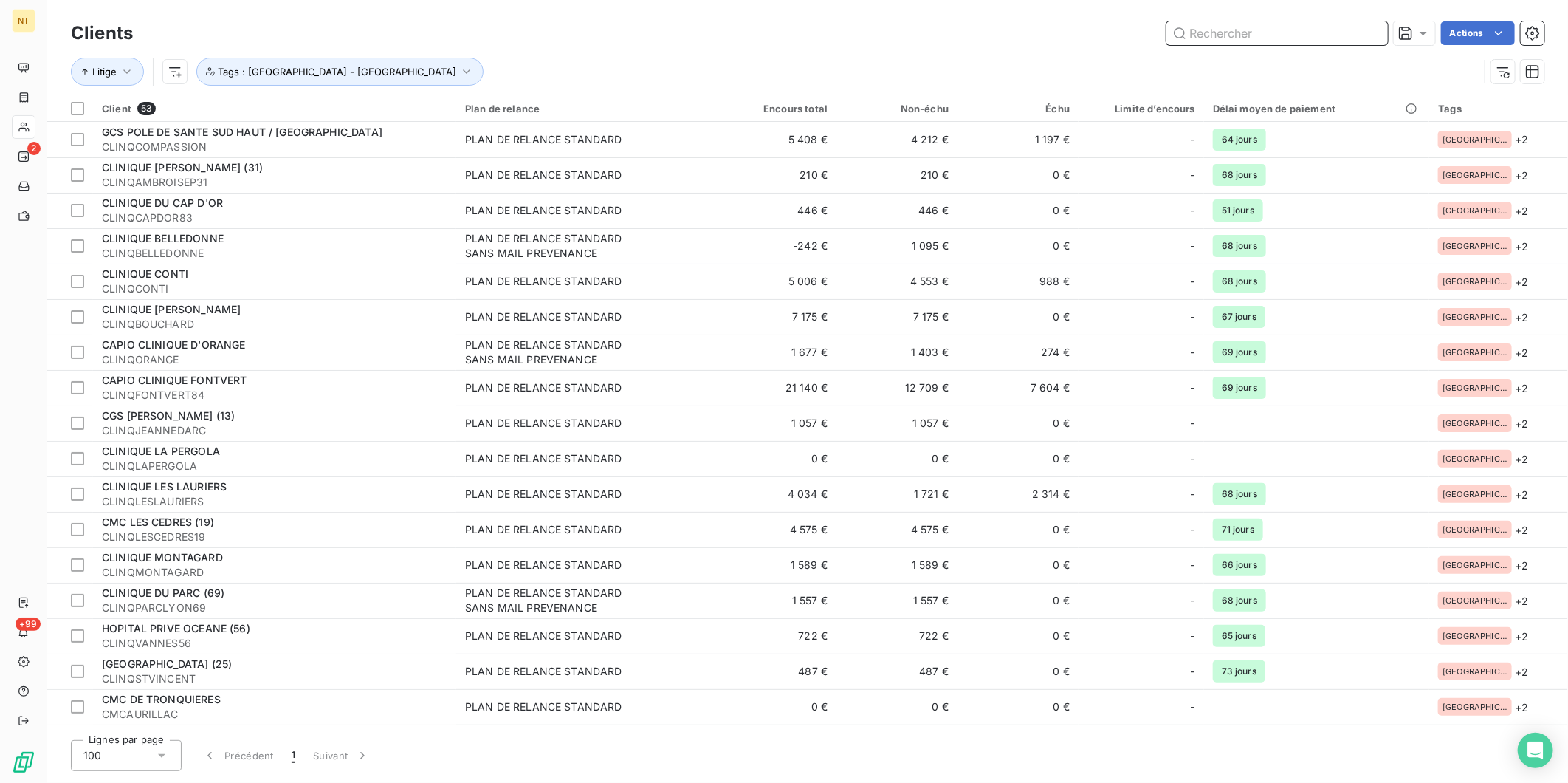
click at [1278, 34] on input "text" at bounding box center [1277, 33] width 221 height 23
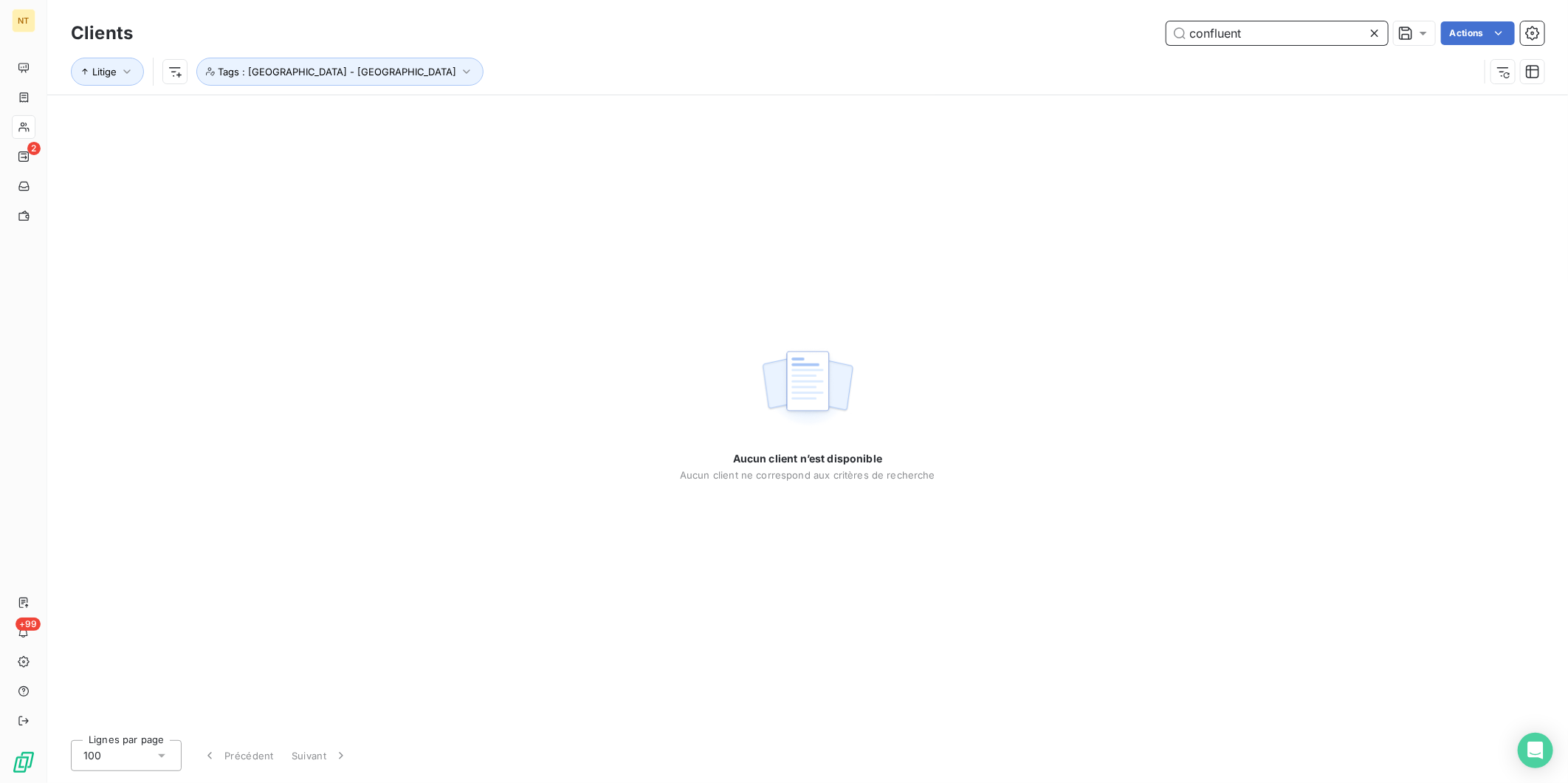
drag, startPoint x: 1253, startPoint y: 34, endPoint x: 840, endPoint y: 44, distance: 413.1
click at [931, 37] on div "confluent Actions" at bounding box center [847, 33] width 1394 height 23
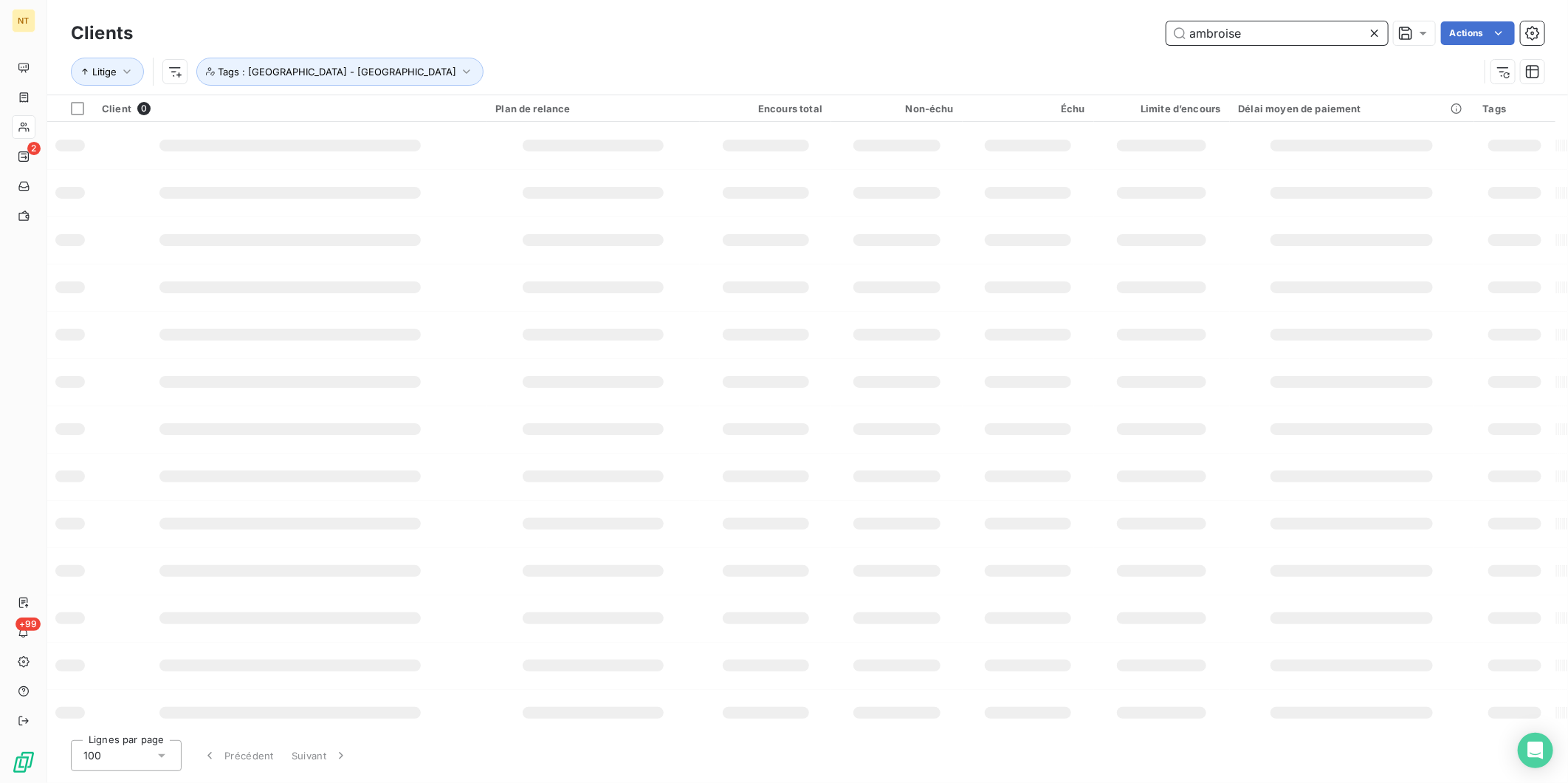
type input "ambroise"
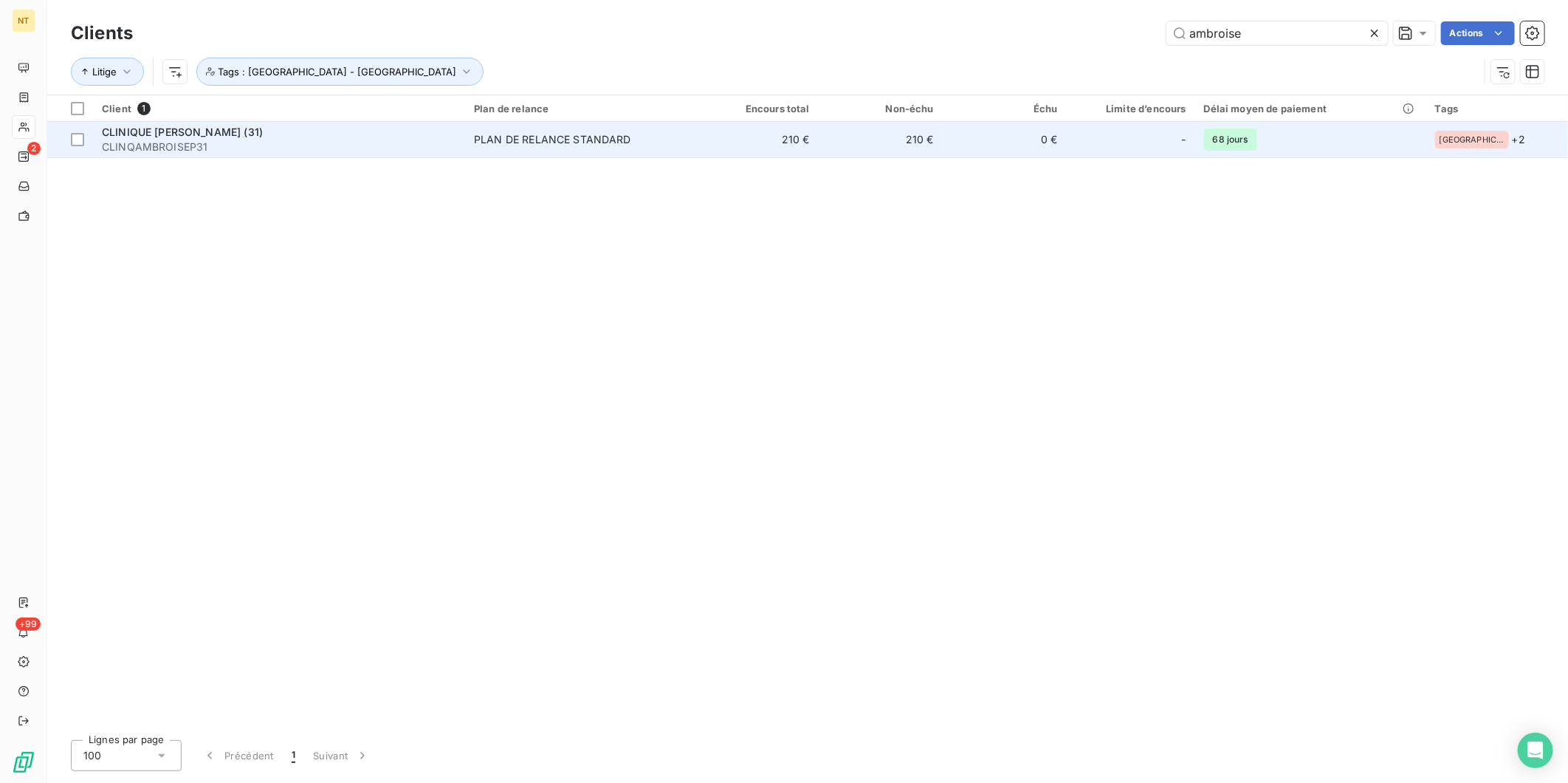
click at [391, 122] on td "CLINIQUE [PERSON_NAME] (31) CLINQAMBROISEP31" at bounding box center [279, 139] width 372 height 36
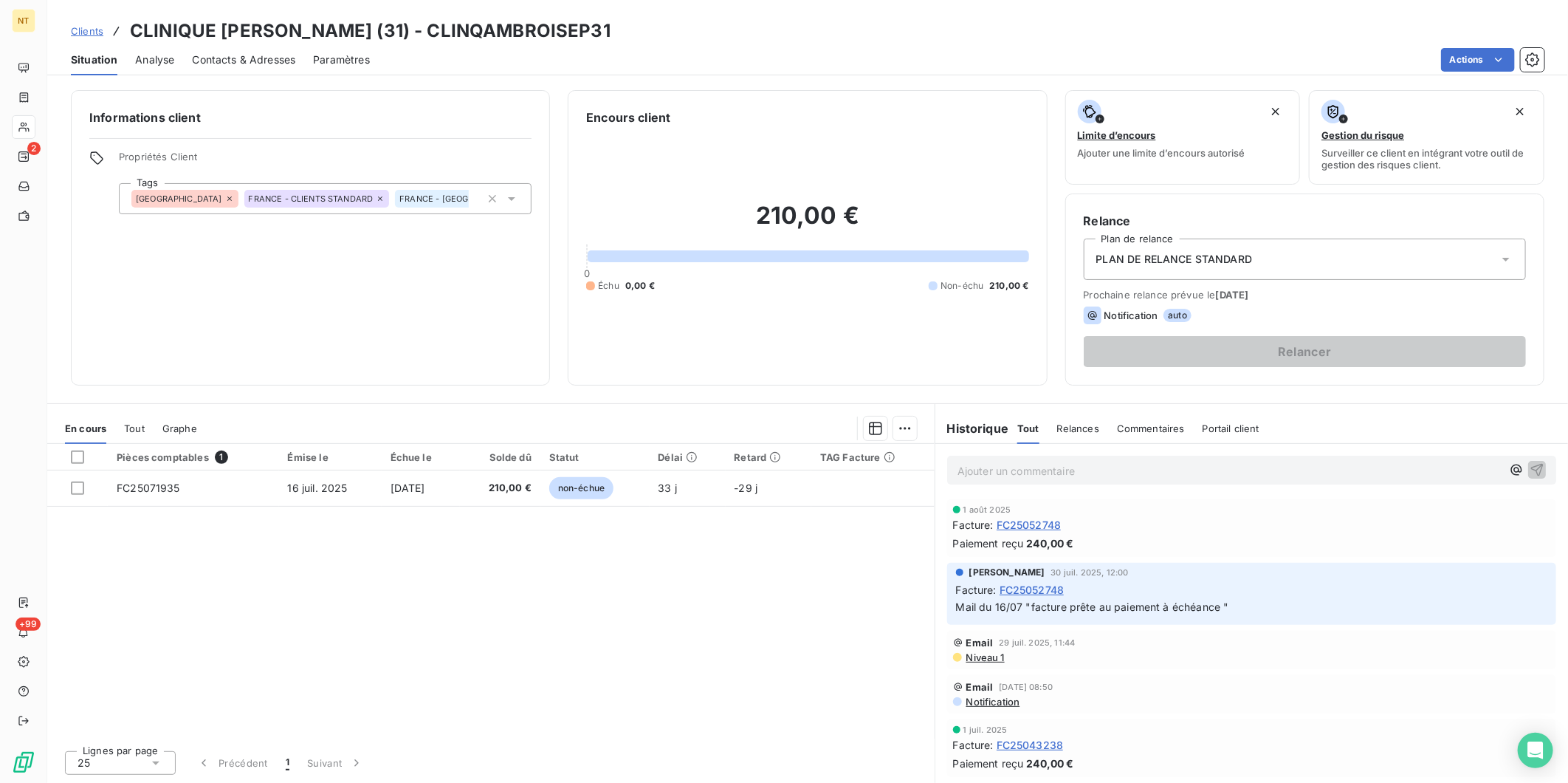
click at [263, 55] on span "Contacts & Adresses" at bounding box center [243, 59] width 104 height 15
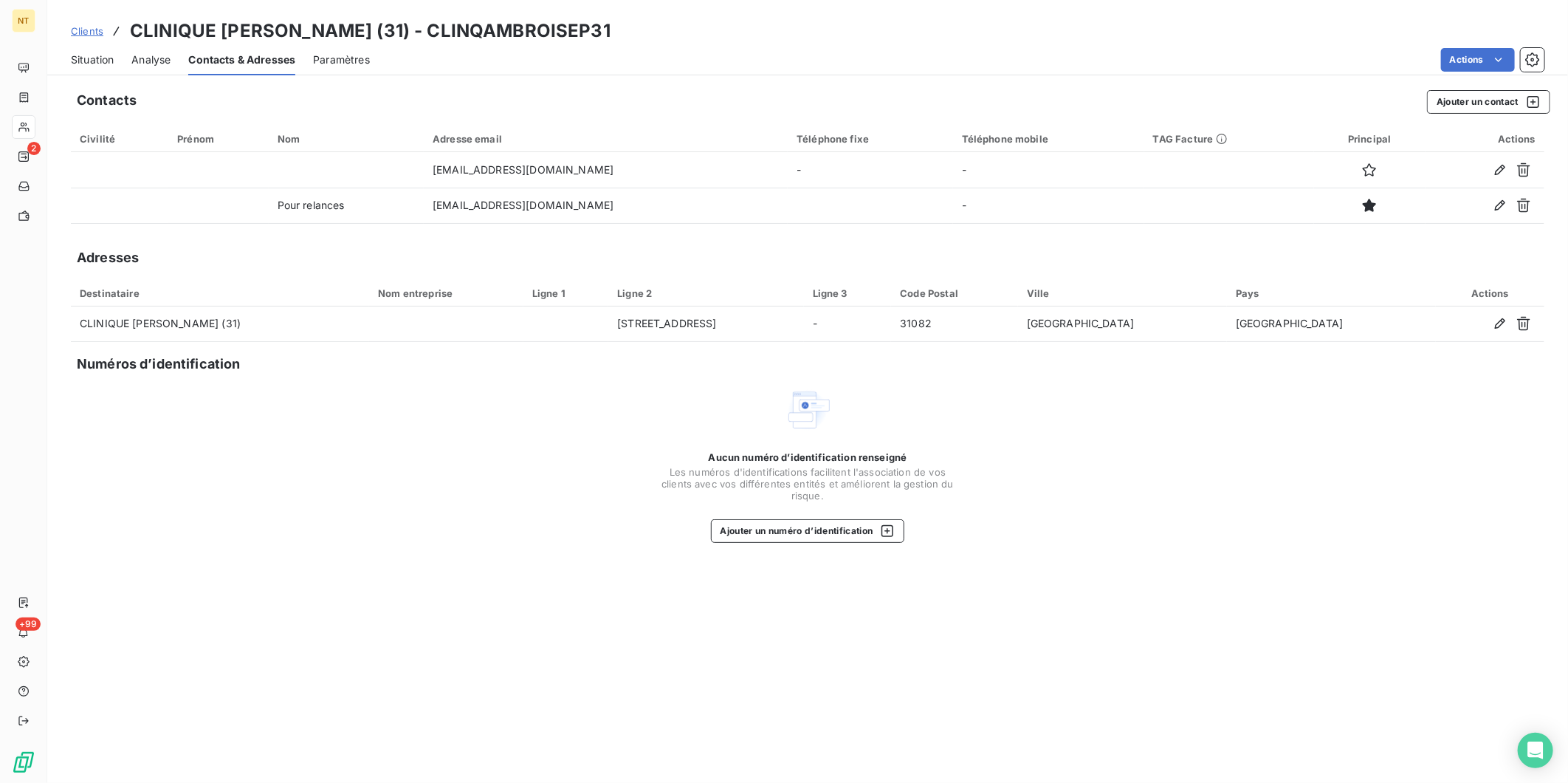
click at [364, 54] on span "Paramètres" at bounding box center [341, 59] width 57 height 15
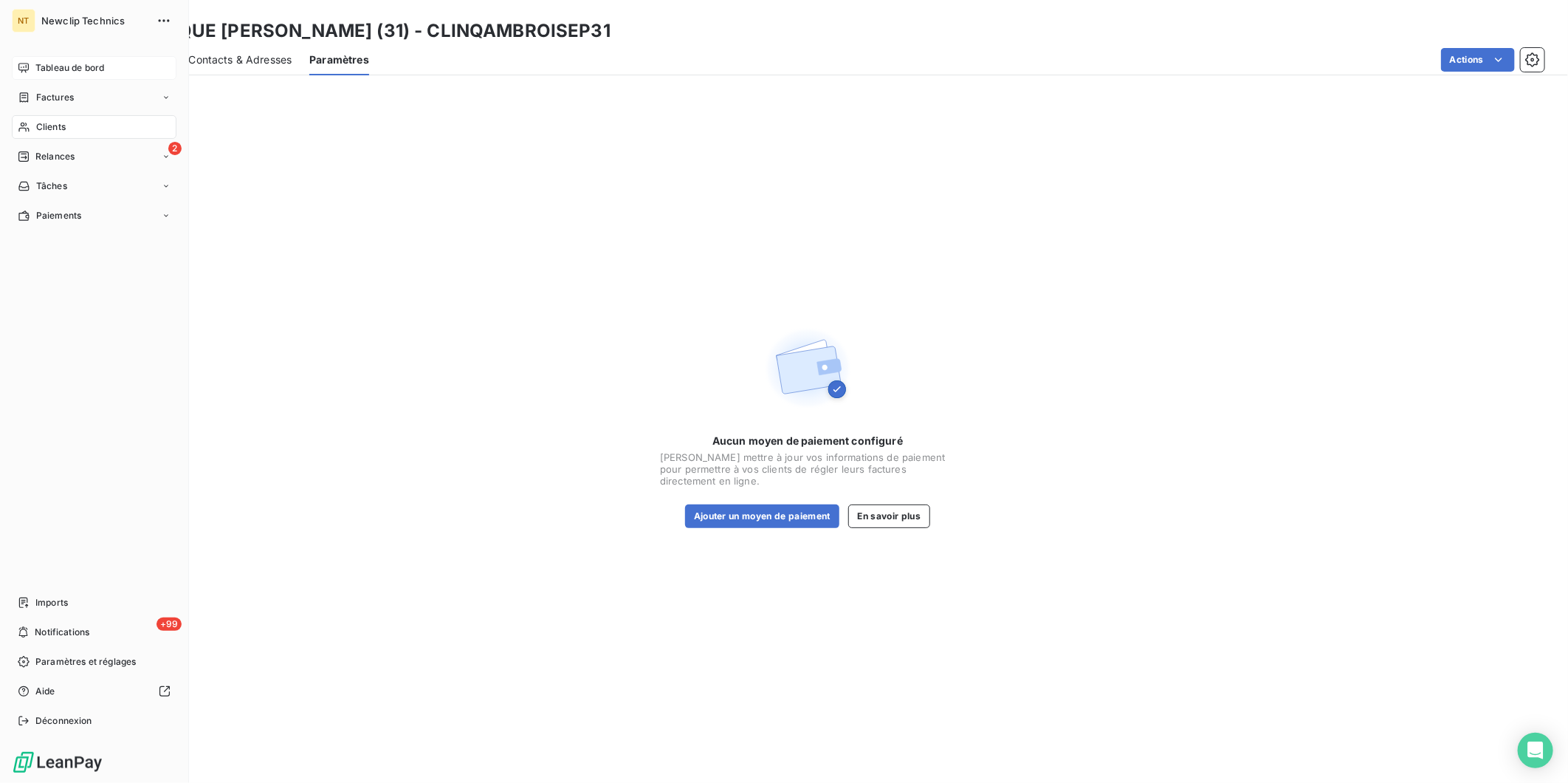
click at [19, 66] on icon at bounding box center [23, 68] width 10 height 9
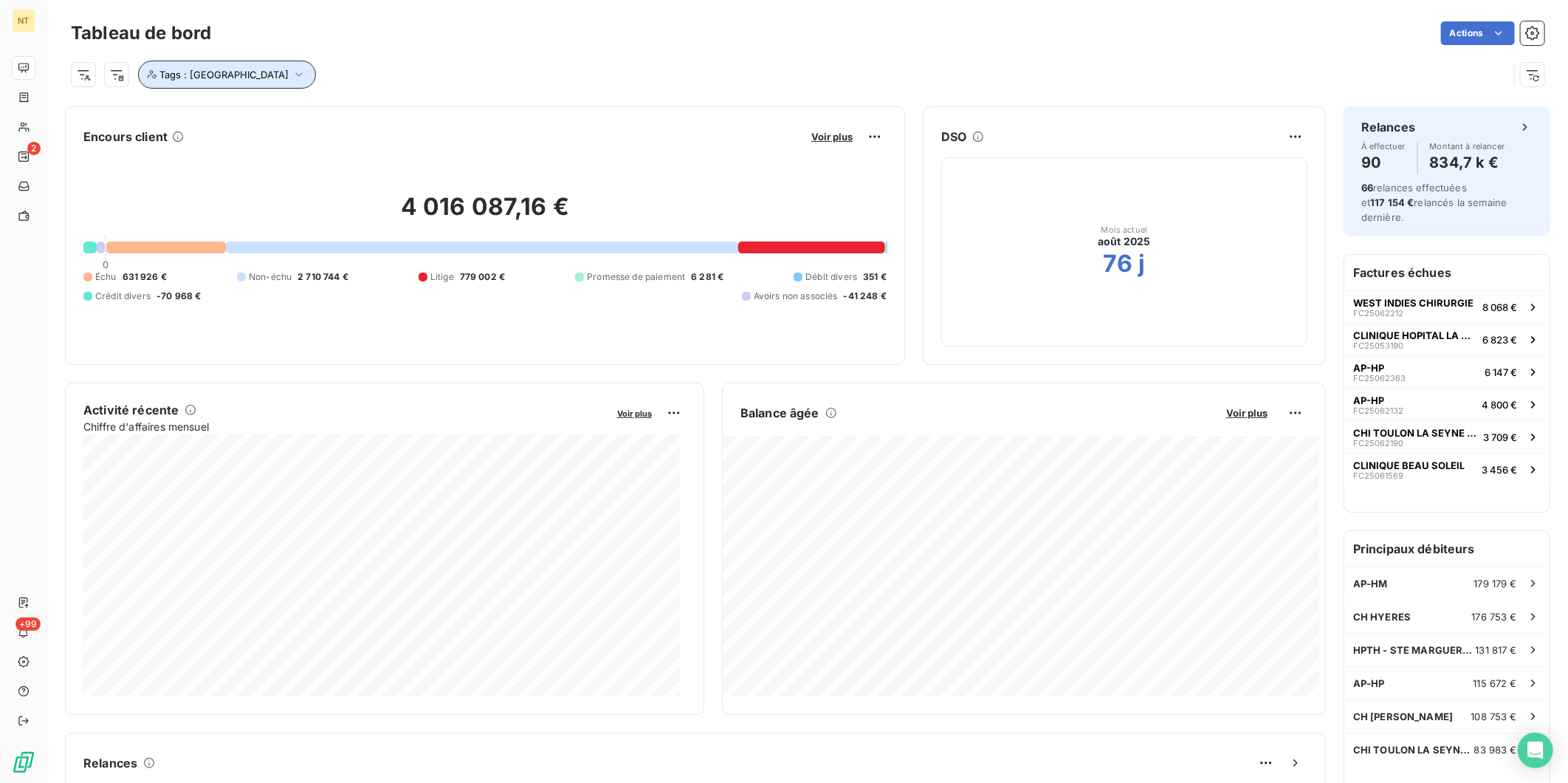
click at [291, 78] on icon "button" at bounding box center [298, 74] width 15 height 15
drag, startPoint x: 468, startPoint y: 55, endPoint x: 394, endPoint y: 66, distance: 74.8
click at [470, 55] on div "Tags : [GEOGRAPHIC_DATA]" at bounding box center [808, 69] width 1474 height 40
